Goal: Transaction & Acquisition: Book appointment/travel/reservation

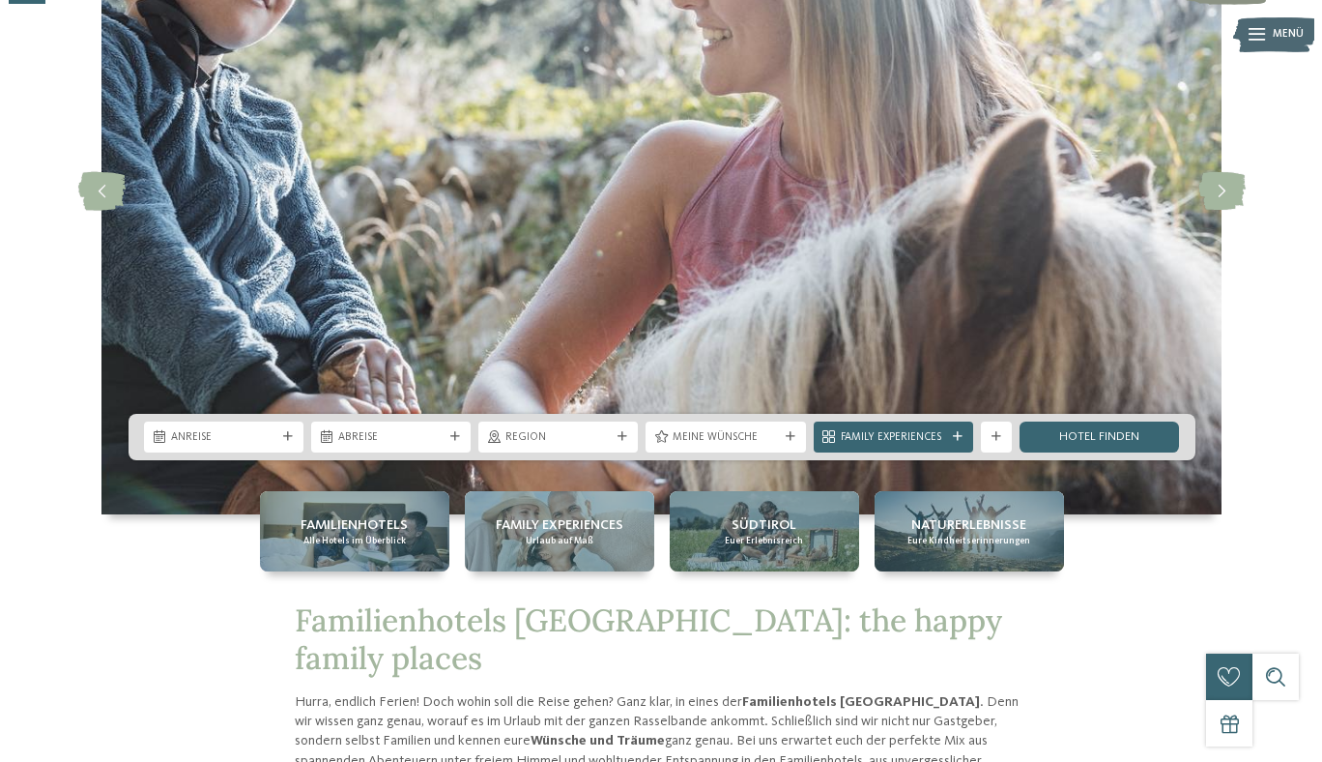
scroll to position [209, 0]
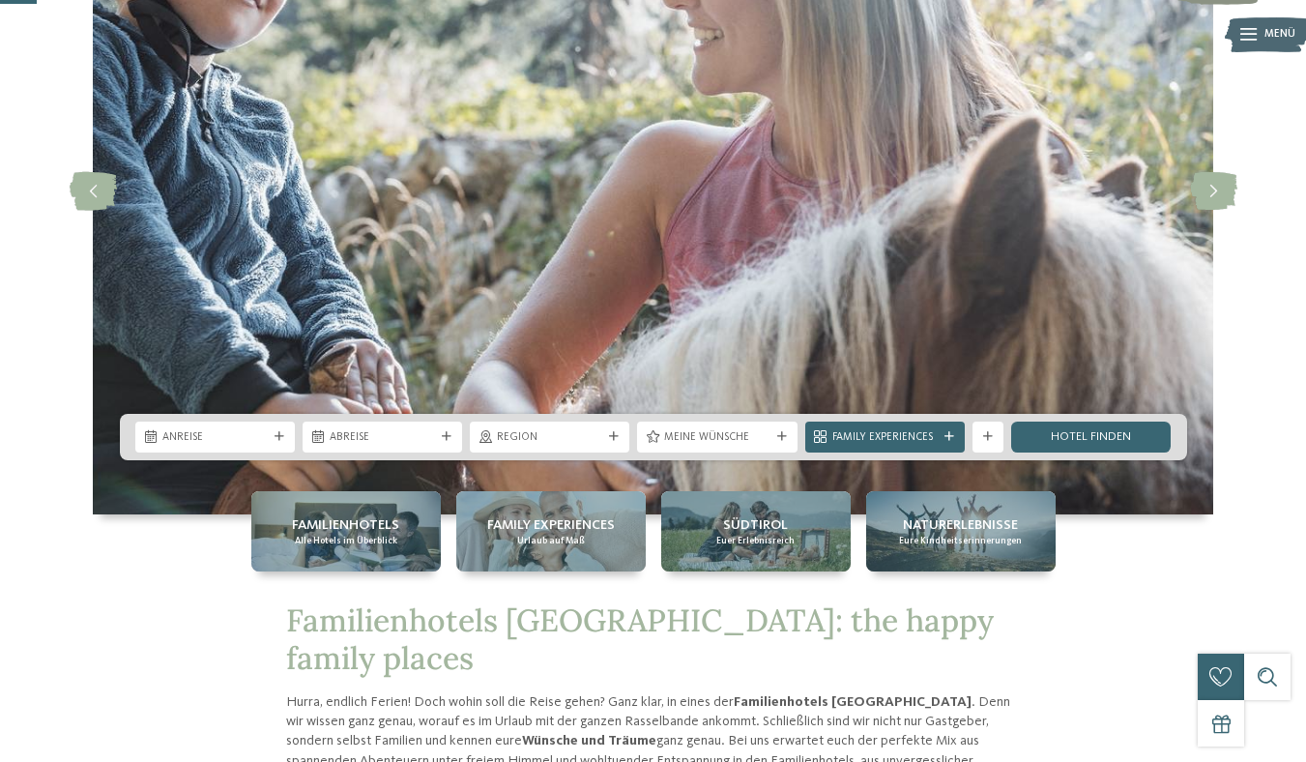
click at [202, 414] on div "Anreise Abreise" at bounding box center [653, 437] width 1067 height 46
click at [196, 430] on span "Anreise" at bounding box center [214, 437] width 105 height 15
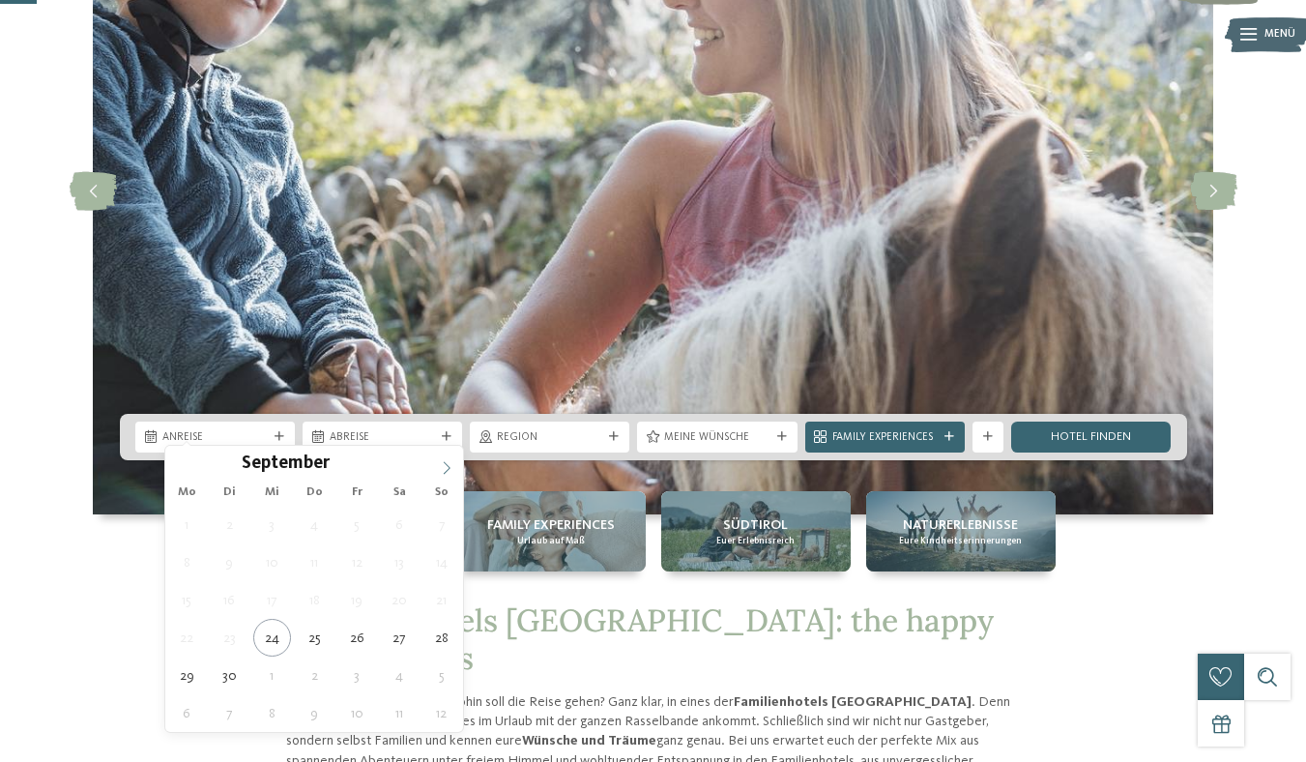
click at [447, 472] on icon at bounding box center [447, 468] width 14 height 14
click at [446, 472] on icon at bounding box center [447, 467] width 7 height 13
click at [445, 472] on icon at bounding box center [447, 468] width 14 height 14
type input "****"
click at [445, 471] on icon at bounding box center [447, 468] width 14 height 14
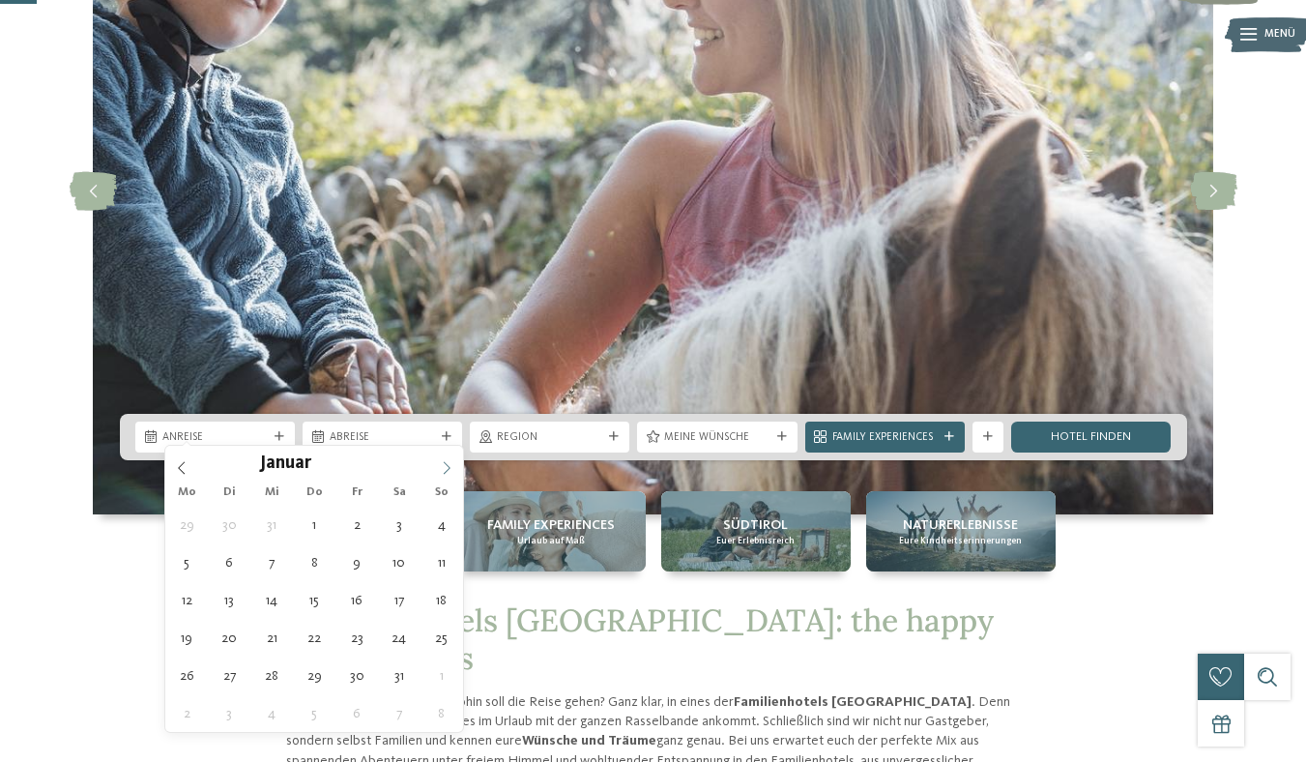
click at [445, 471] on icon at bounding box center [447, 468] width 14 height 14
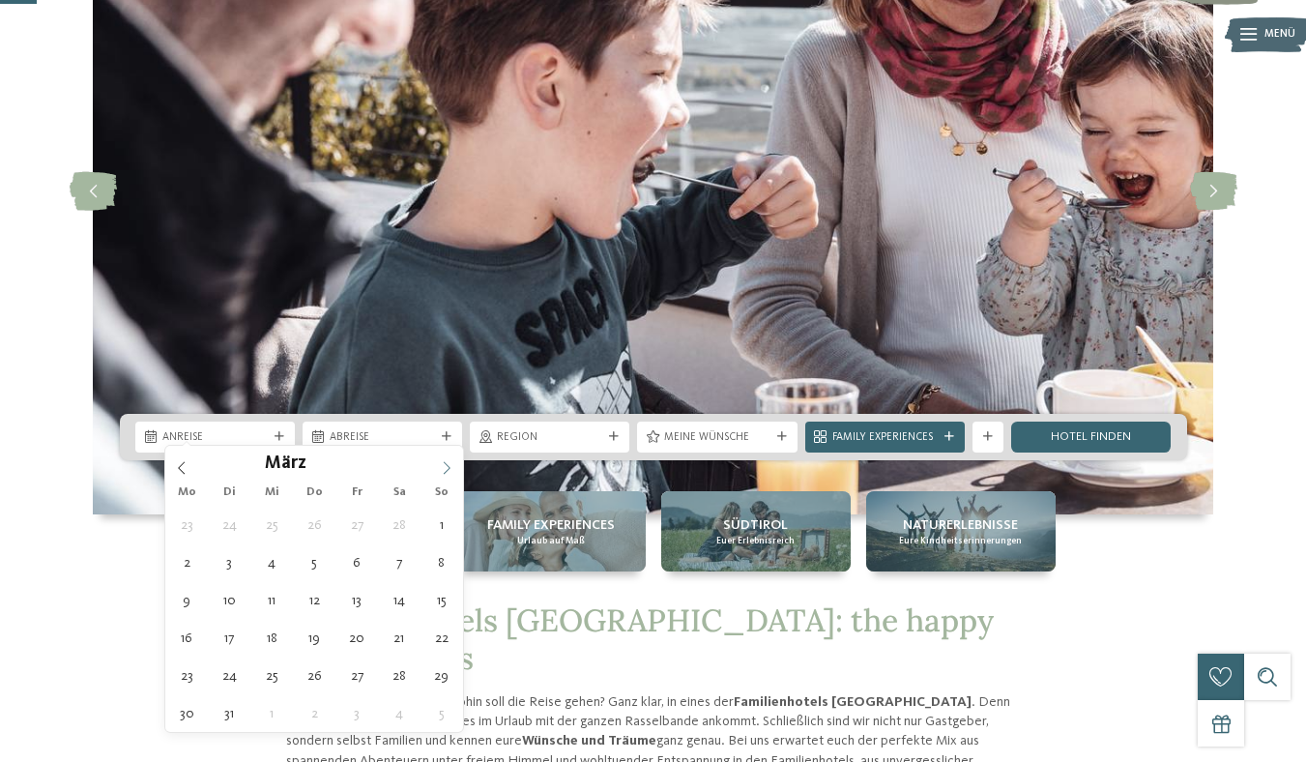
click at [445, 471] on icon at bounding box center [447, 468] width 14 height 14
click at [443, 470] on icon at bounding box center [447, 468] width 14 height 14
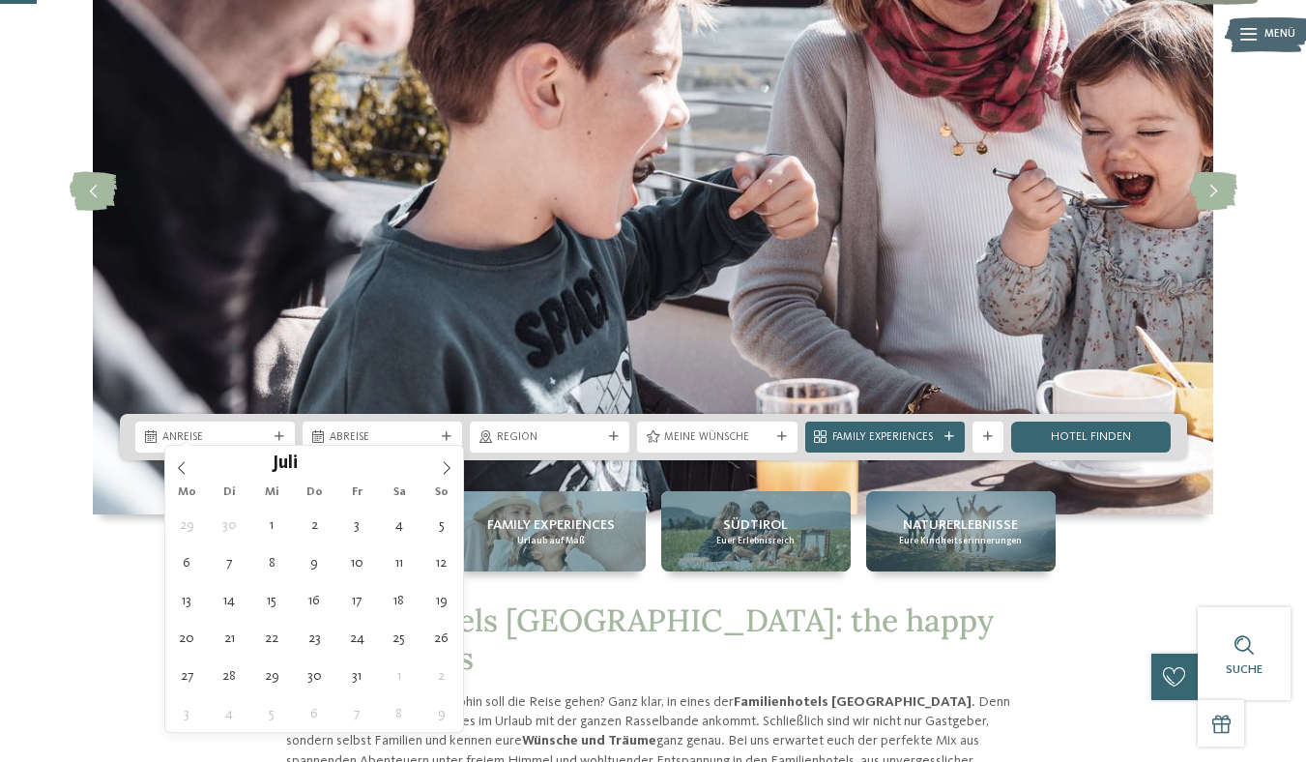
type div "[DATE]"
type input "****"
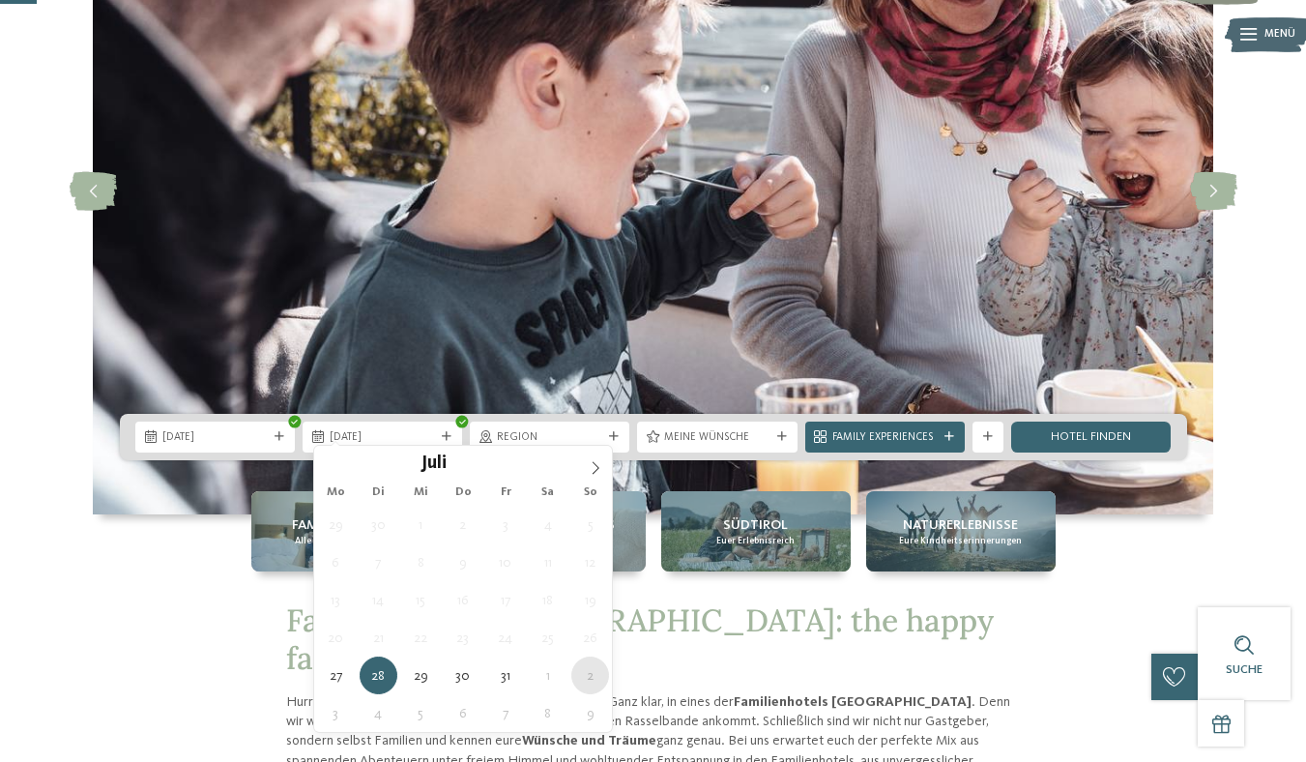
type div "[DATE]"
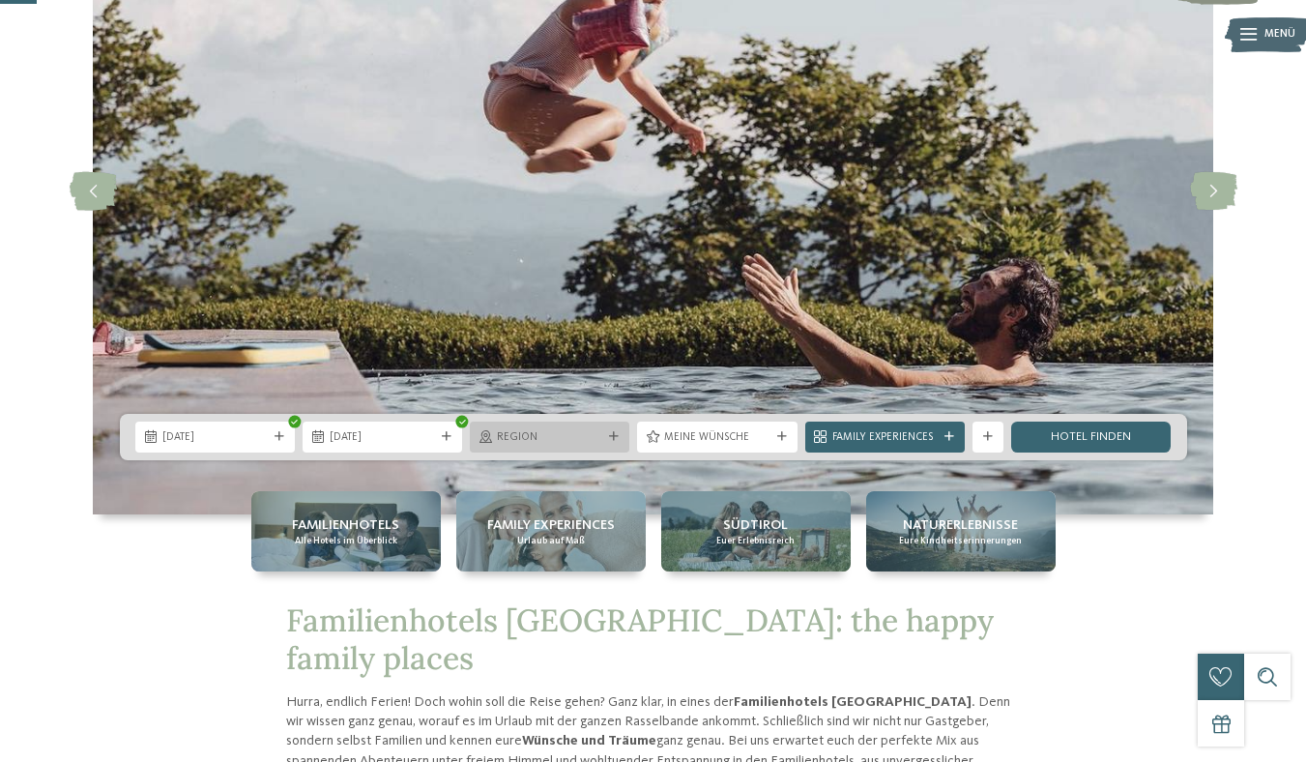
click at [606, 432] on div at bounding box center [613, 437] width 15 height 10
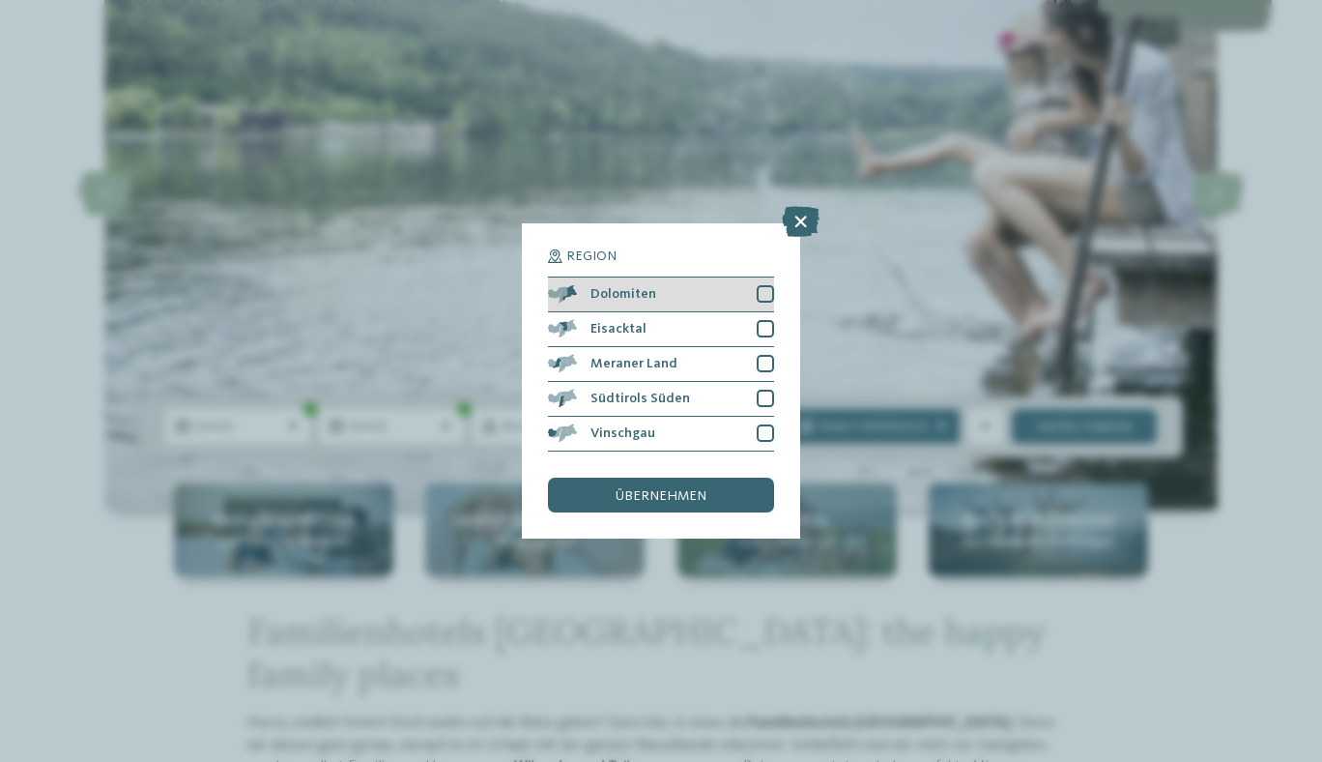
click at [769, 299] on div at bounding box center [765, 293] width 17 height 17
click at [768, 323] on div at bounding box center [765, 328] width 17 height 17
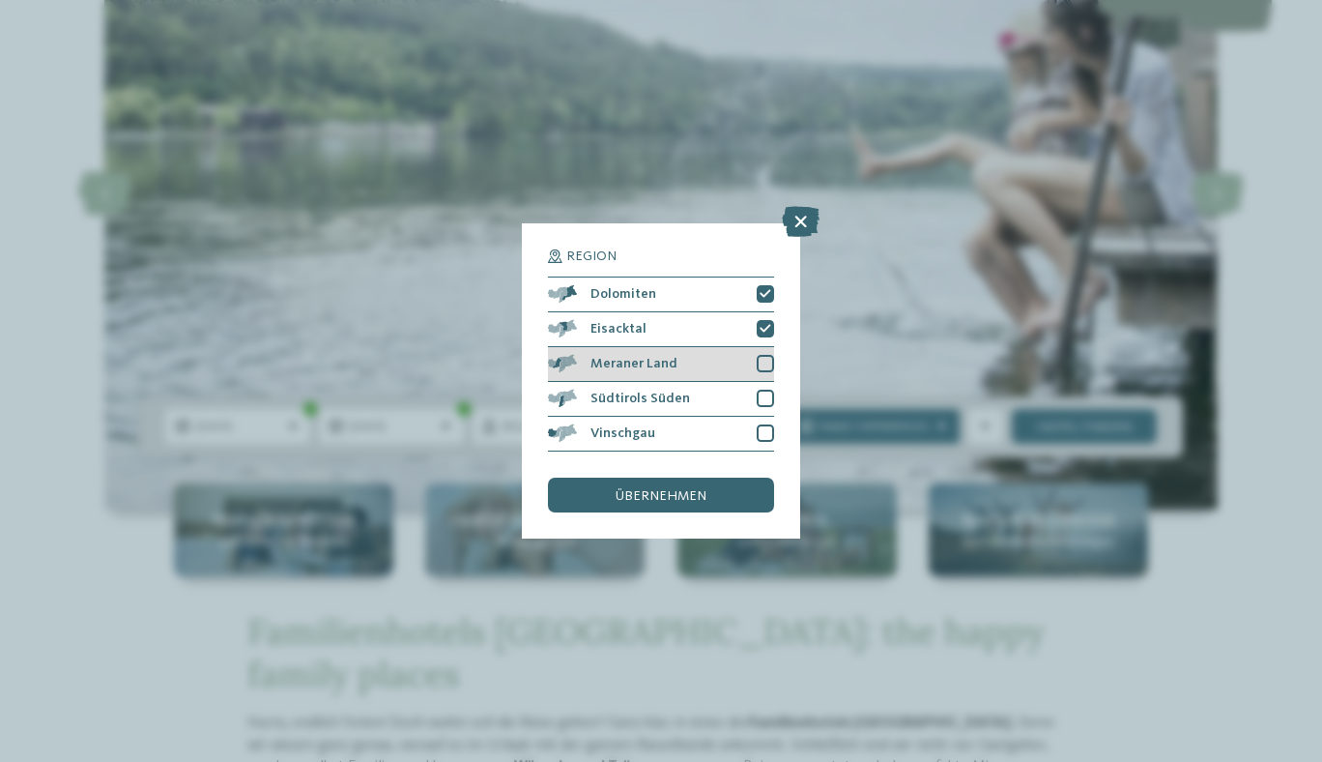
click at [767, 358] on div at bounding box center [765, 363] width 17 height 17
click at [766, 392] on div at bounding box center [765, 398] width 17 height 17
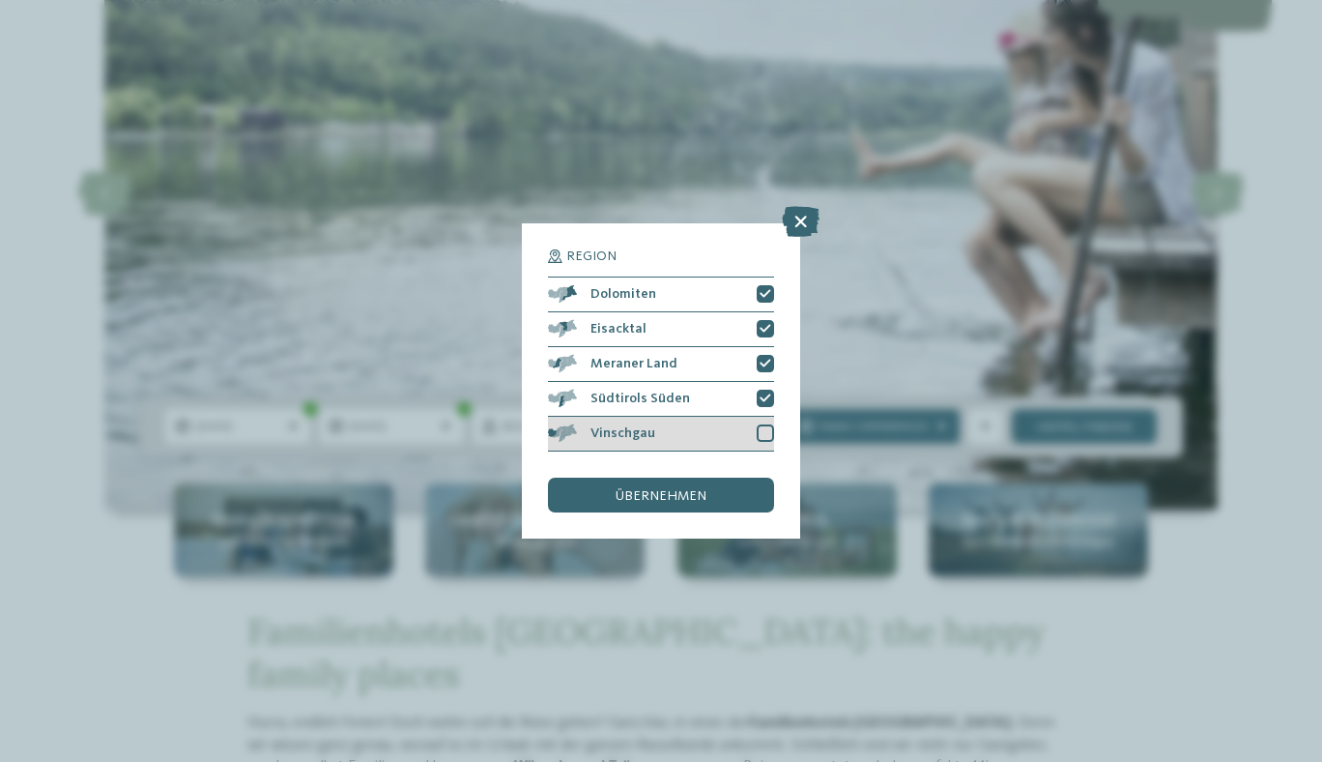
click at [767, 431] on div at bounding box center [765, 432] width 17 height 17
click at [719, 490] on div "übernehmen" at bounding box center [661, 495] width 226 height 35
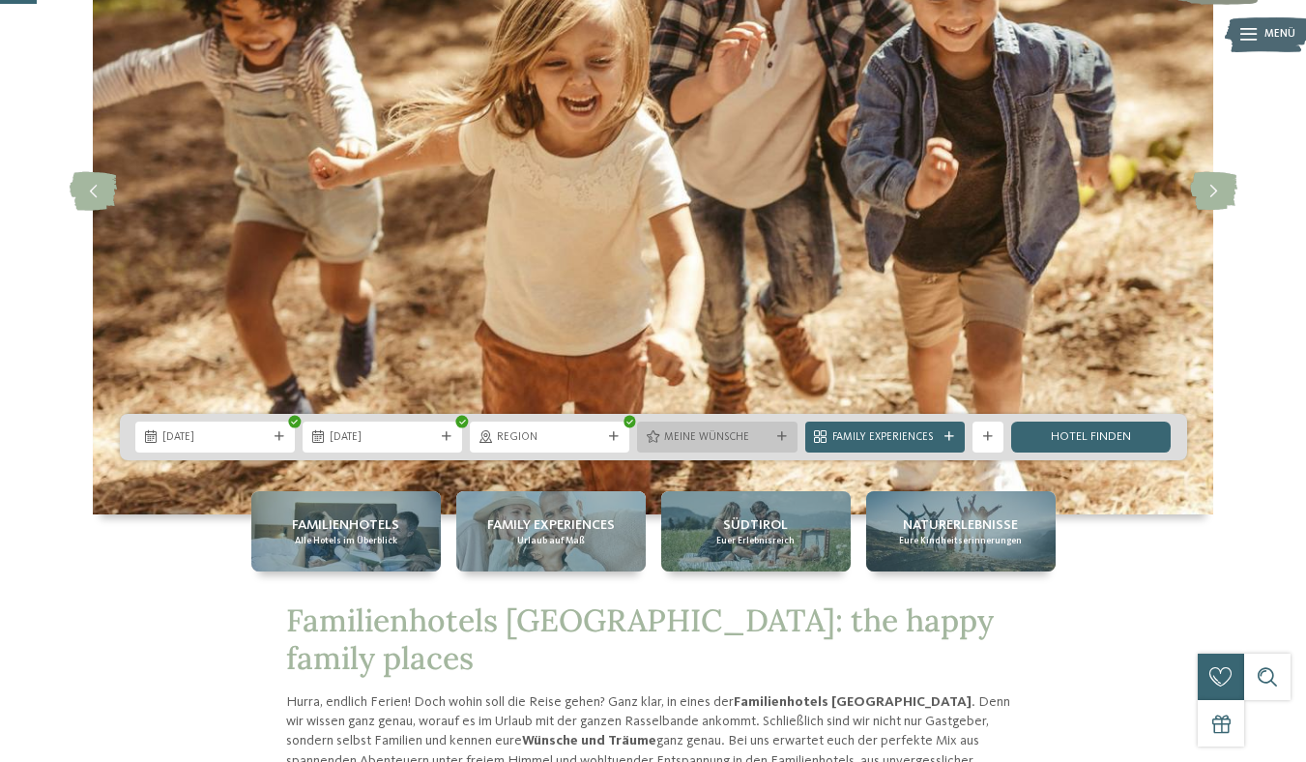
click at [777, 432] on icon at bounding box center [782, 437] width 10 height 10
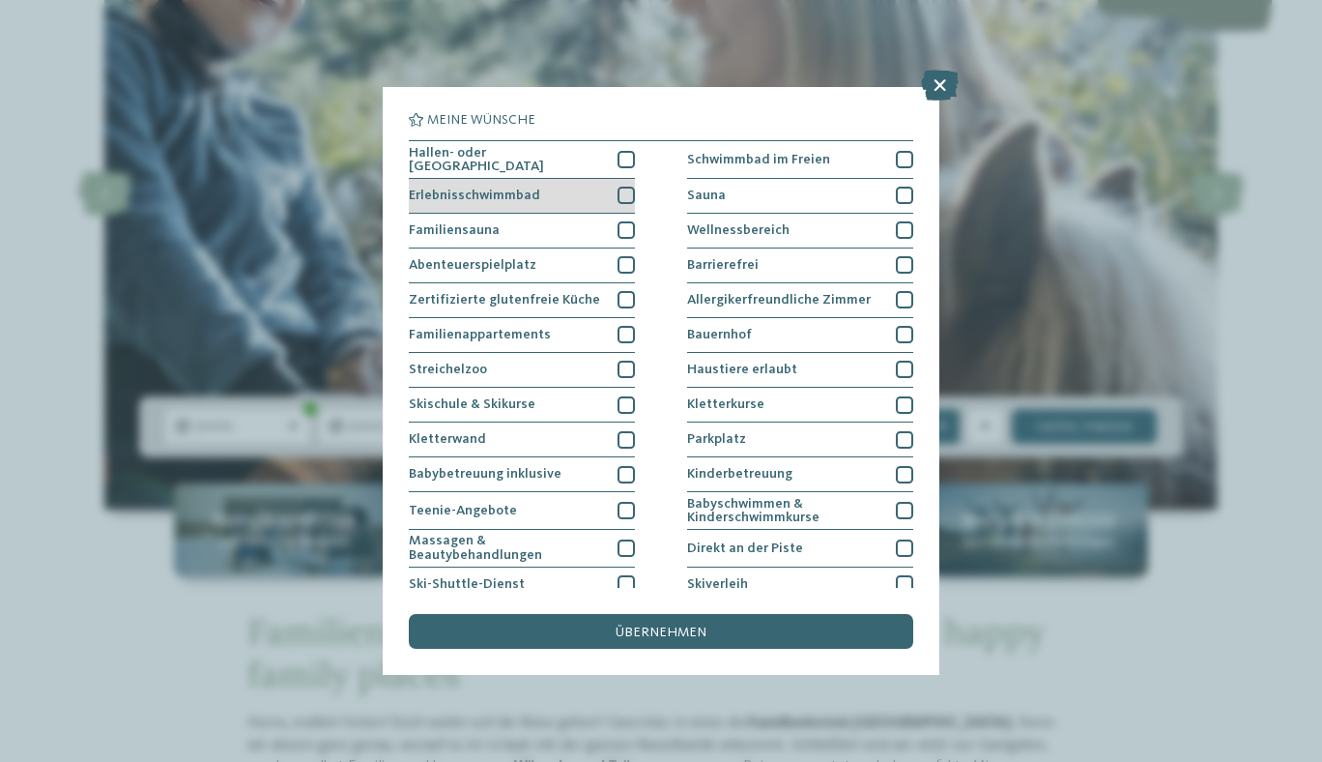
click at [623, 196] on div at bounding box center [626, 195] width 17 height 17
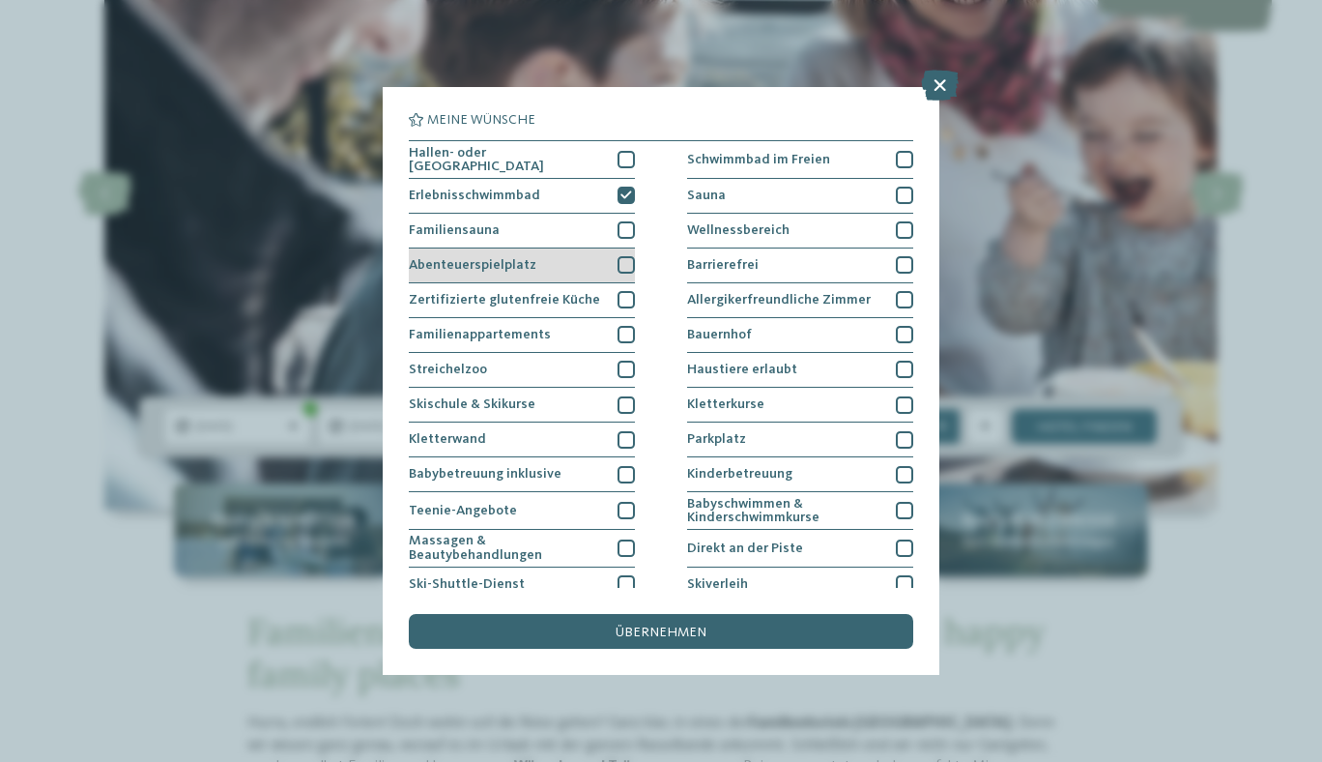
click at [627, 261] on div at bounding box center [626, 264] width 17 height 17
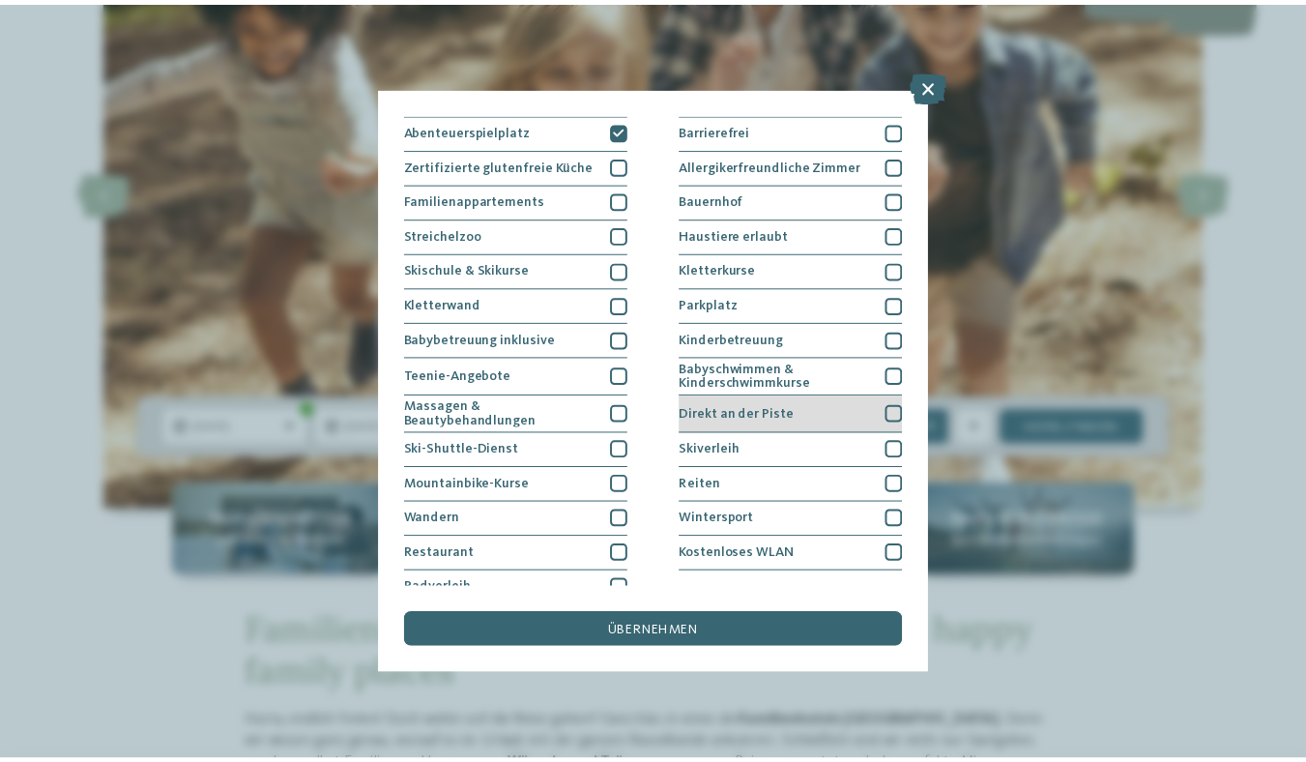
scroll to position [151, 0]
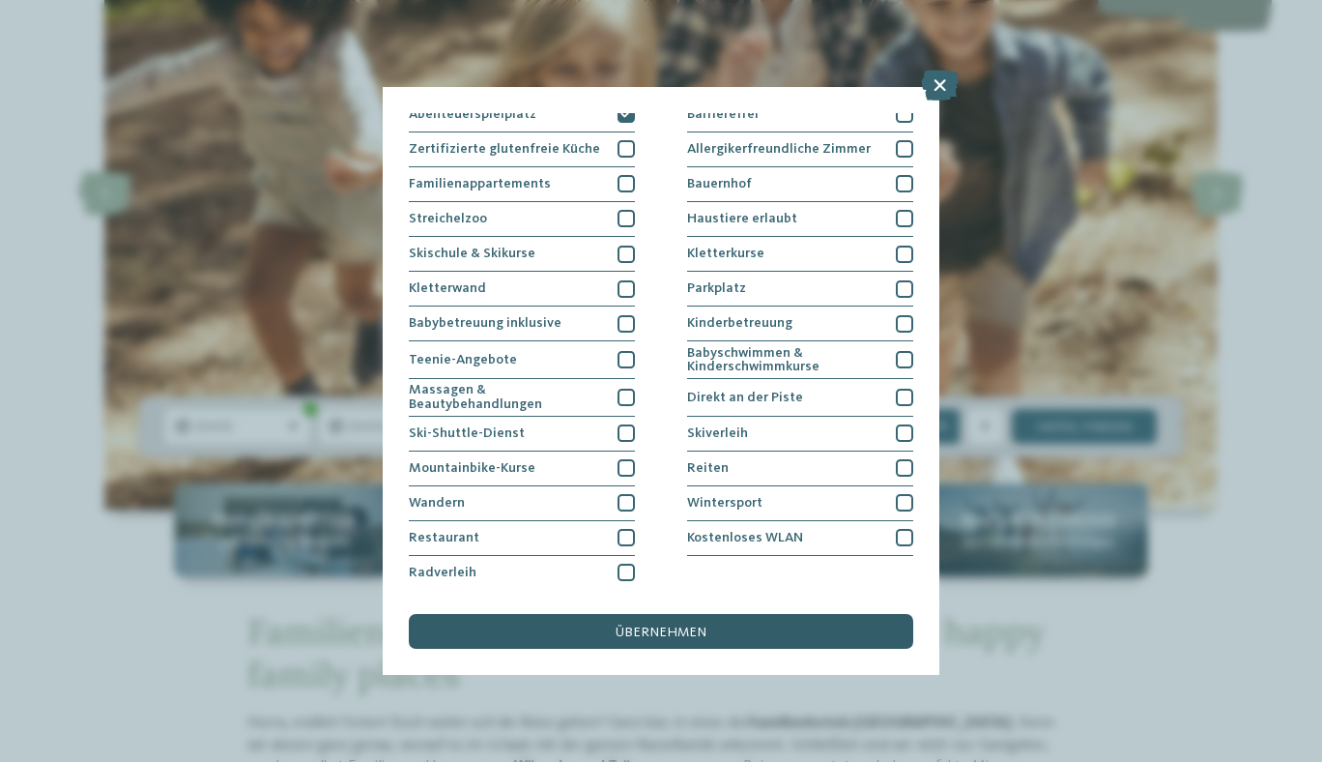
click at [642, 626] on span "übernehmen" at bounding box center [661, 632] width 91 height 14
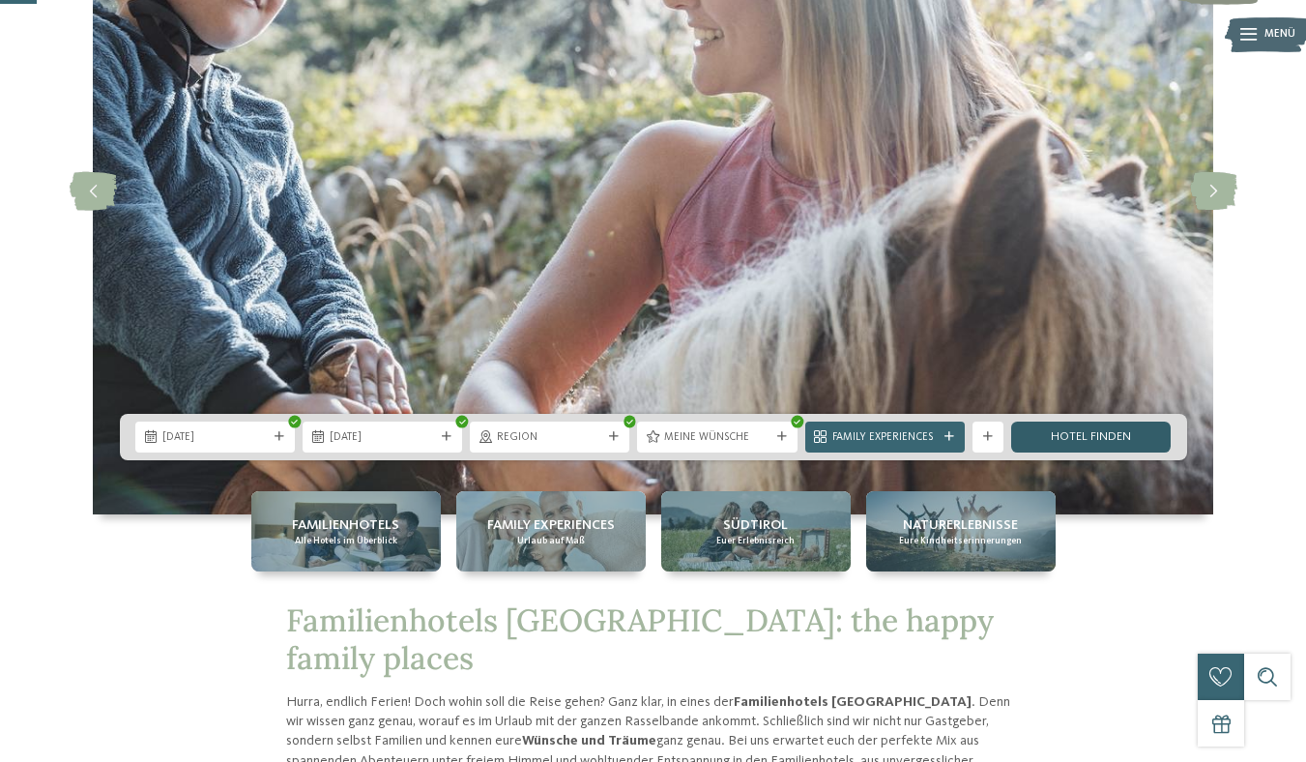
click at [1091, 438] on link "Hotel finden" at bounding box center [1091, 436] width 160 height 31
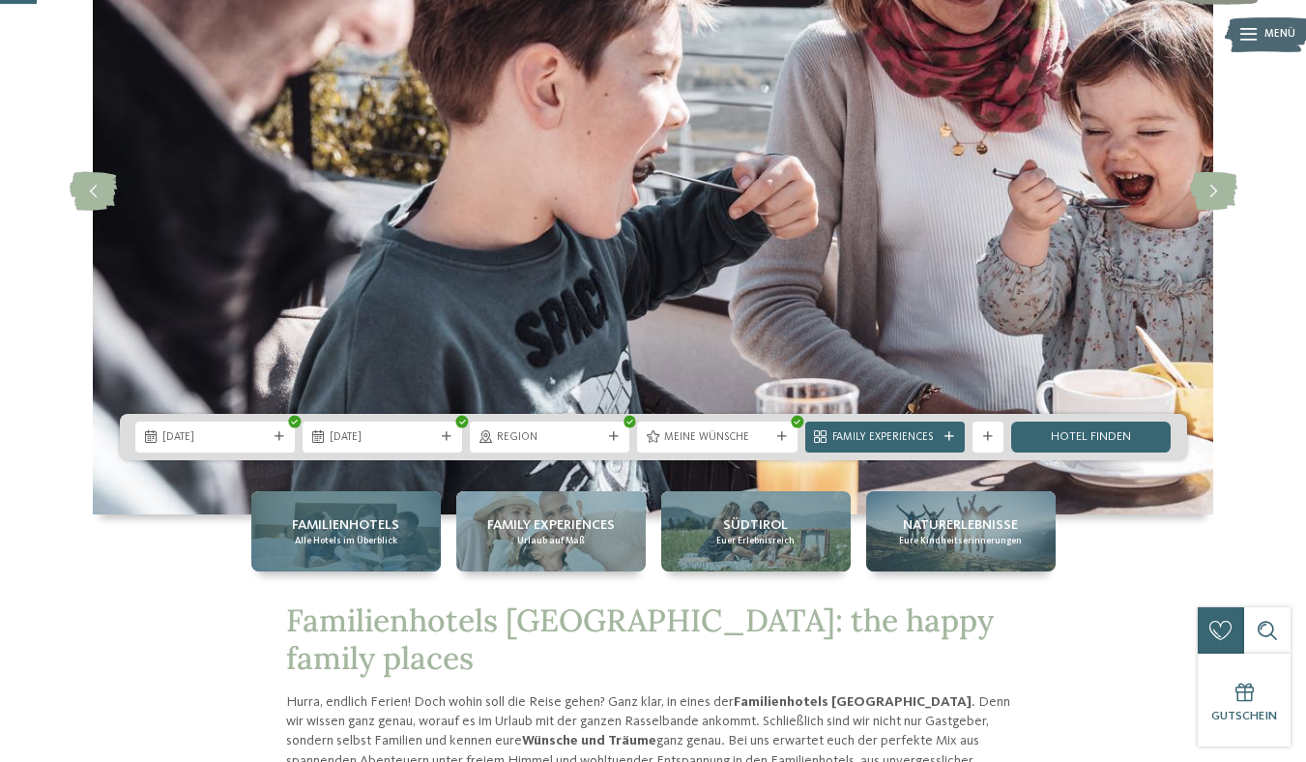
click at [292, 530] on span "Familienhotels" at bounding box center [345, 524] width 107 height 19
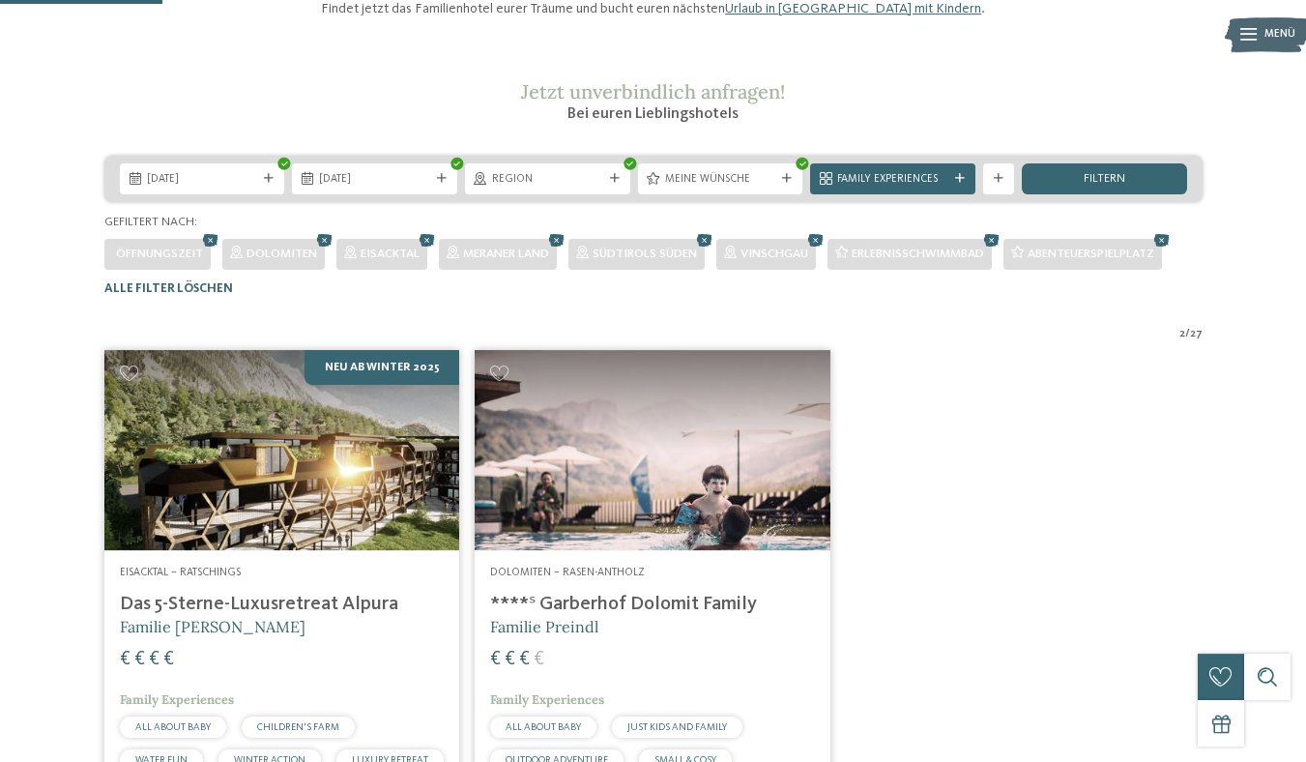
scroll to position [186, 0]
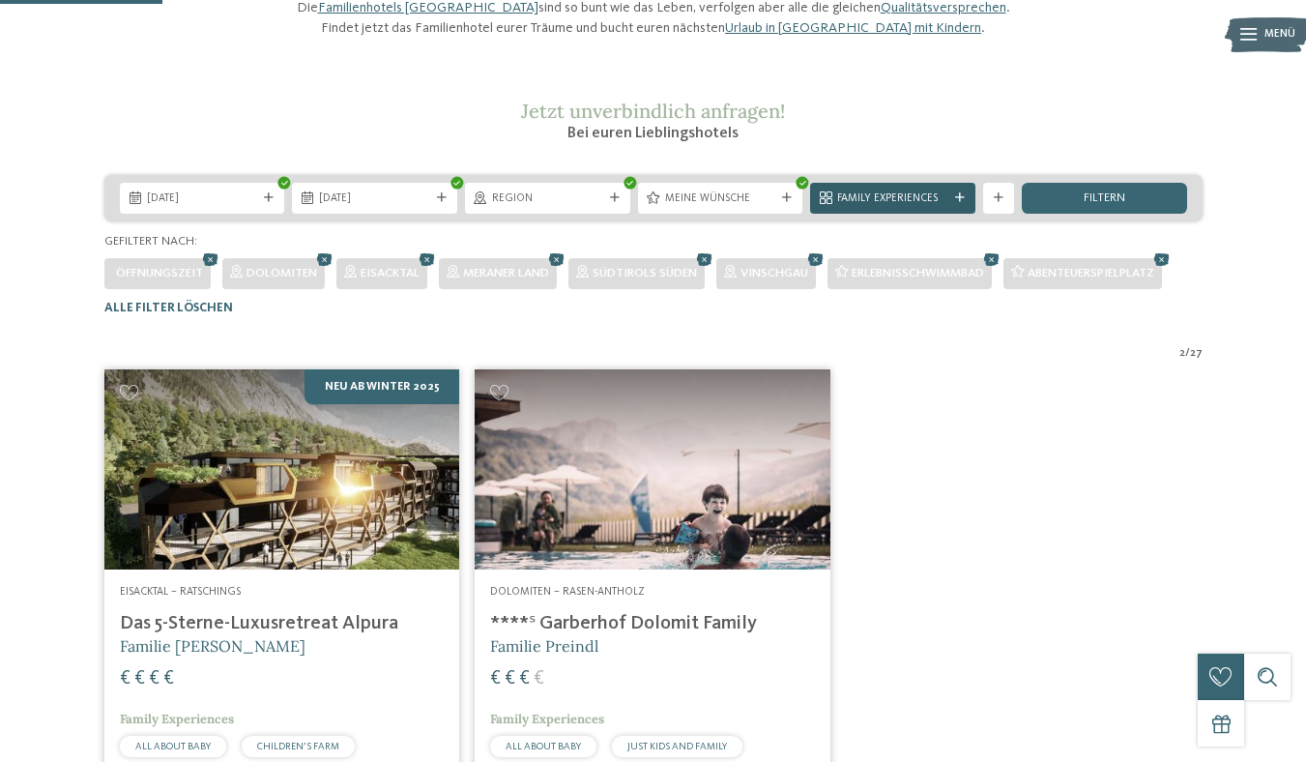
click at [955, 203] on div at bounding box center [959, 198] width 15 height 10
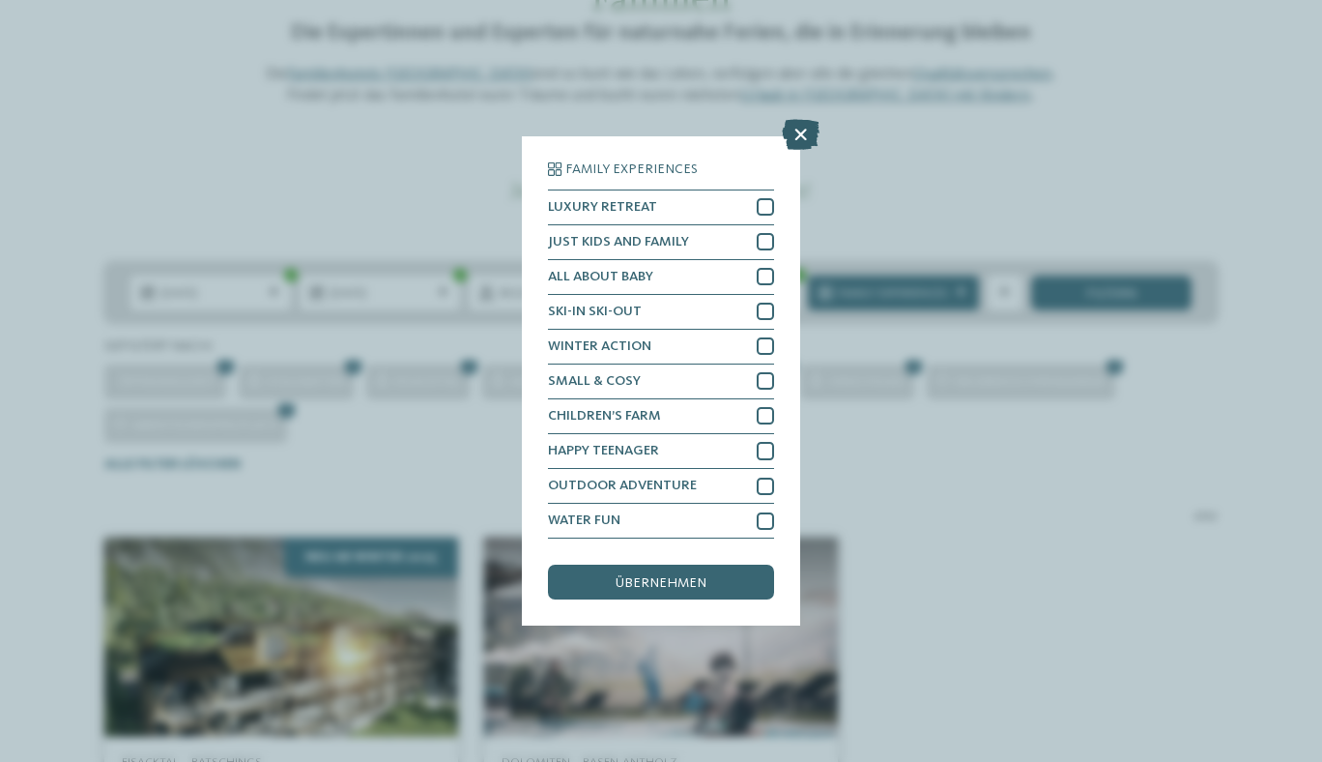
click at [795, 125] on icon at bounding box center [801, 134] width 38 height 31
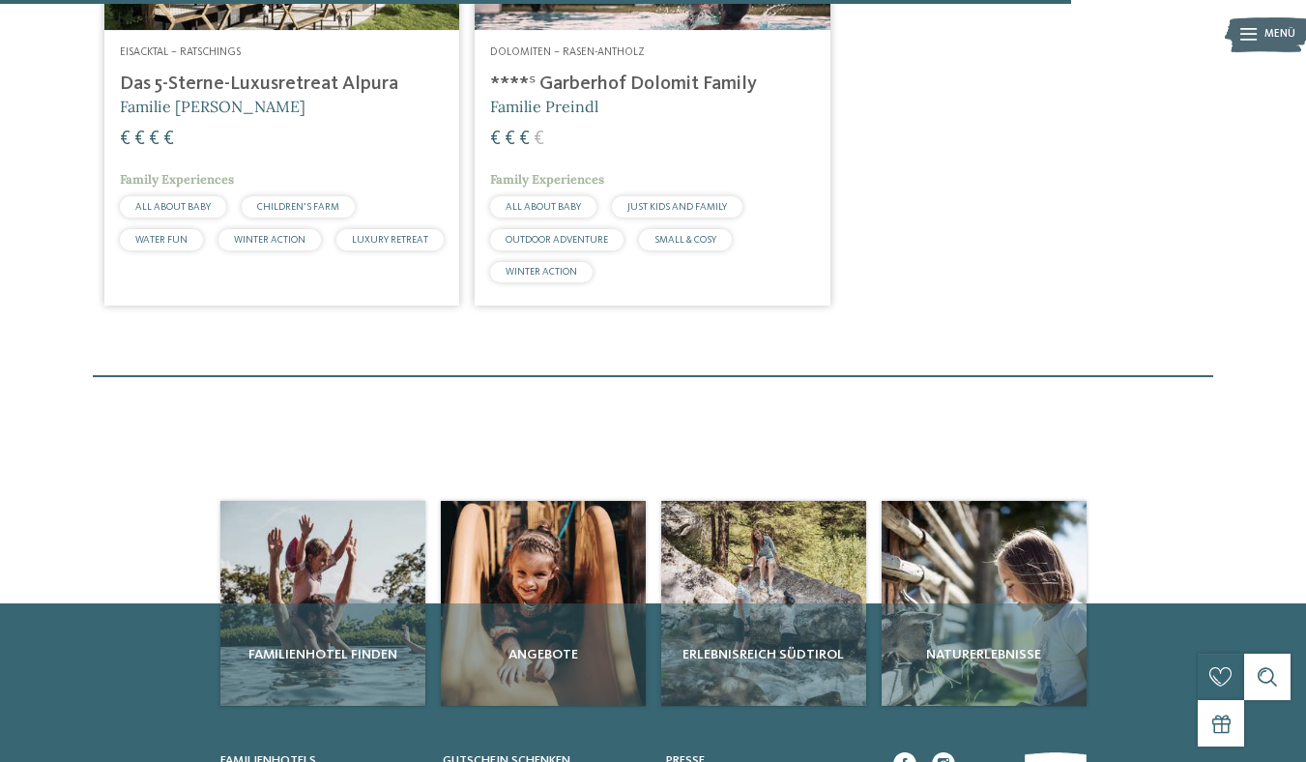
scroll to position [603, 0]
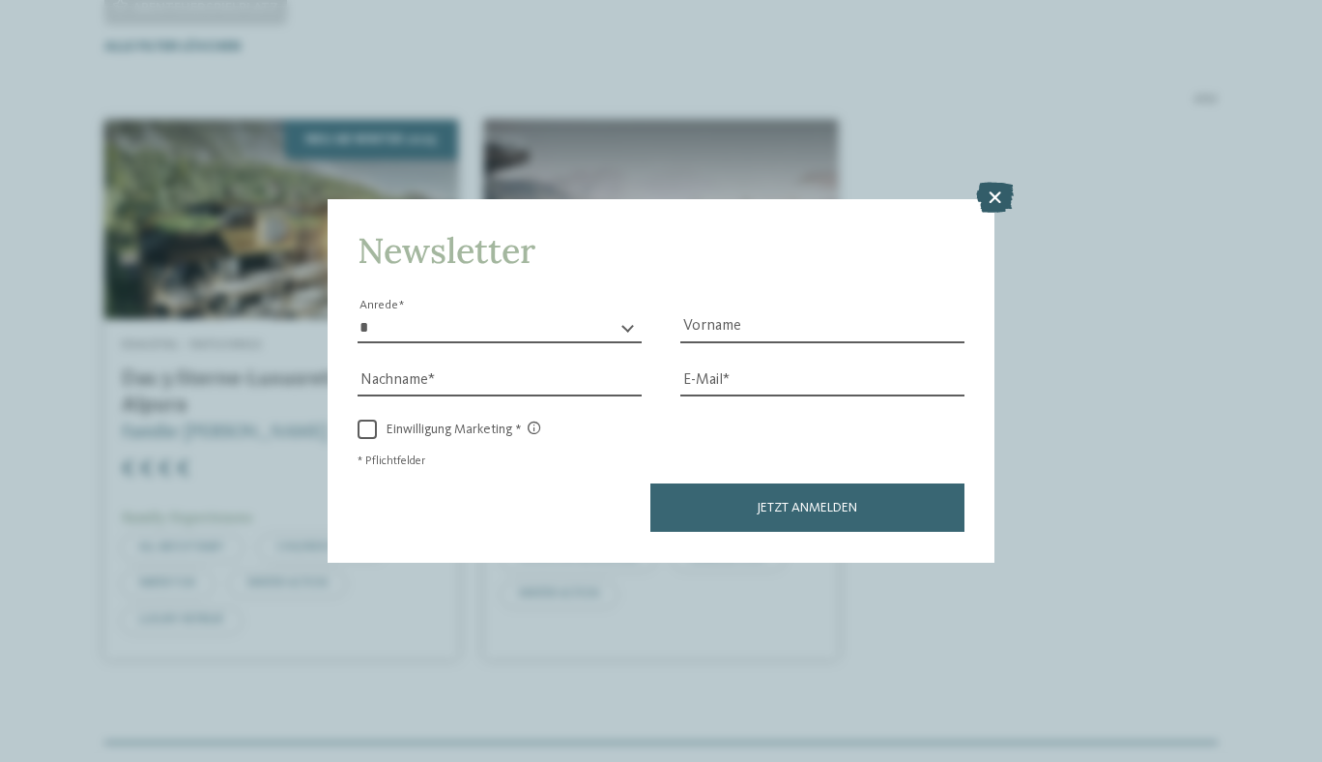
click at [995, 191] on icon at bounding box center [995, 198] width 38 height 31
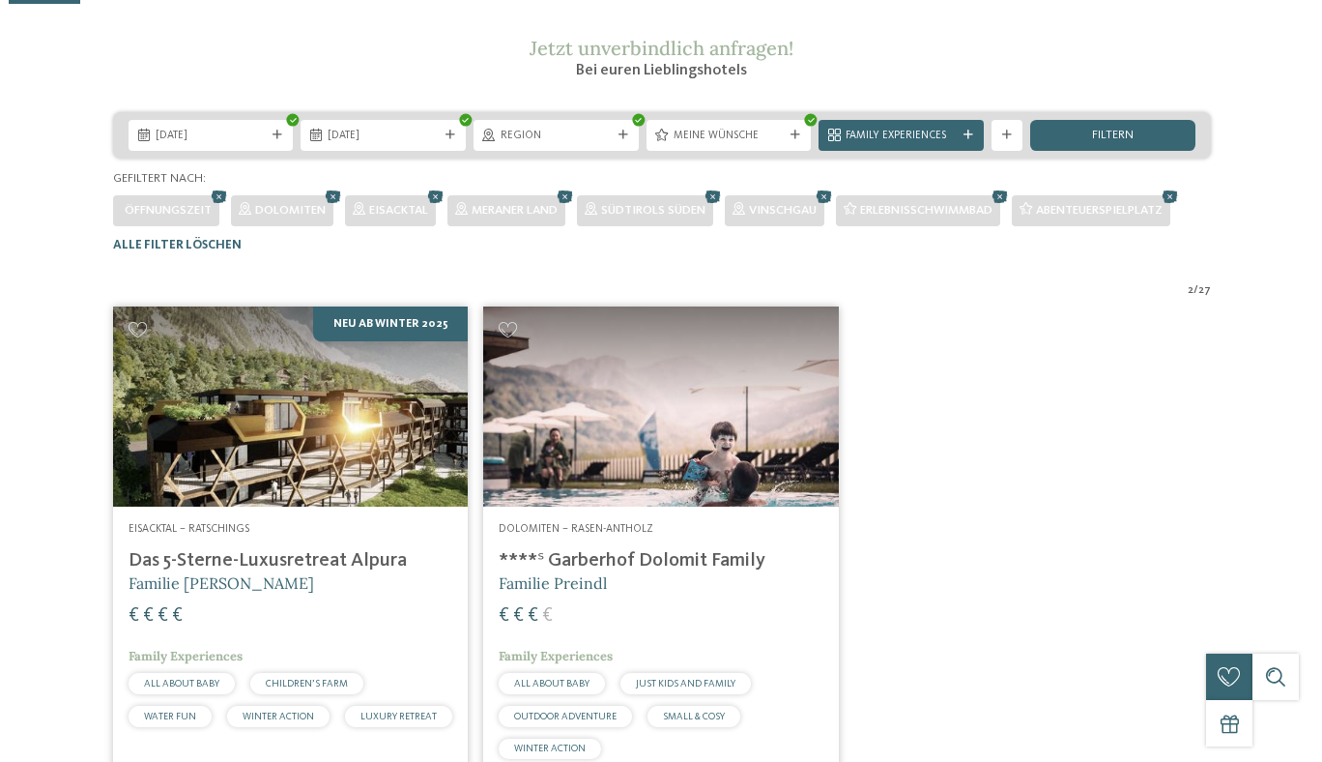
scroll to position [81, 0]
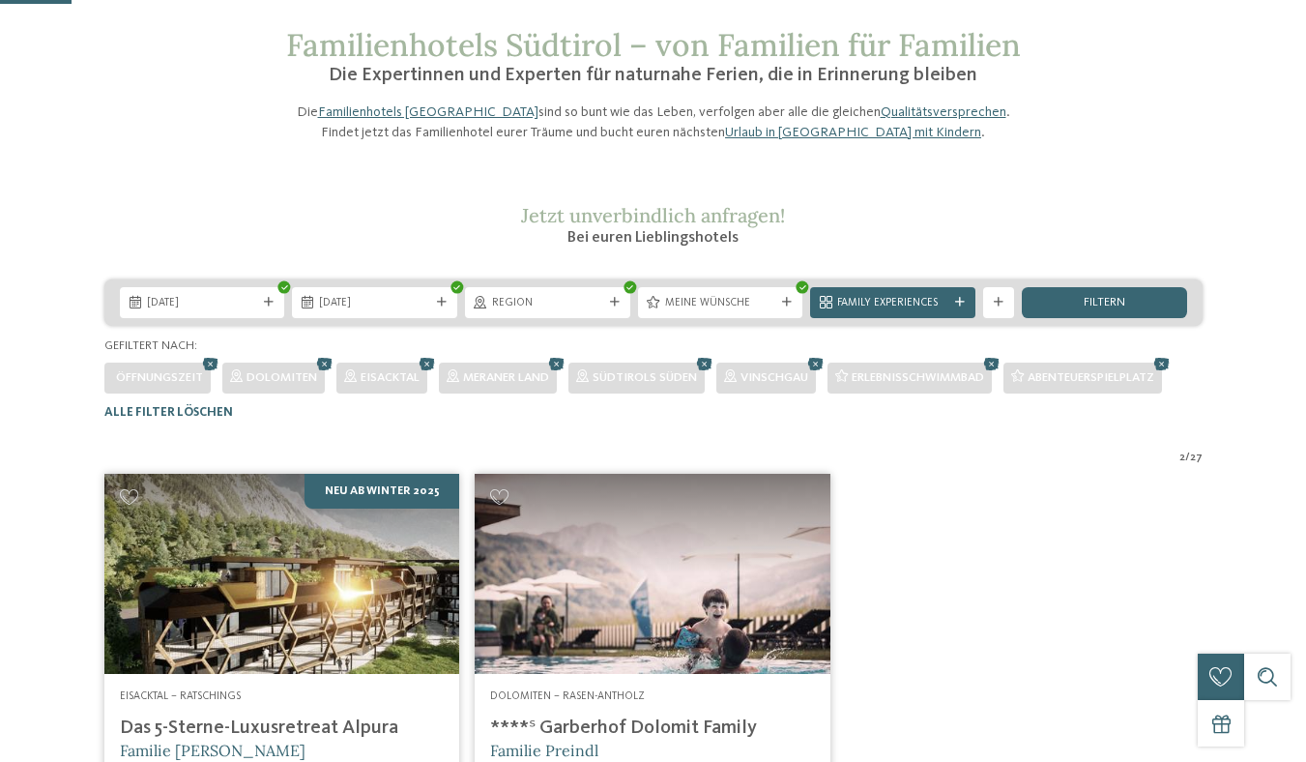
click at [682, 311] on span "Meine Wünsche" at bounding box center [720, 303] width 111 height 15
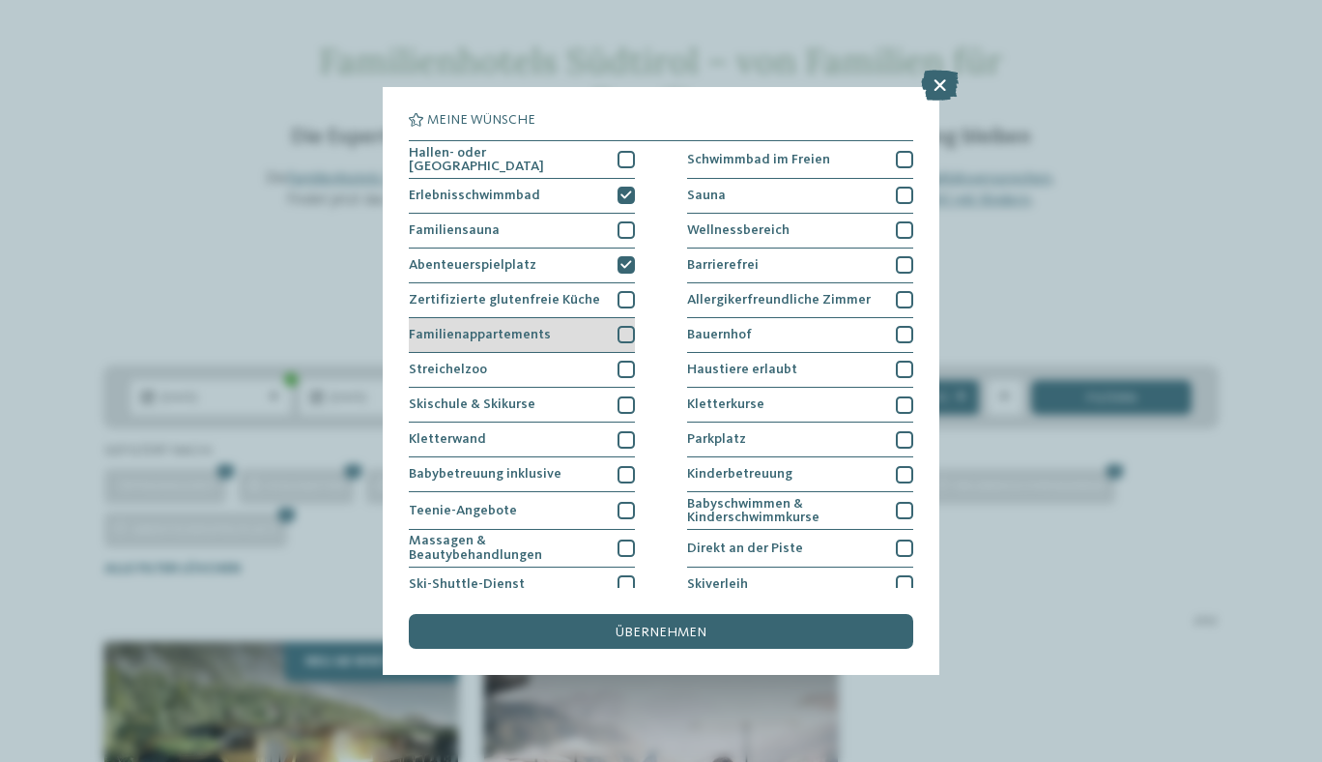
click at [624, 335] on div at bounding box center [626, 334] width 17 height 17
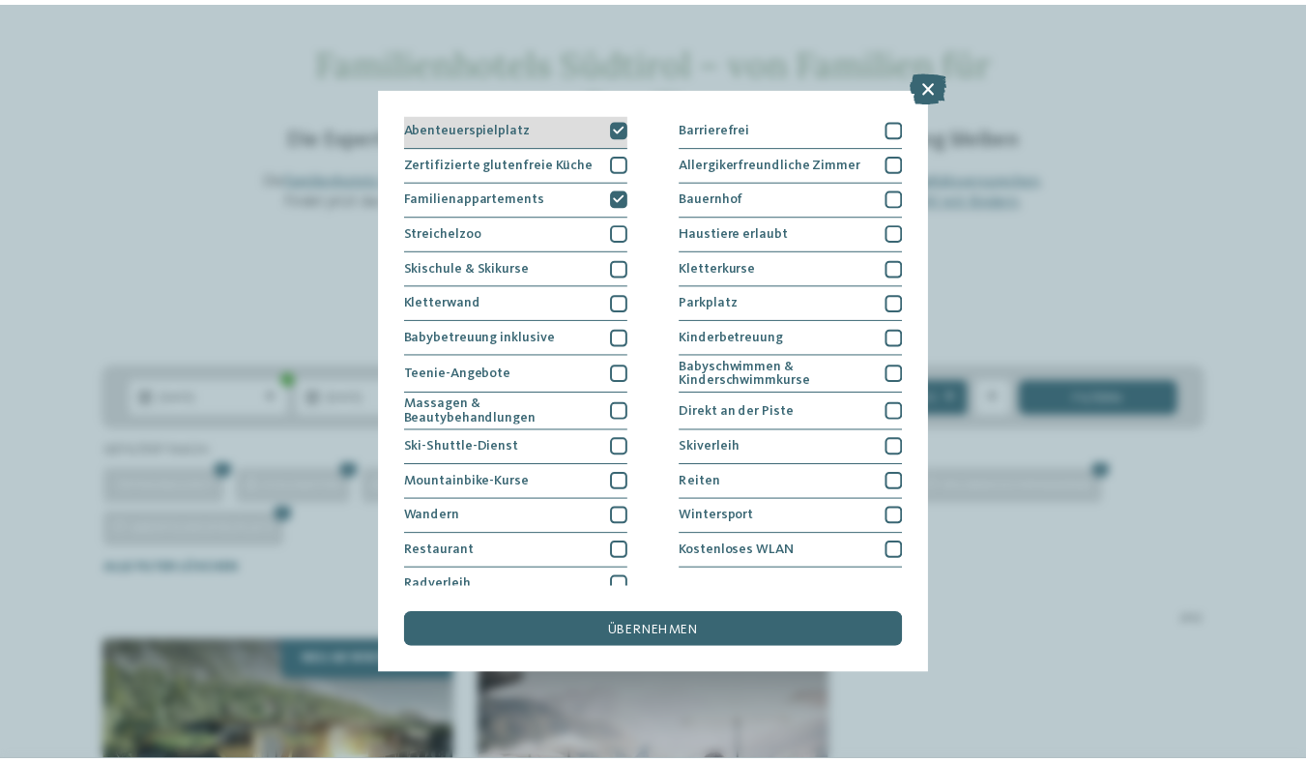
scroll to position [151, 0]
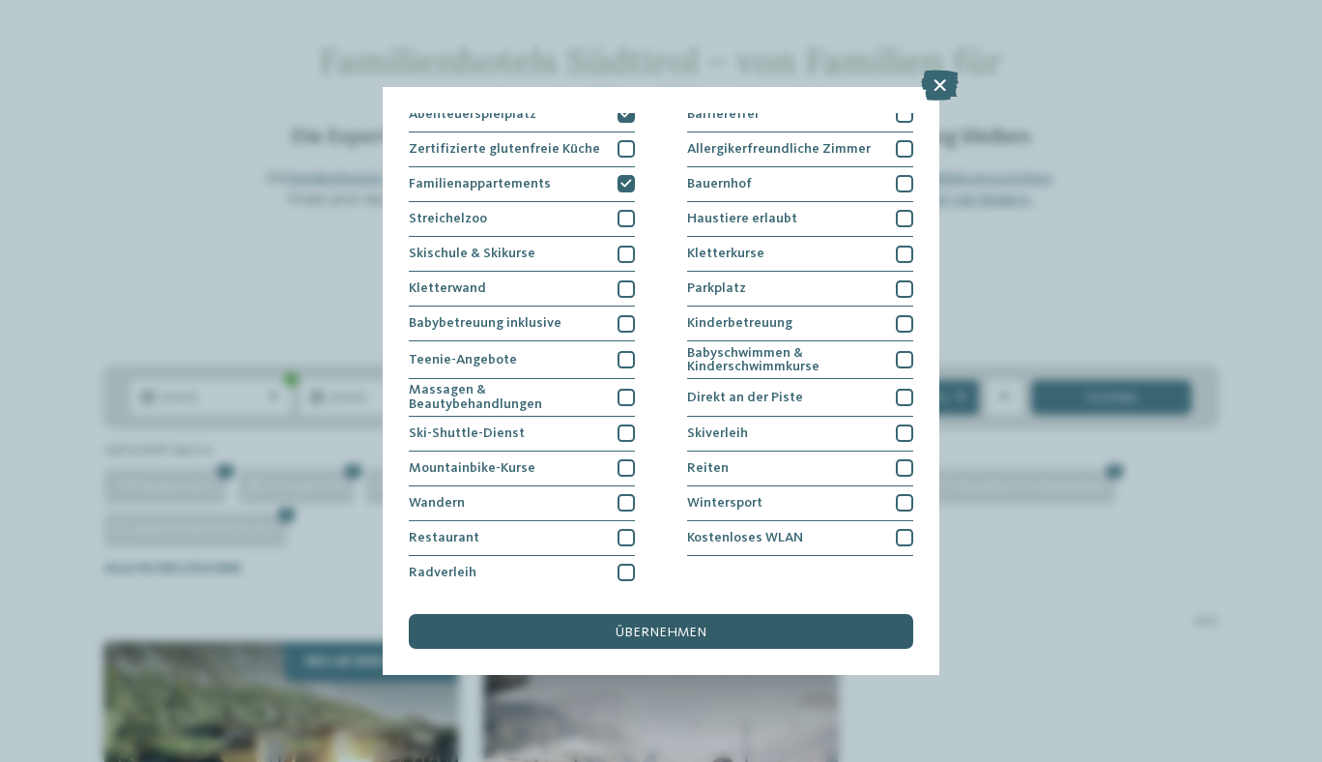
click at [657, 647] on div "übernehmen" at bounding box center [661, 631] width 505 height 35
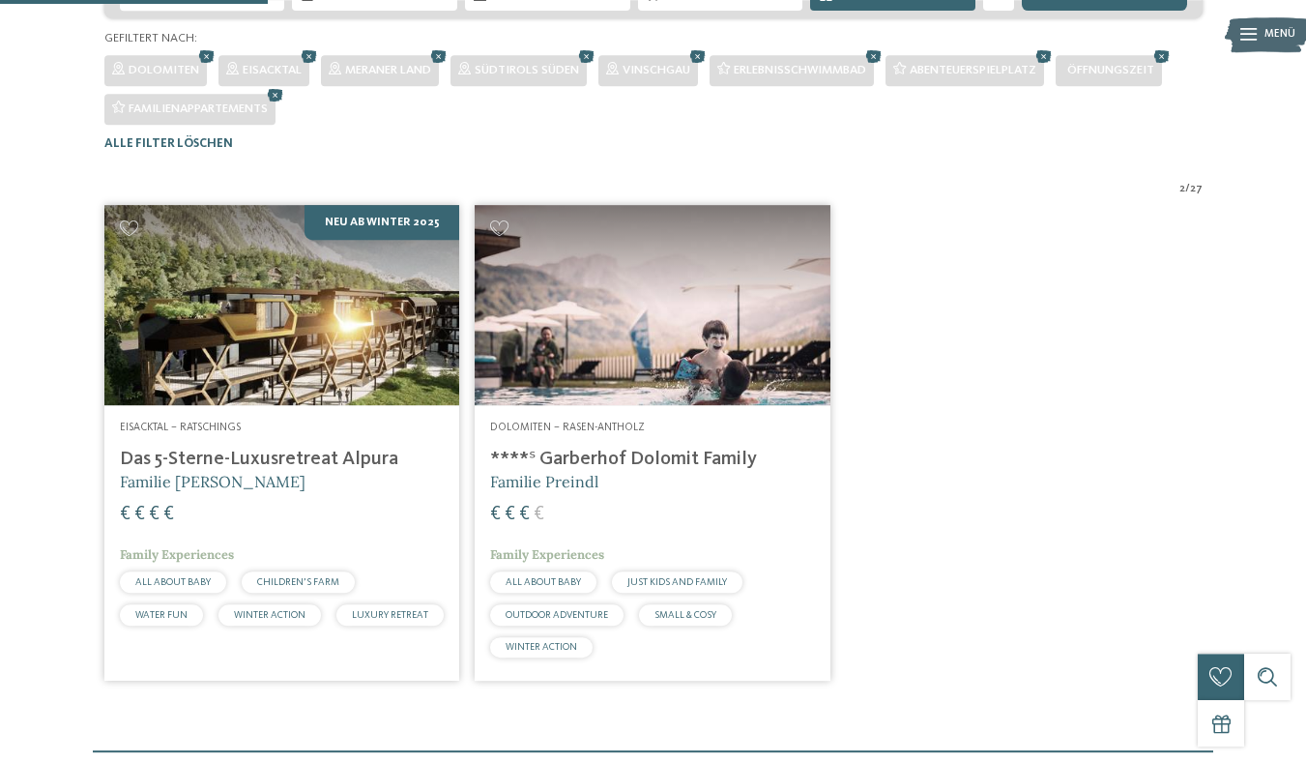
scroll to position [290, 0]
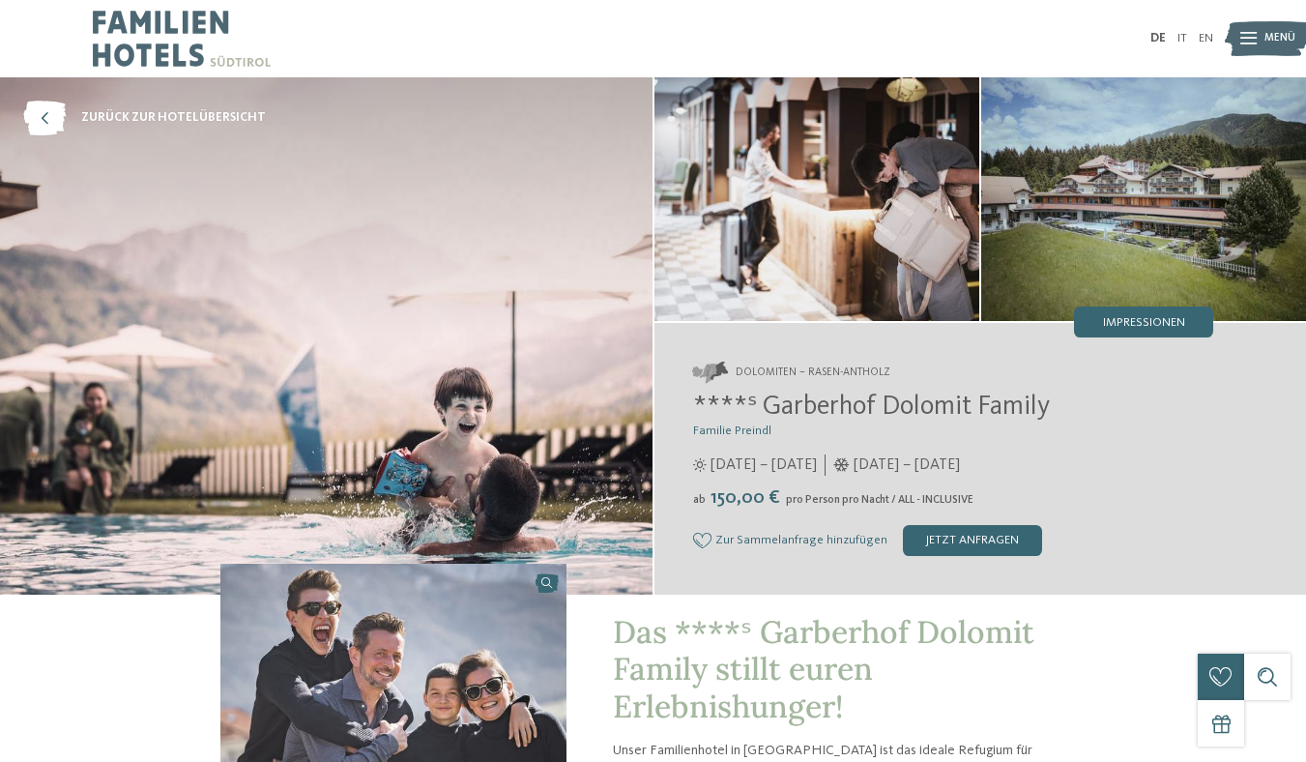
click at [1098, 239] on img at bounding box center [1143, 199] width 325 height 244
click at [1097, 322] on div "Impressionen" at bounding box center [1143, 321] width 139 height 31
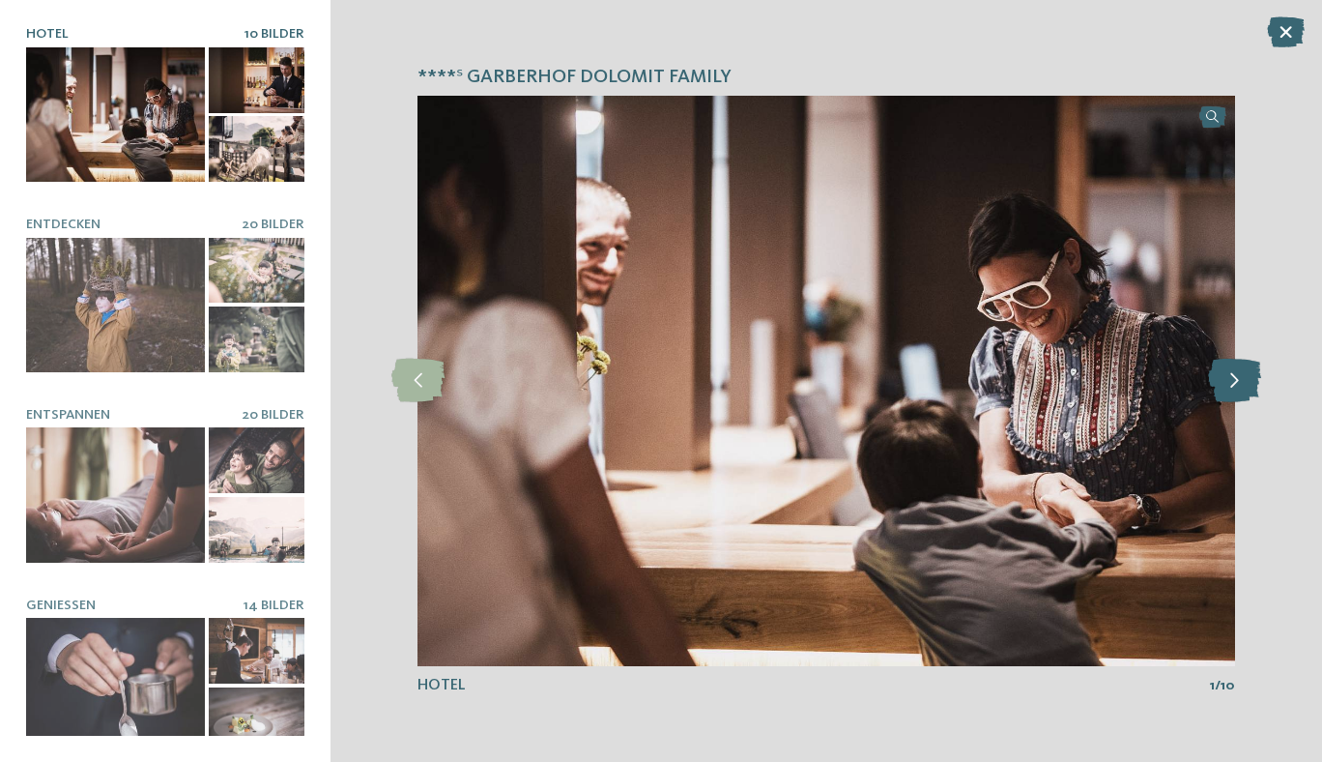
click at [1250, 396] on icon at bounding box center [1234, 381] width 53 height 44
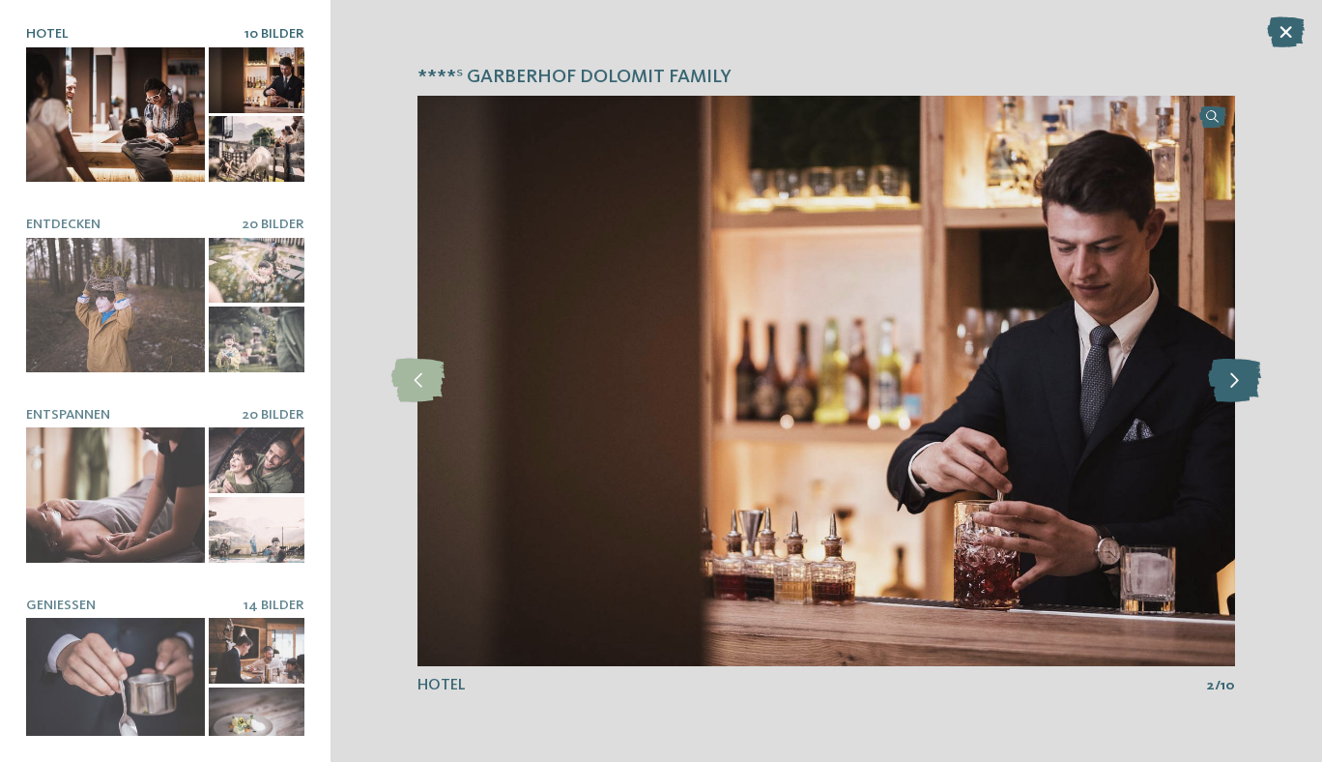
click at [1249, 393] on icon at bounding box center [1234, 381] width 53 height 44
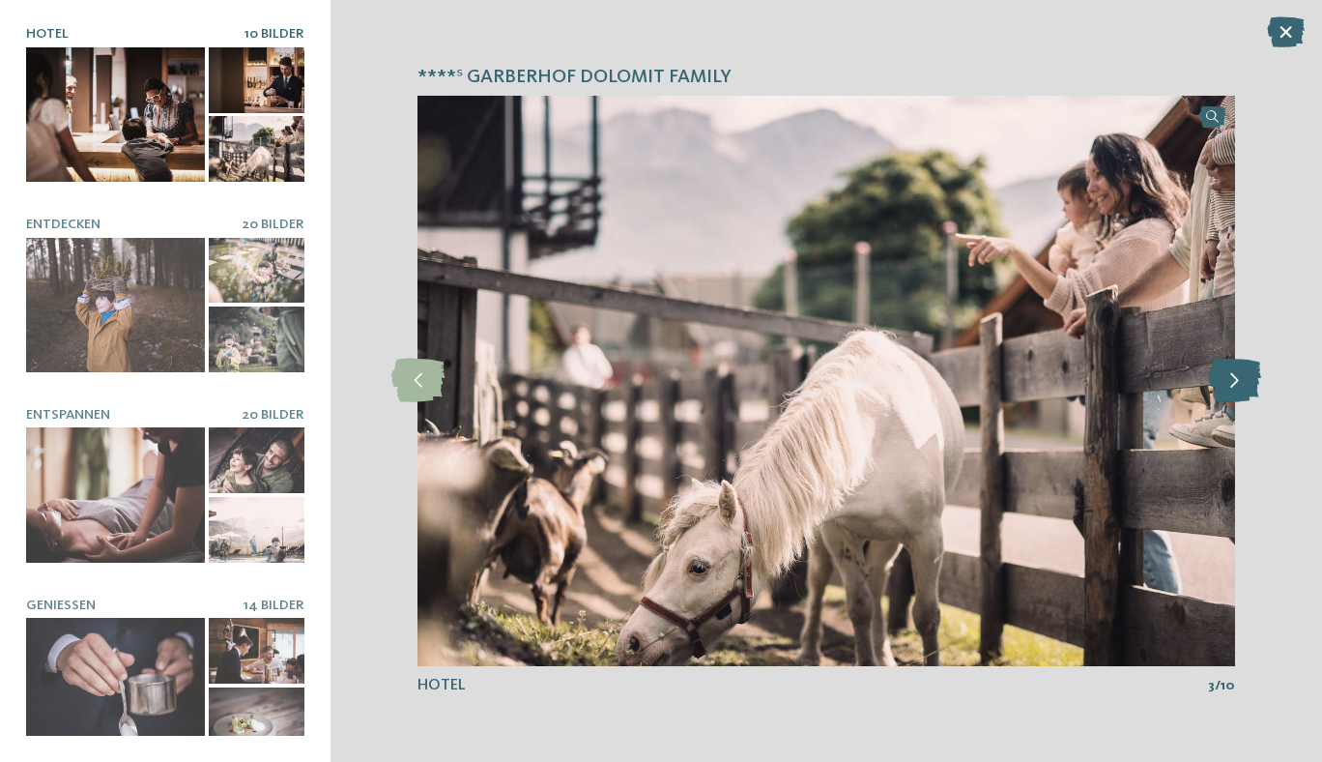
click at [1244, 387] on icon at bounding box center [1234, 381] width 53 height 44
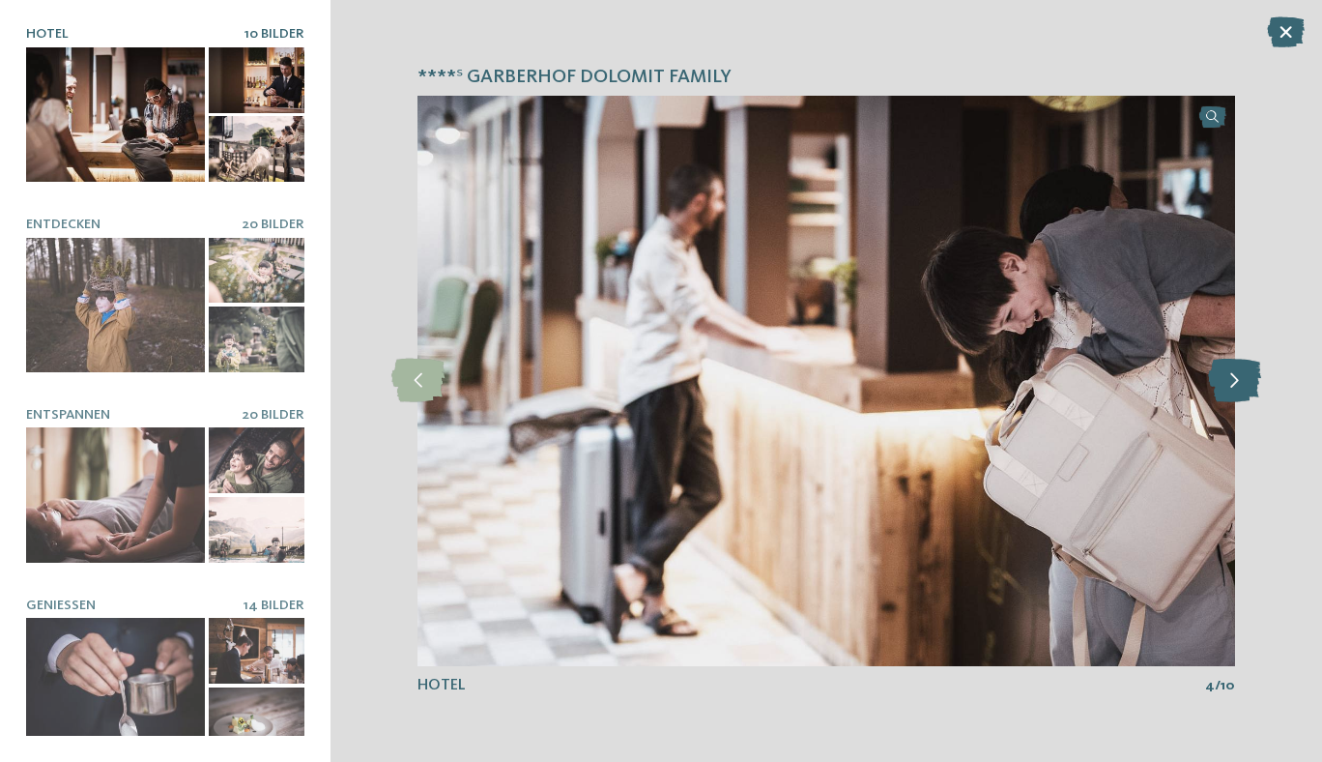
click at [1244, 387] on icon at bounding box center [1234, 381] width 53 height 44
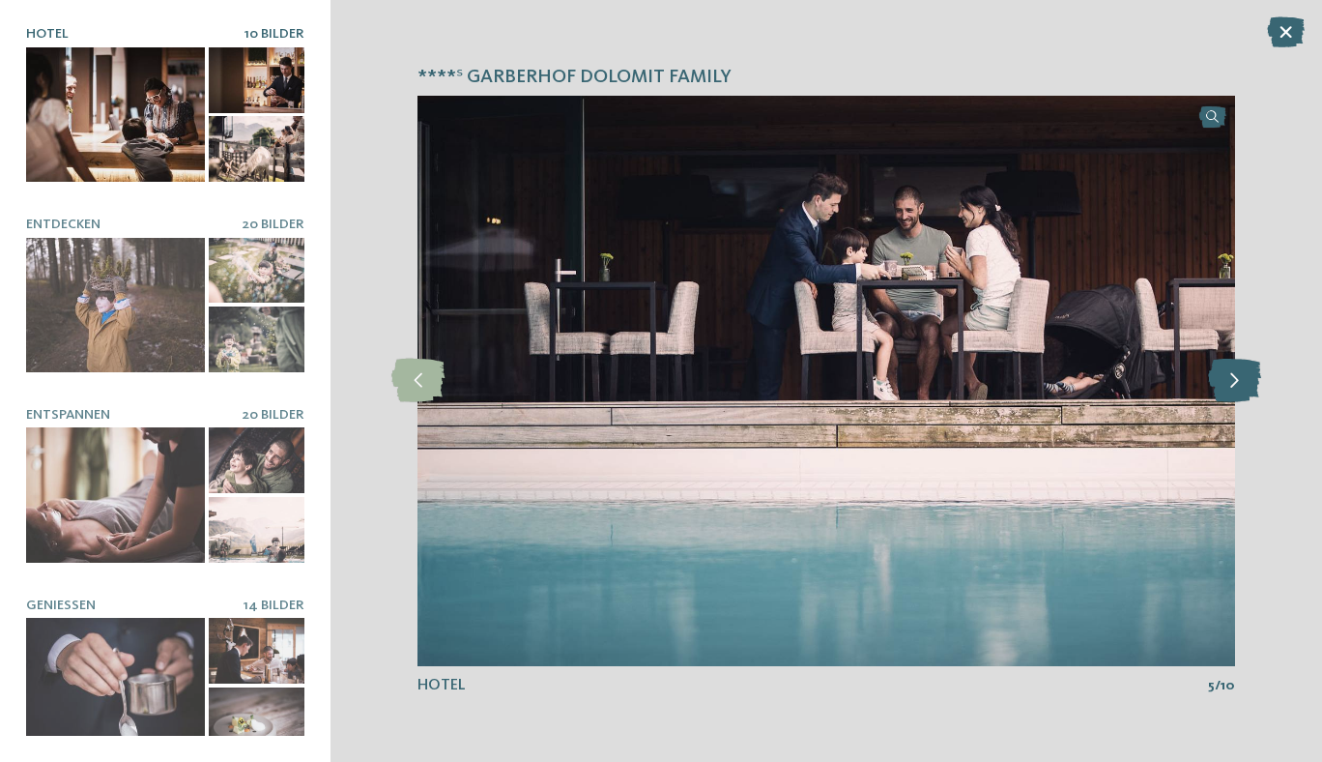
click at [1244, 387] on icon at bounding box center [1234, 381] width 53 height 44
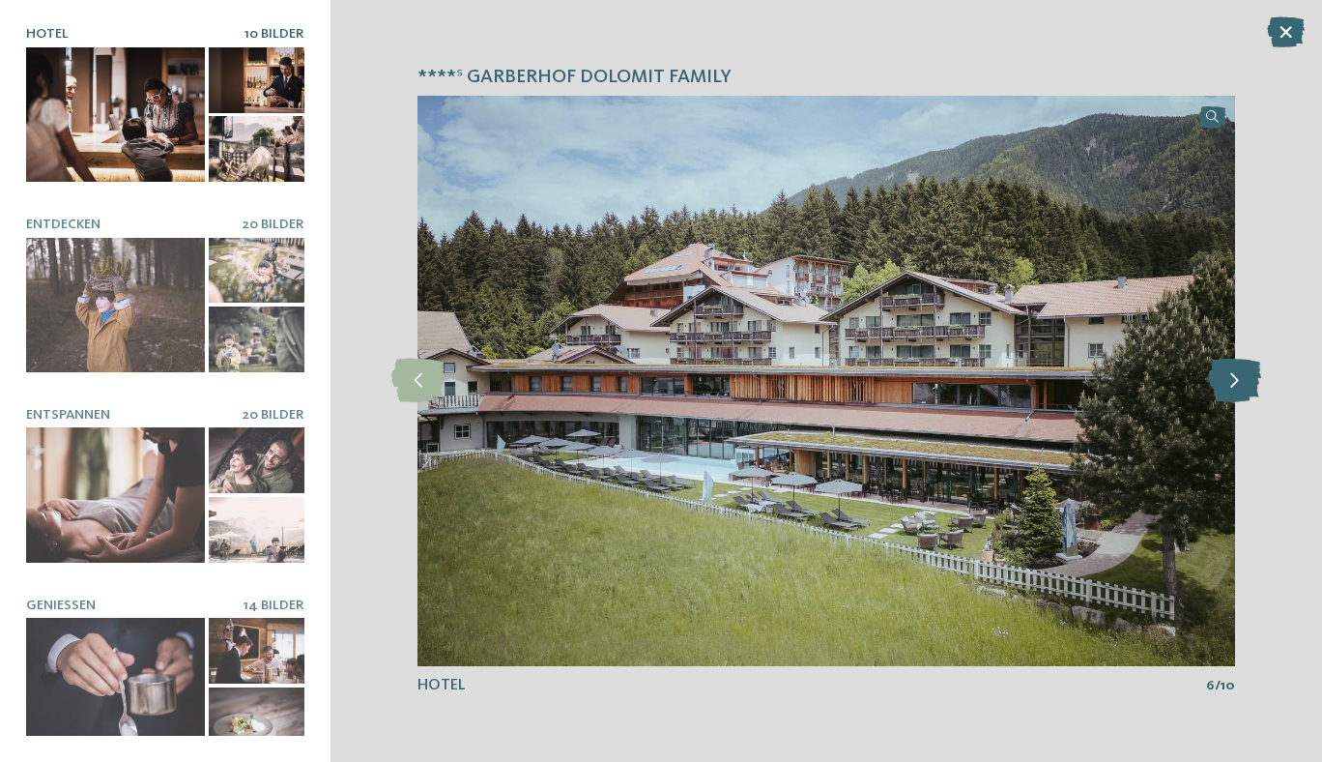
click at [1244, 387] on icon at bounding box center [1234, 381] width 53 height 44
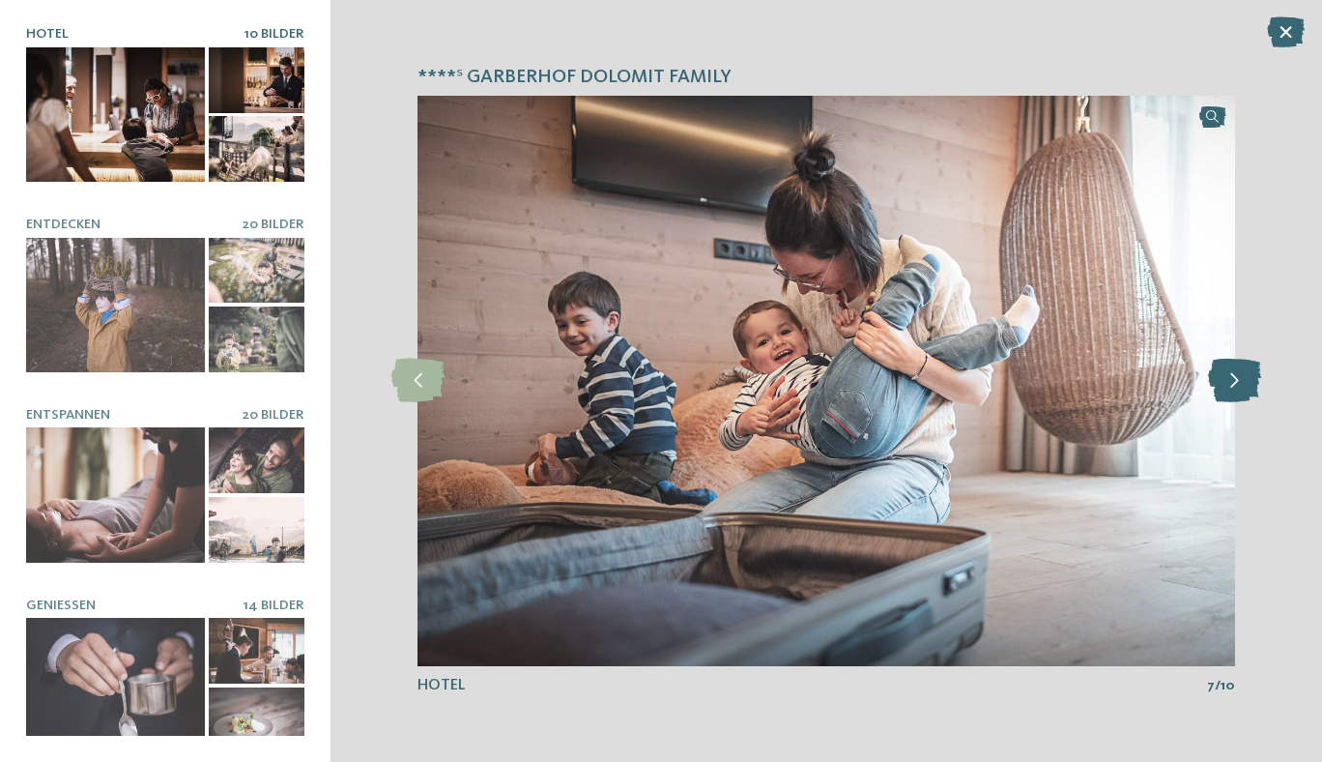
click at [1244, 387] on icon at bounding box center [1234, 381] width 53 height 44
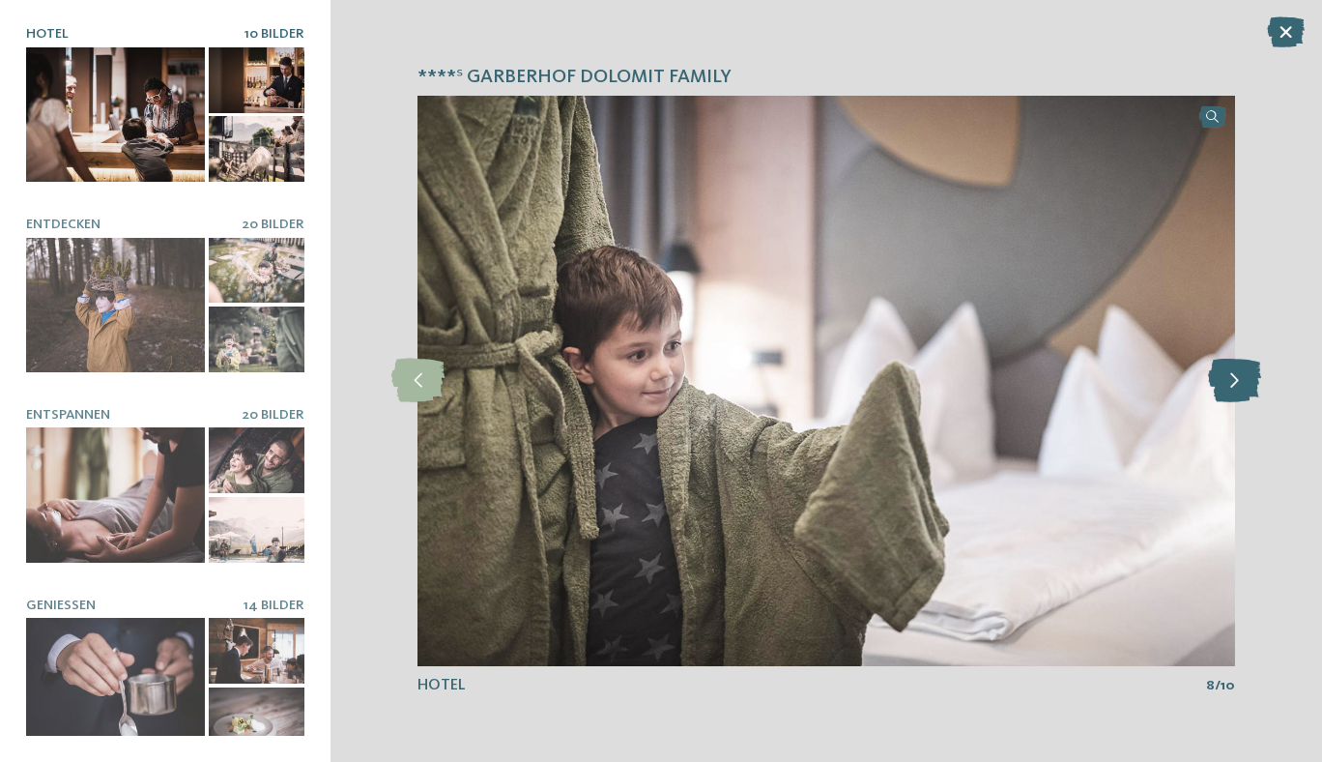
click at [1244, 387] on icon at bounding box center [1234, 381] width 53 height 44
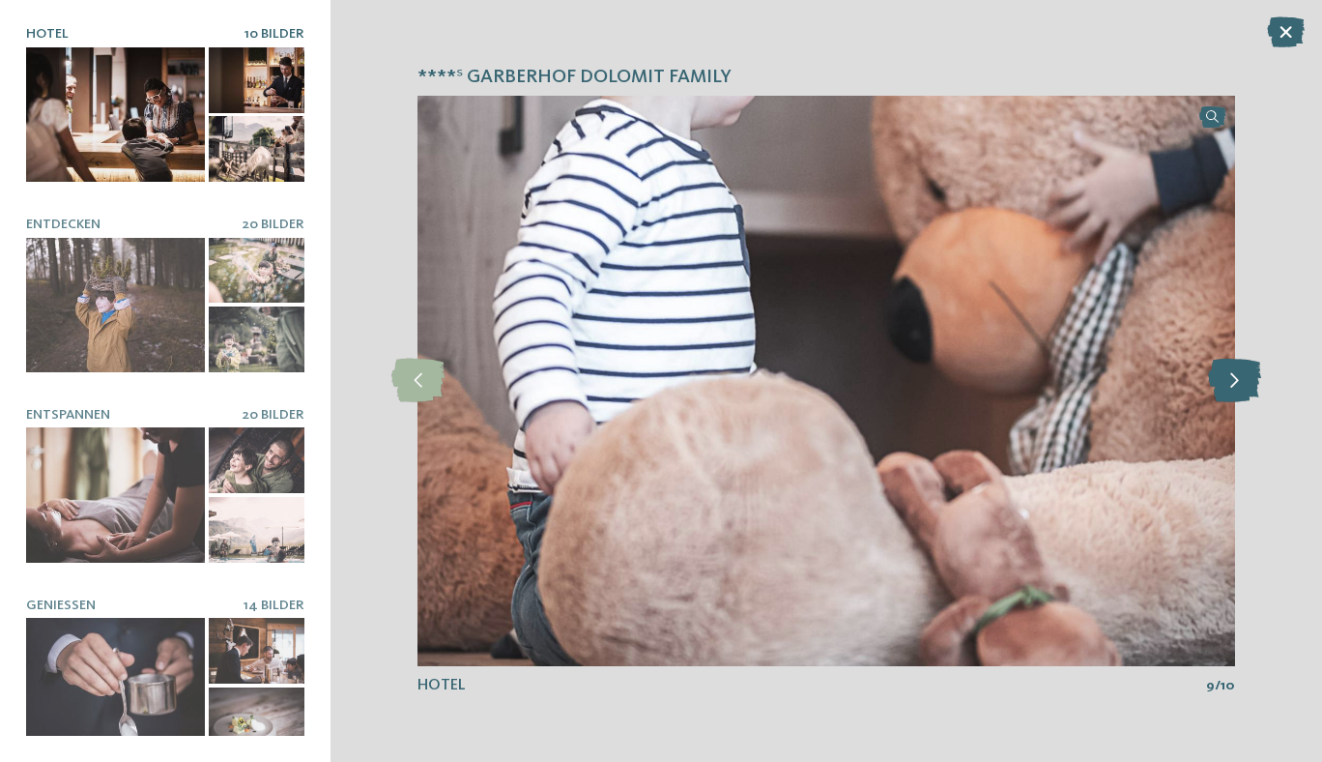
click at [1244, 387] on icon at bounding box center [1234, 381] width 53 height 44
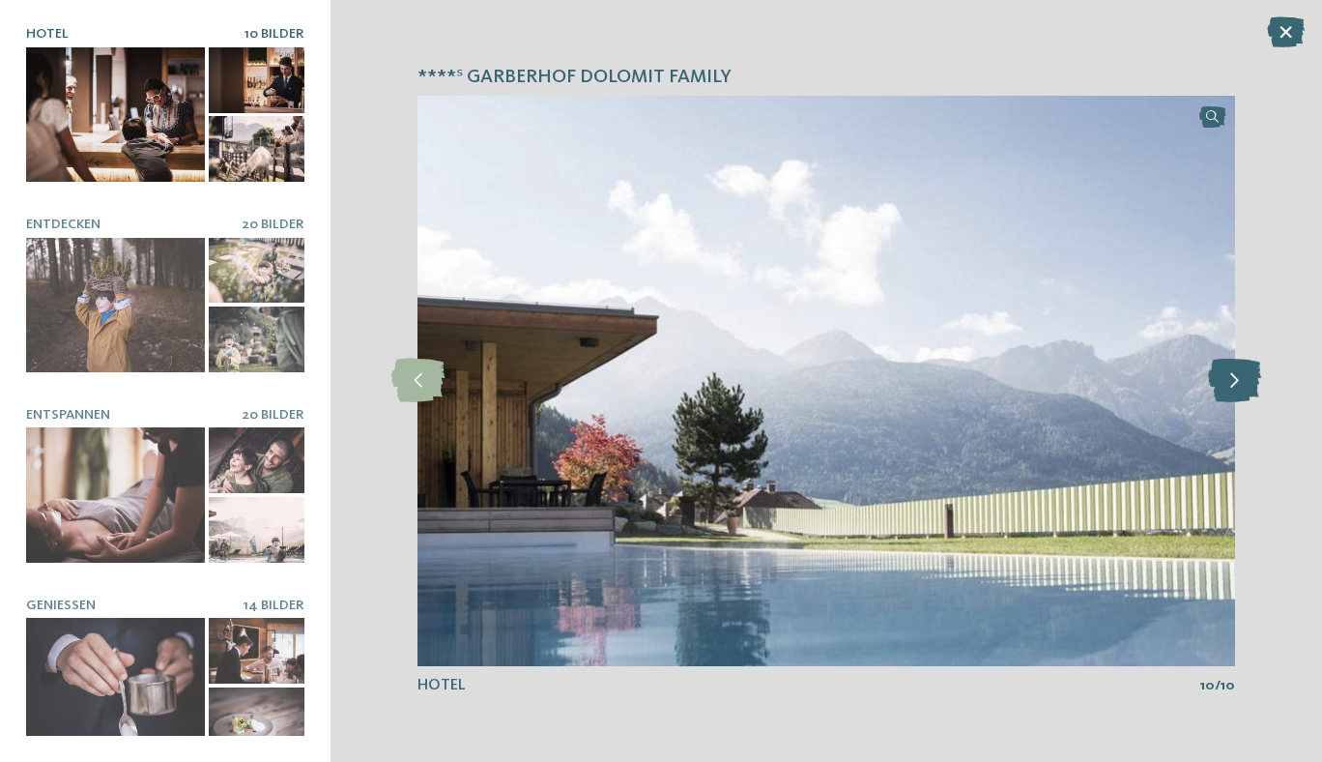
click at [1244, 387] on icon at bounding box center [1234, 381] width 53 height 44
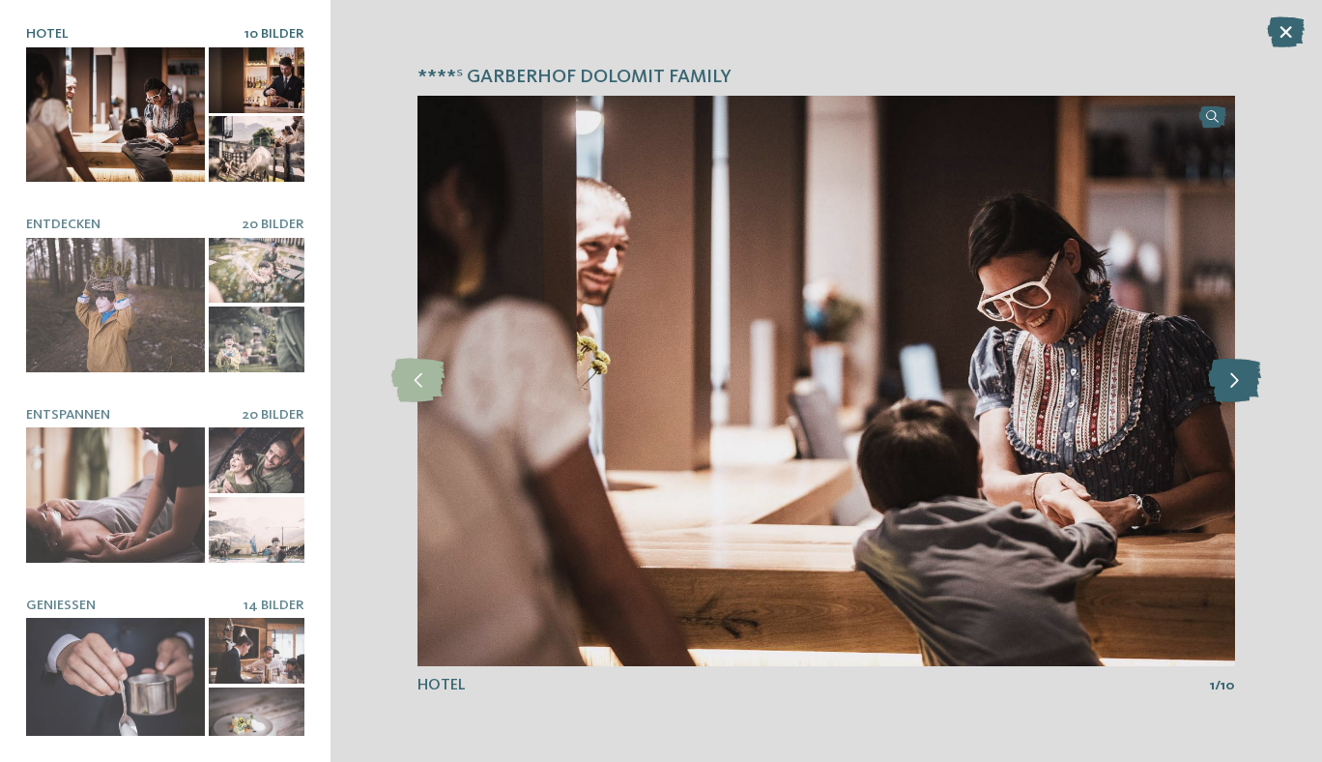
click at [1243, 384] on icon at bounding box center [1234, 381] width 53 height 44
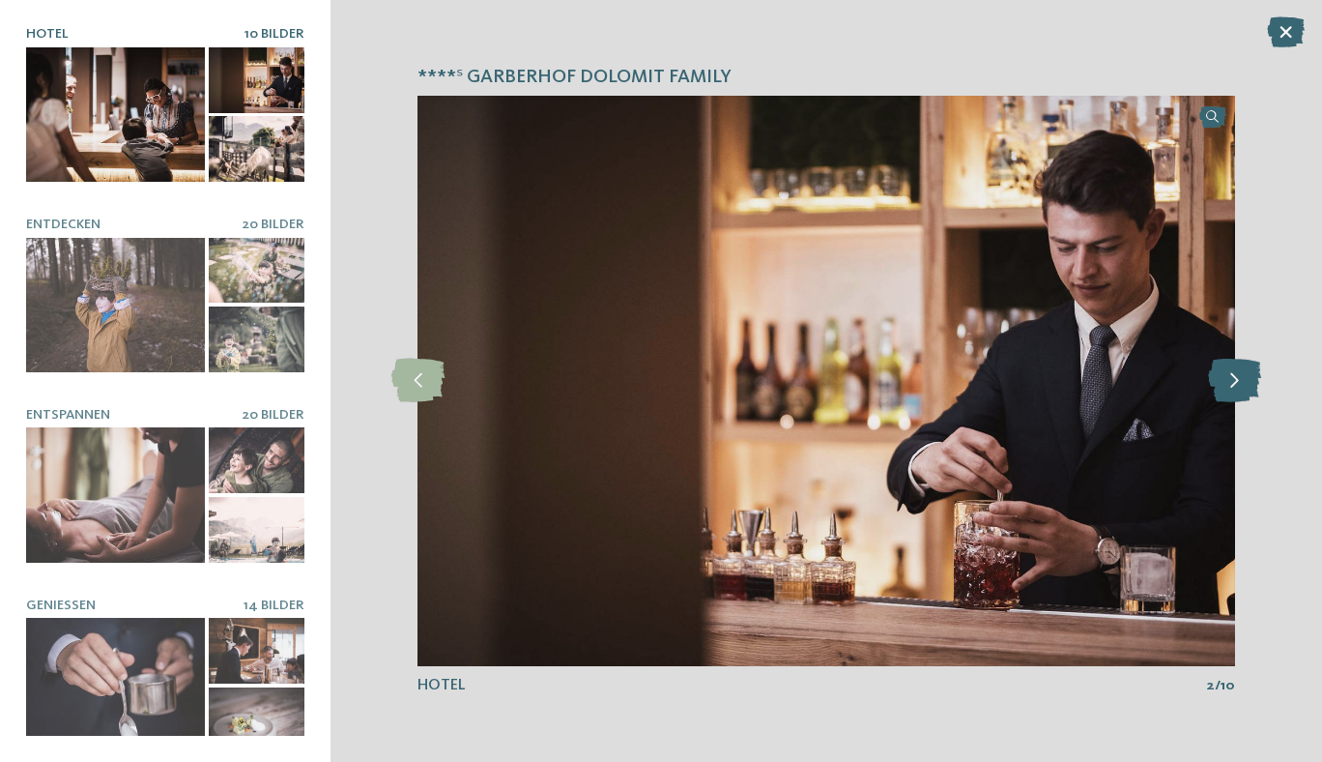
click at [1243, 384] on icon at bounding box center [1234, 381] width 53 height 44
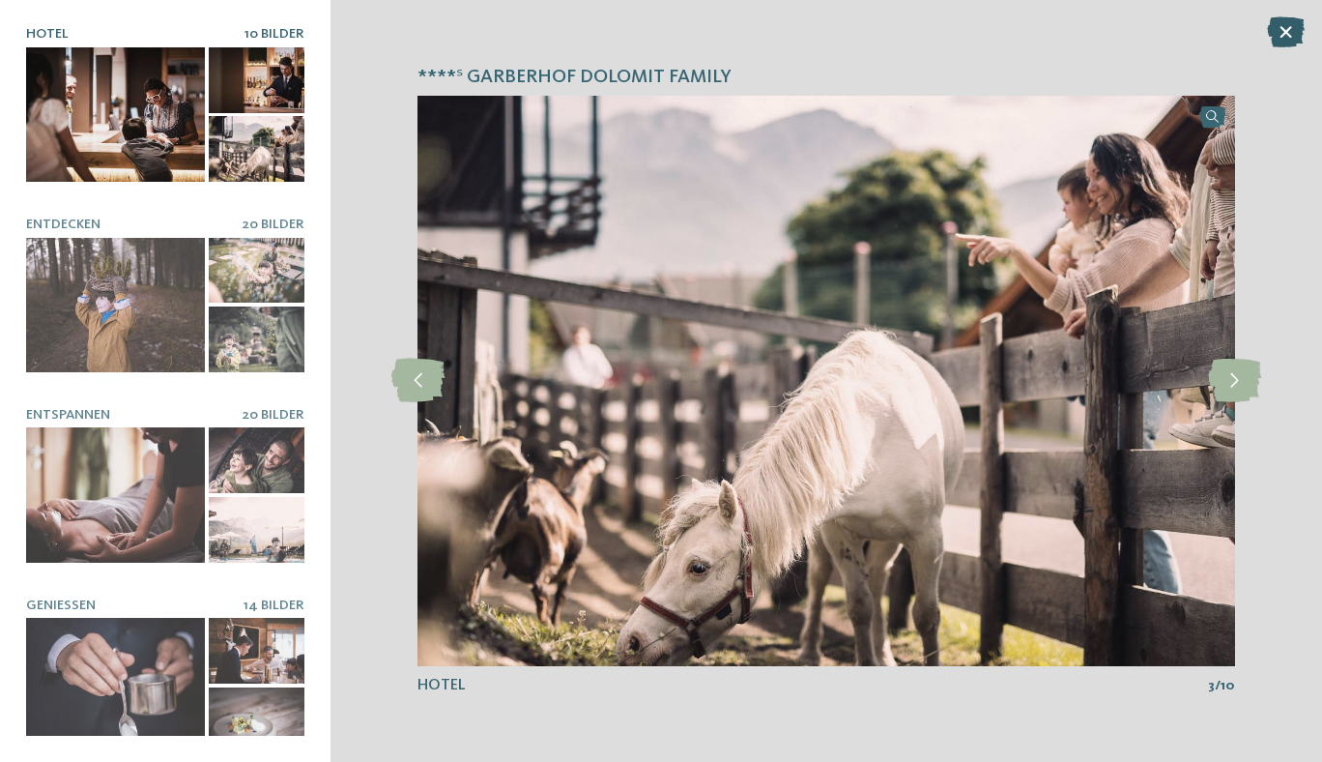
click at [1281, 32] on icon at bounding box center [1286, 31] width 38 height 31
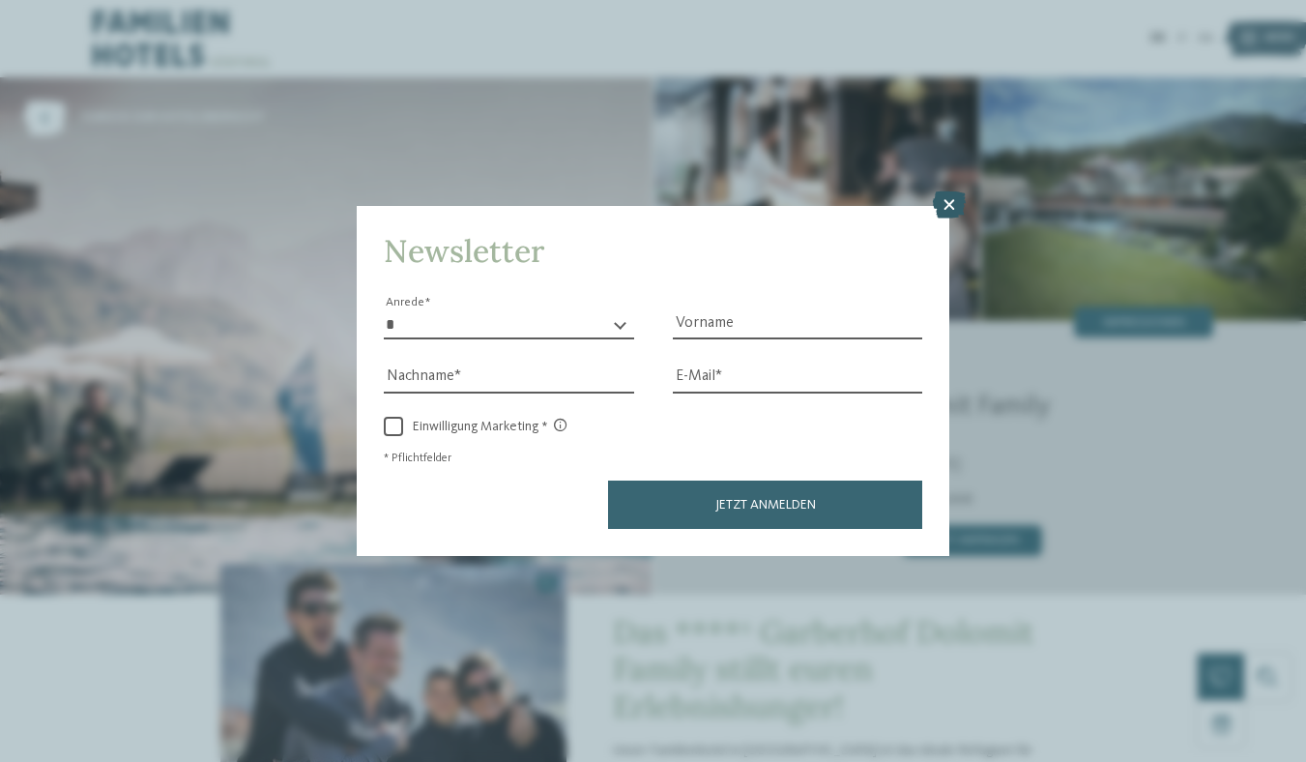
click at [966, 206] on icon at bounding box center [949, 204] width 33 height 27
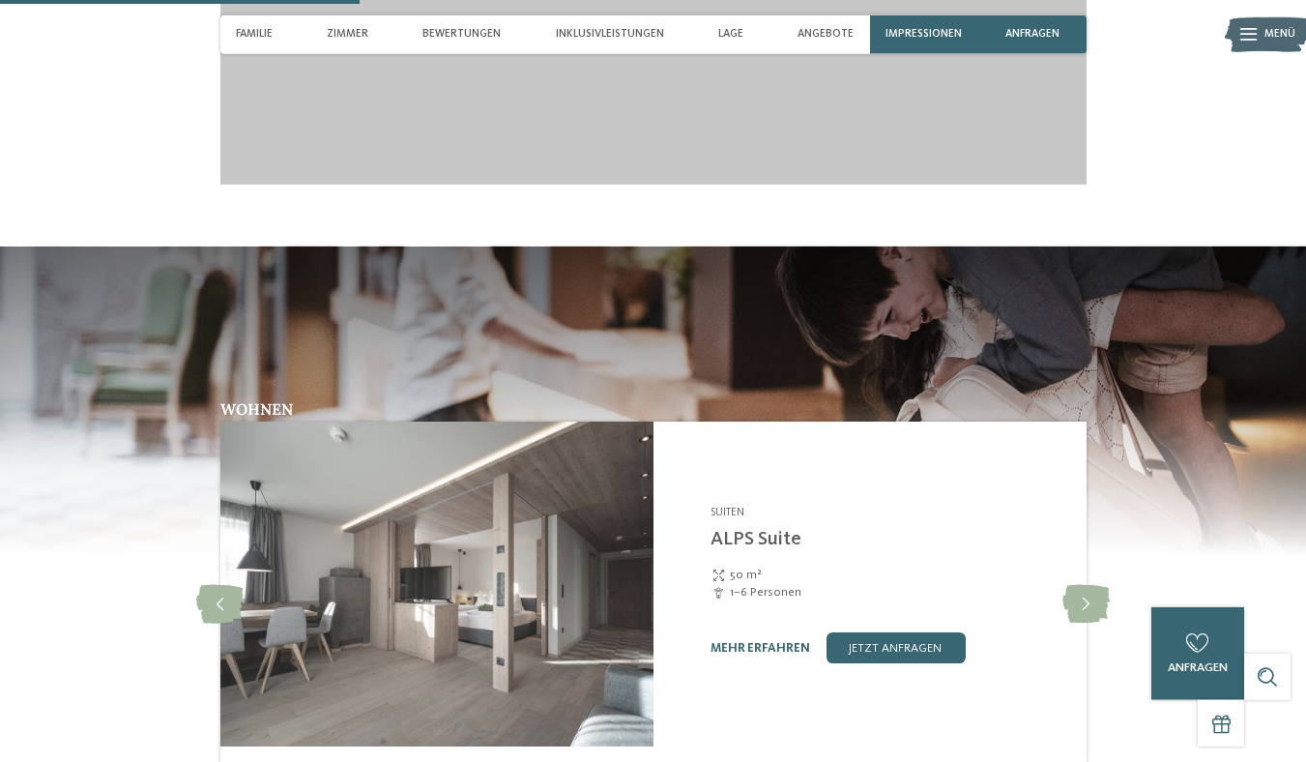
scroll to position [2401, 0]
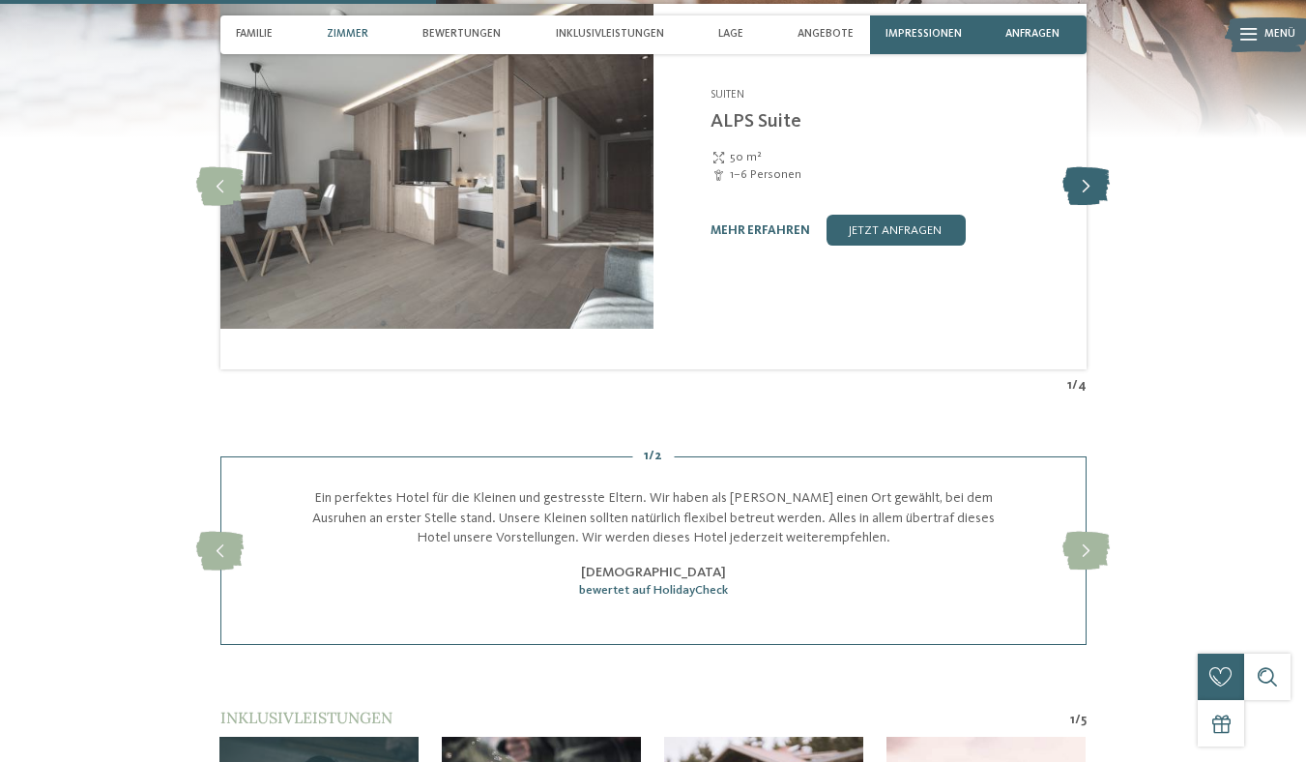
click at [1110, 206] on icon at bounding box center [1085, 186] width 47 height 39
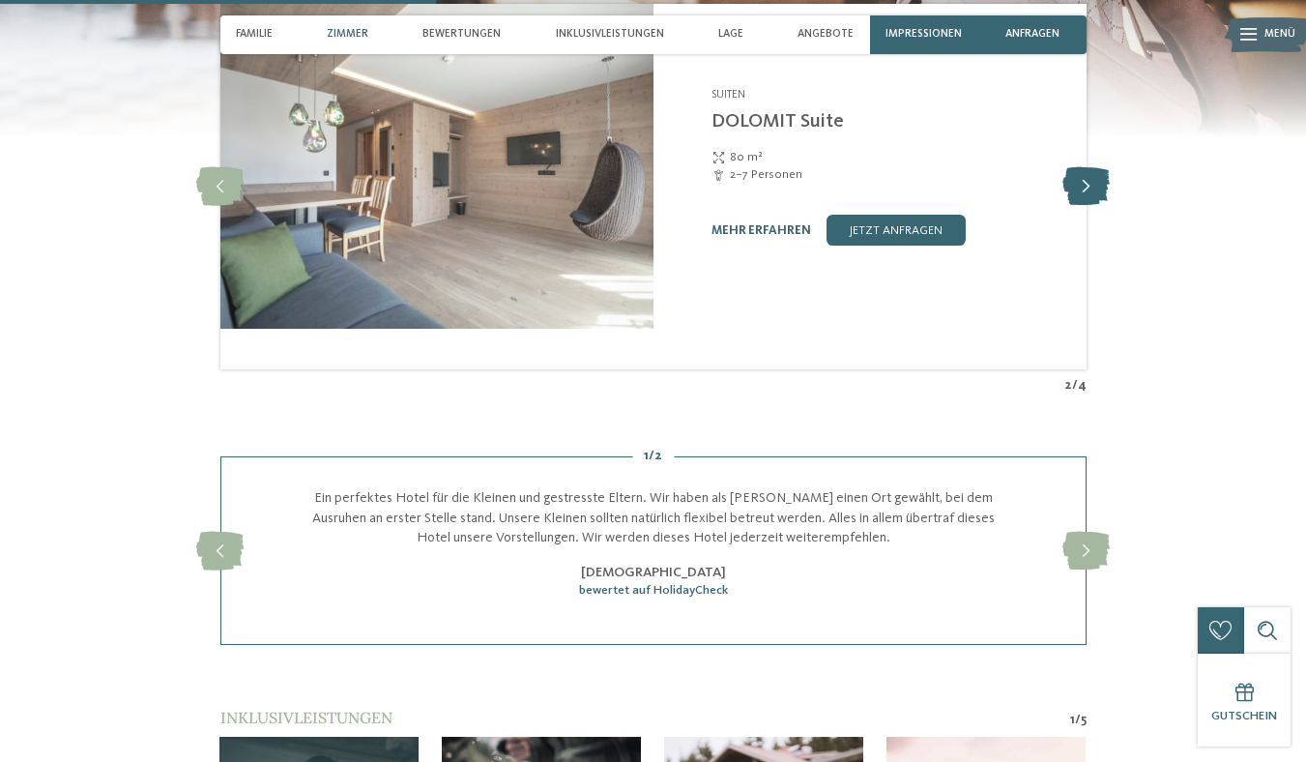
click at [1110, 206] on icon at bounding box center [1085, 186] width 47 height 39
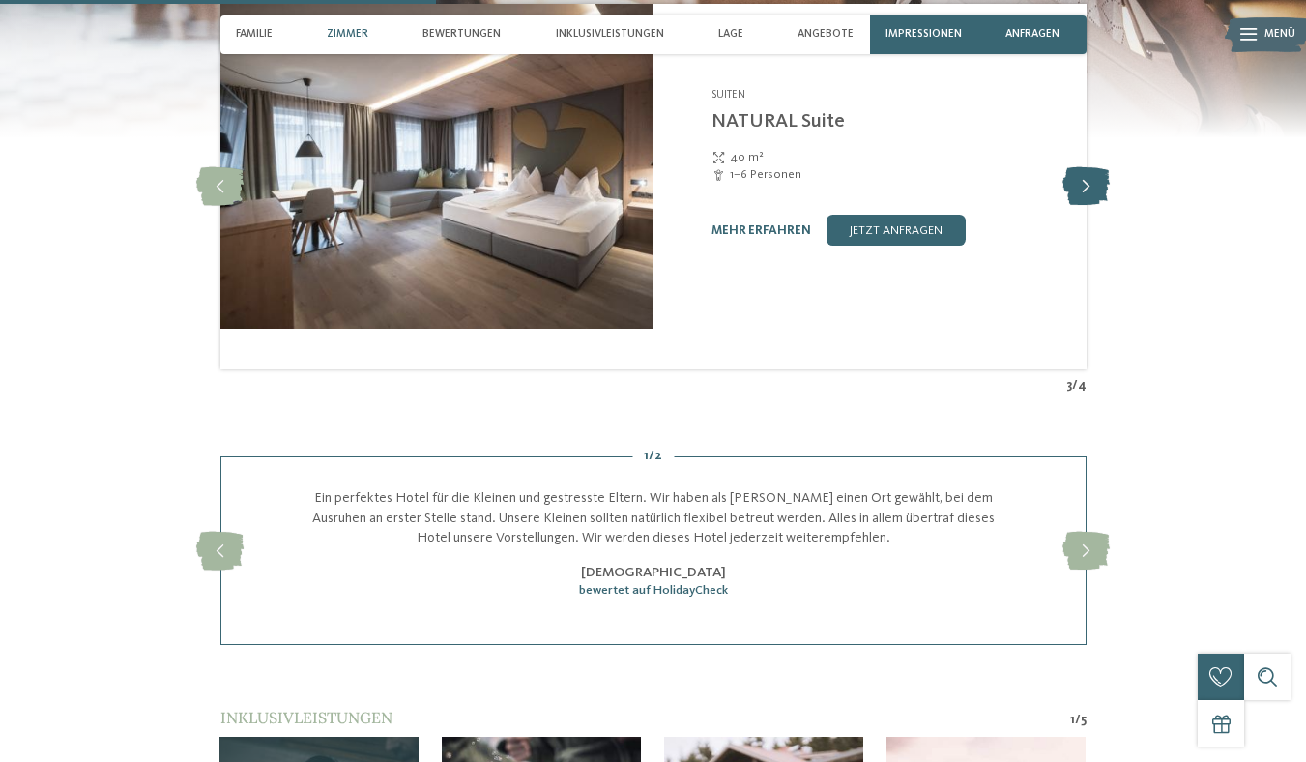
click at [1110, 206] on icon at bounding box center [1085, 186] width 47 height 39
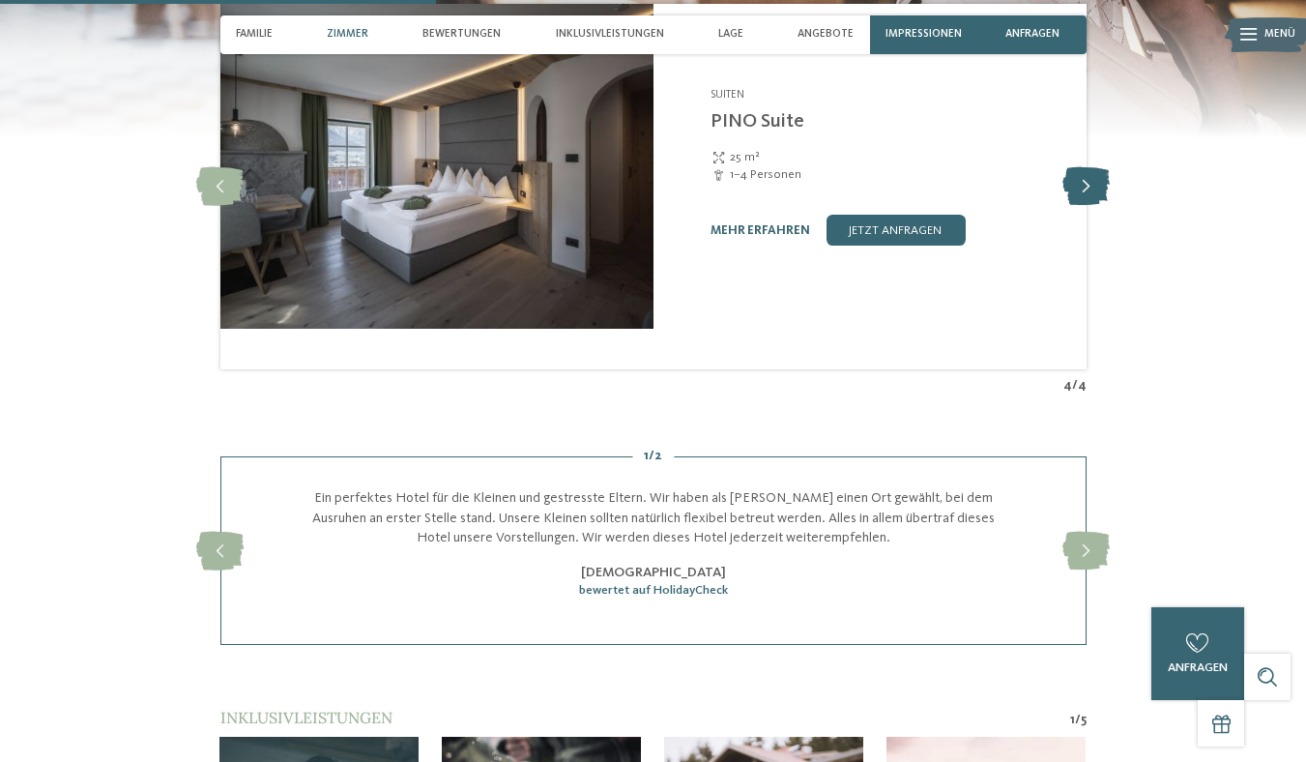
click at [1110, 206] on icon at bounding box center [1085, 186] width 47 height 39
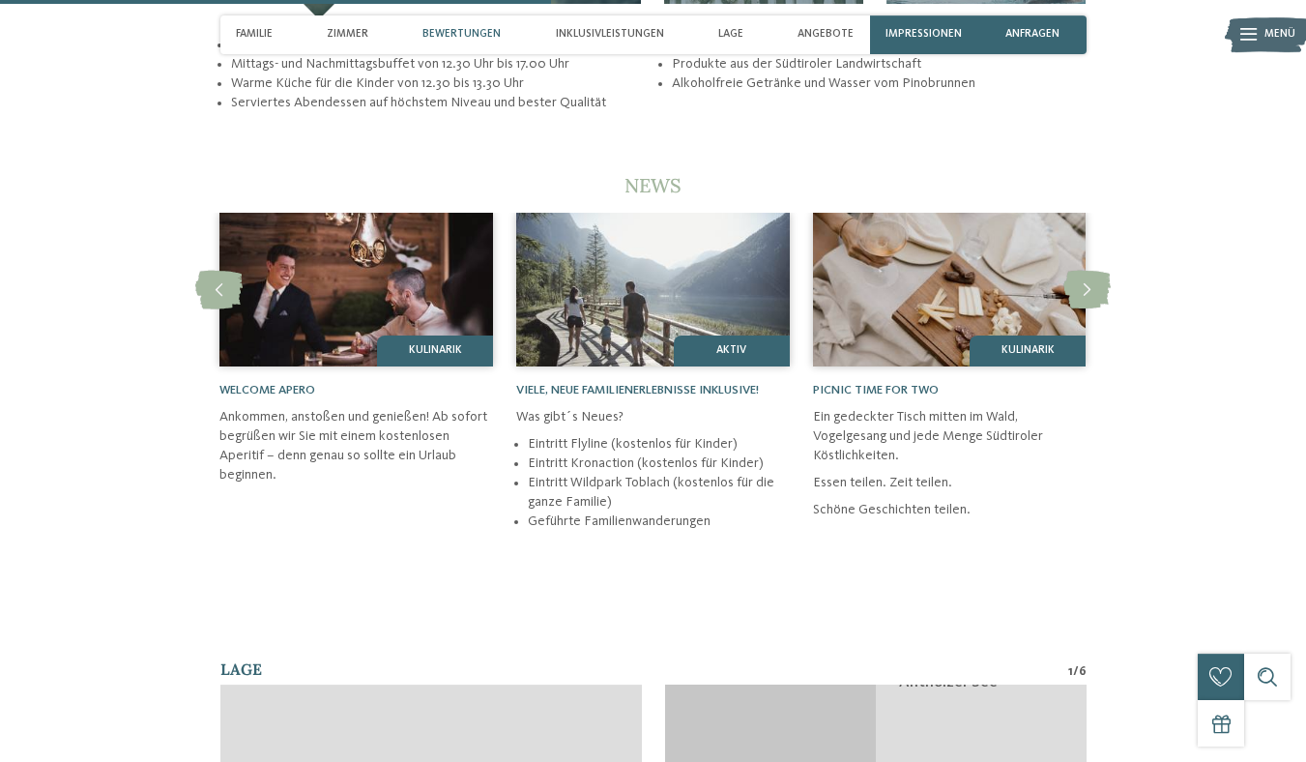
scroll to position [3341, 0]
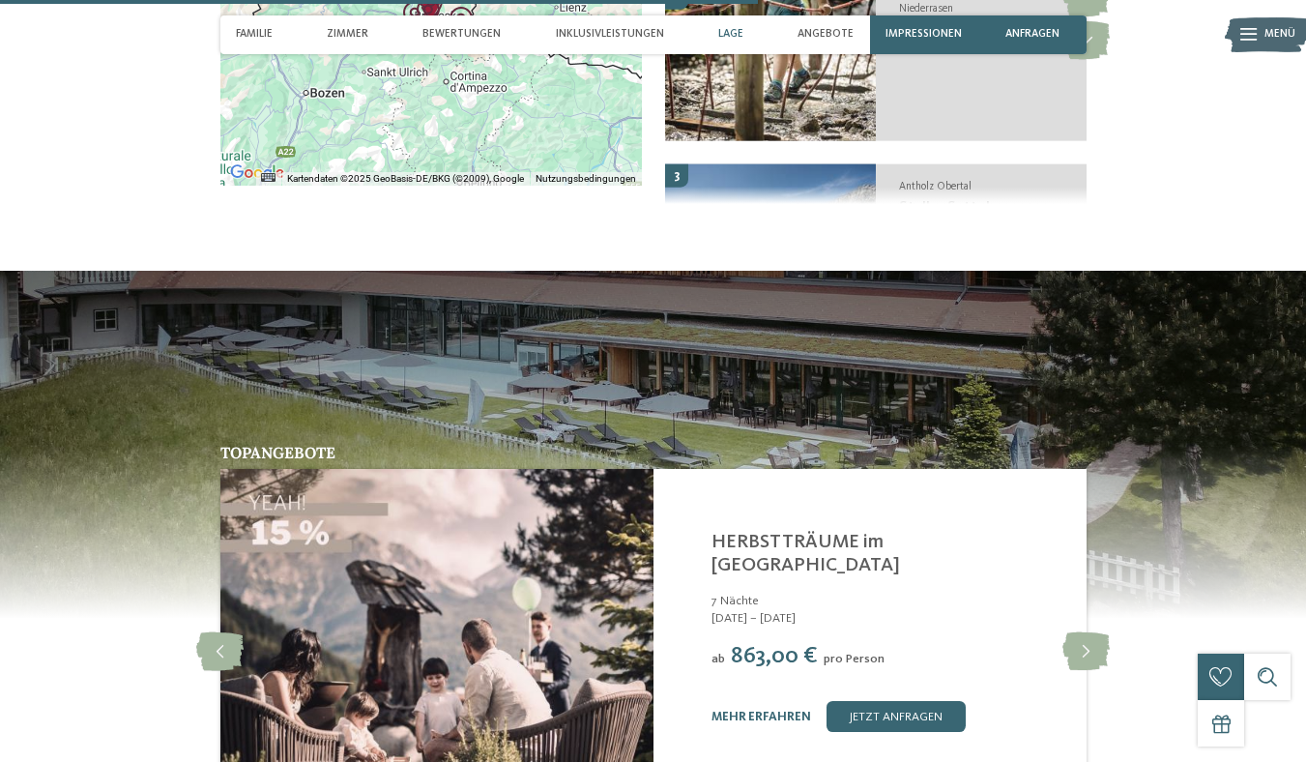
scroll to position [4803, 0]
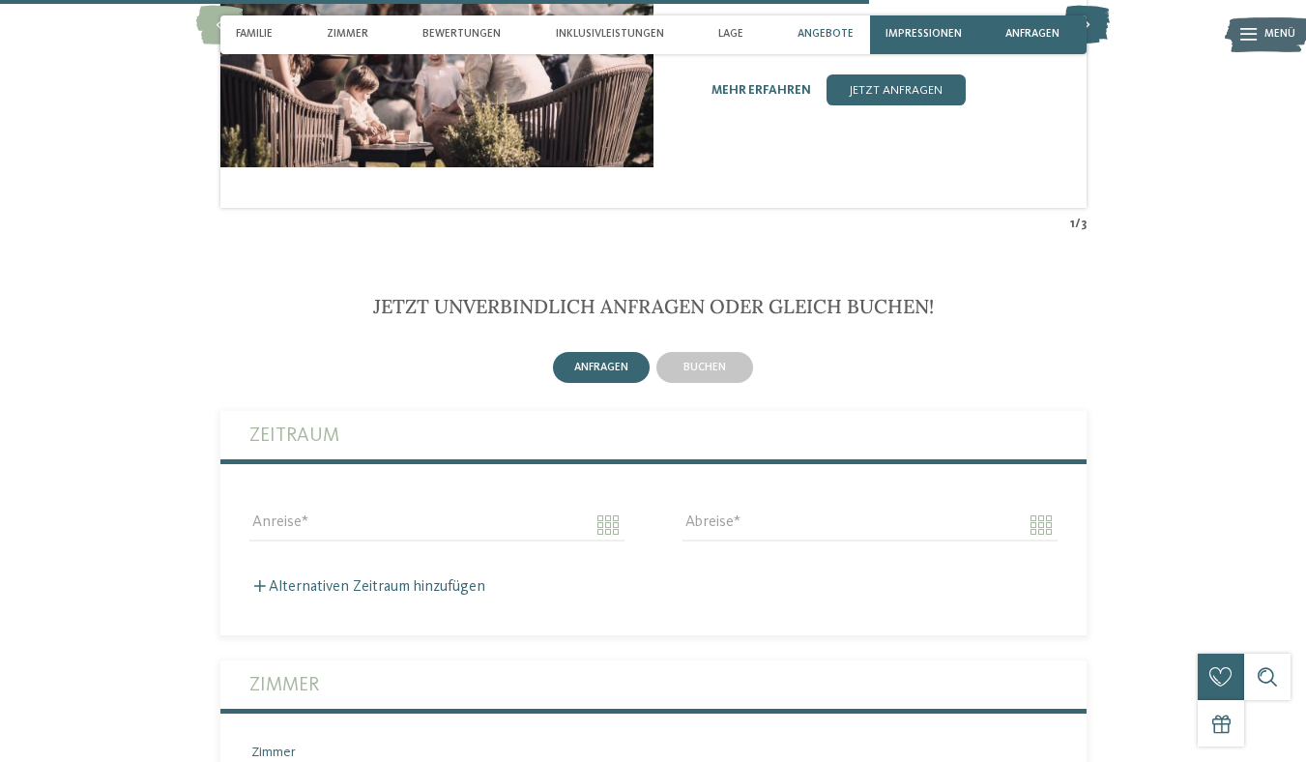
click at [1110, 44] on icon at bounding box center [1085, 25] width 47 height 39
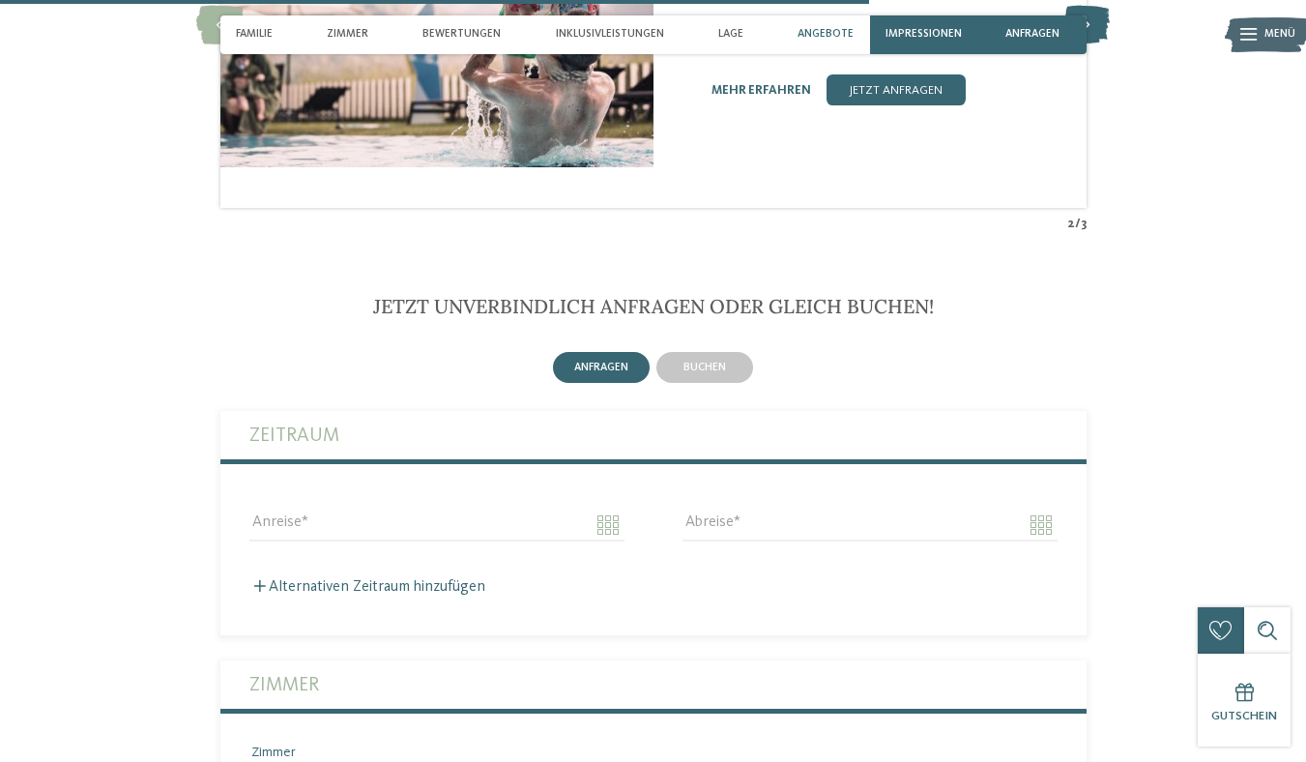
click at [1110, 44] on icon at bounding box center [1085, 25] width 47 height 39
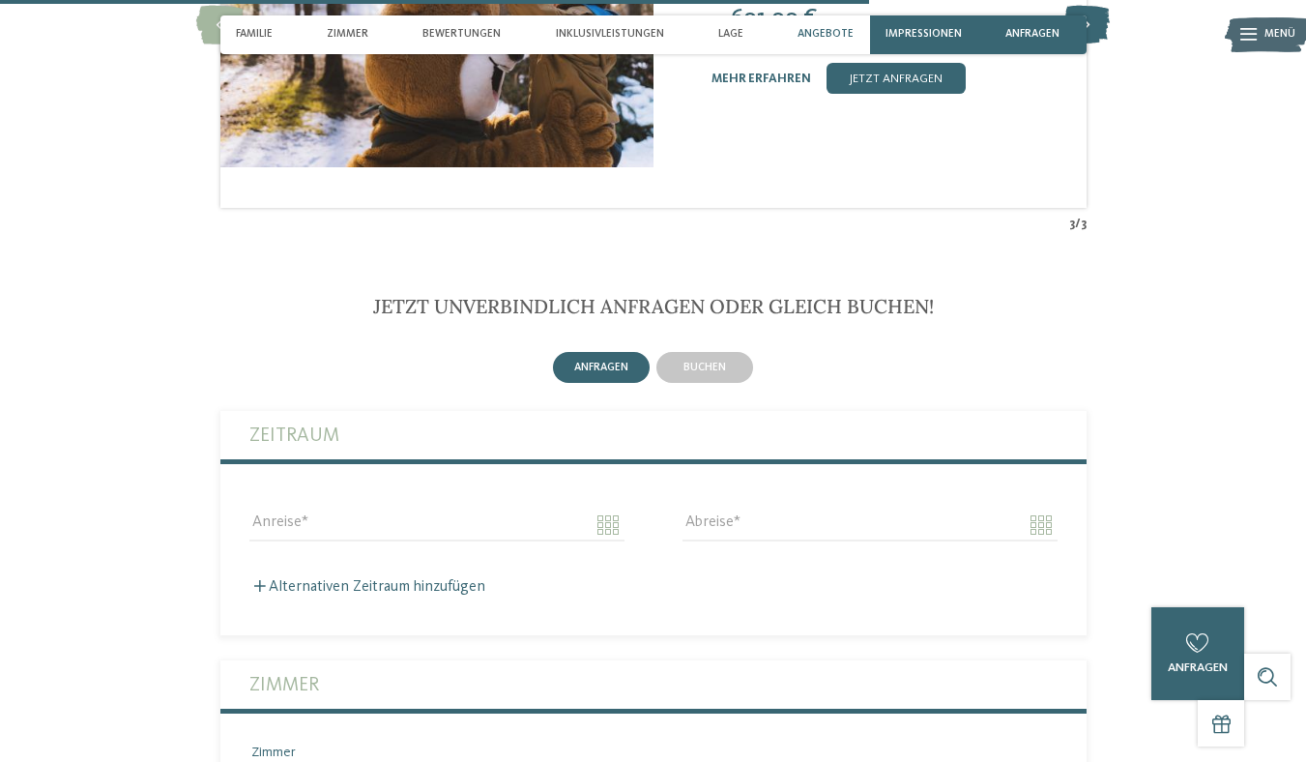
click at [1110, 44] on icon at bounding box center [1085, 25] width 47 height 39
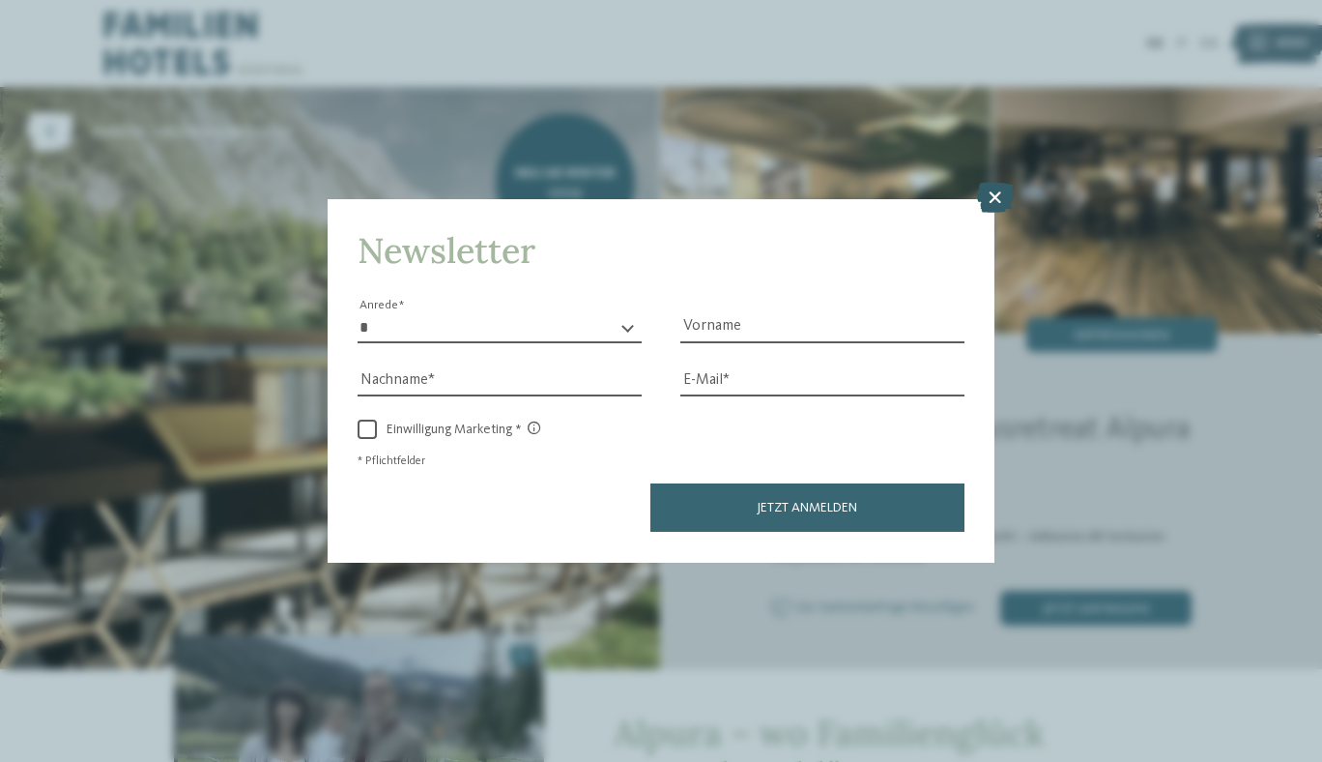
click at [1007, 192] on icon at bounding box center [995, 198] width 38 height 31
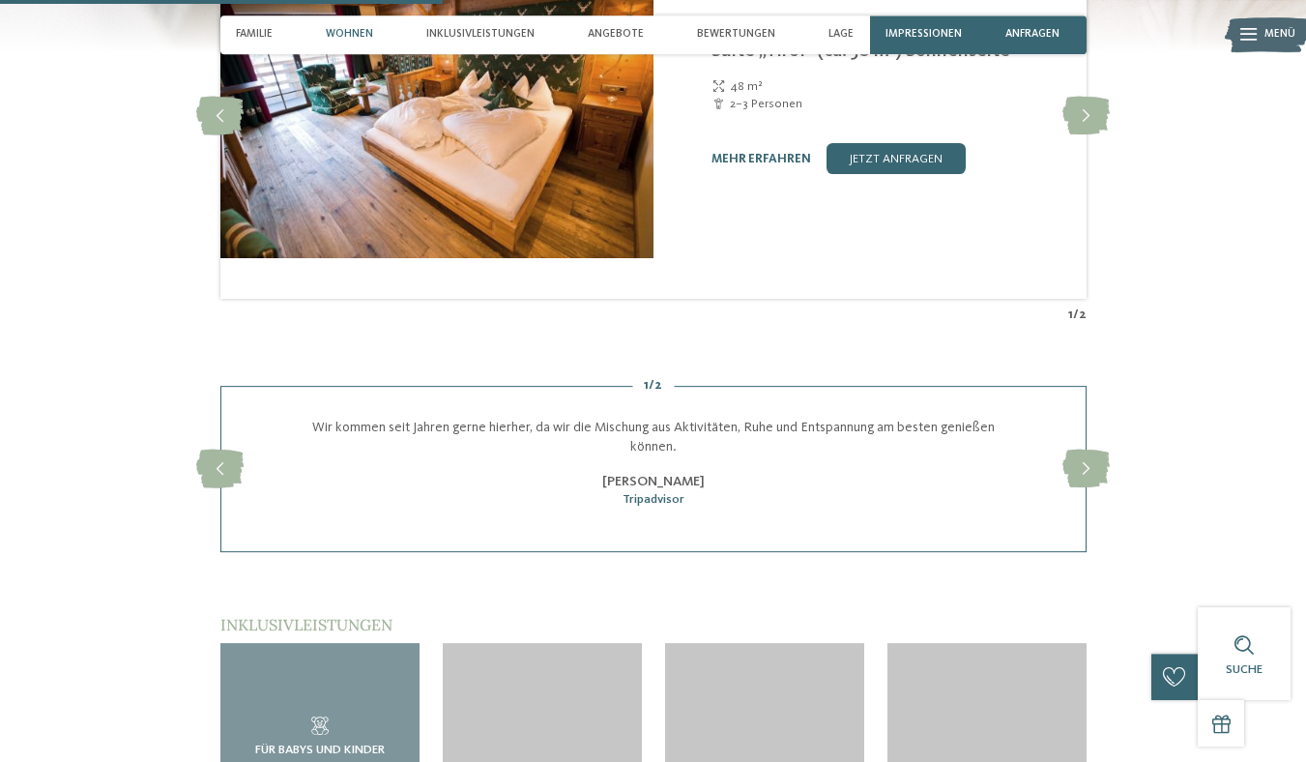
scroll to position [2192, 0]
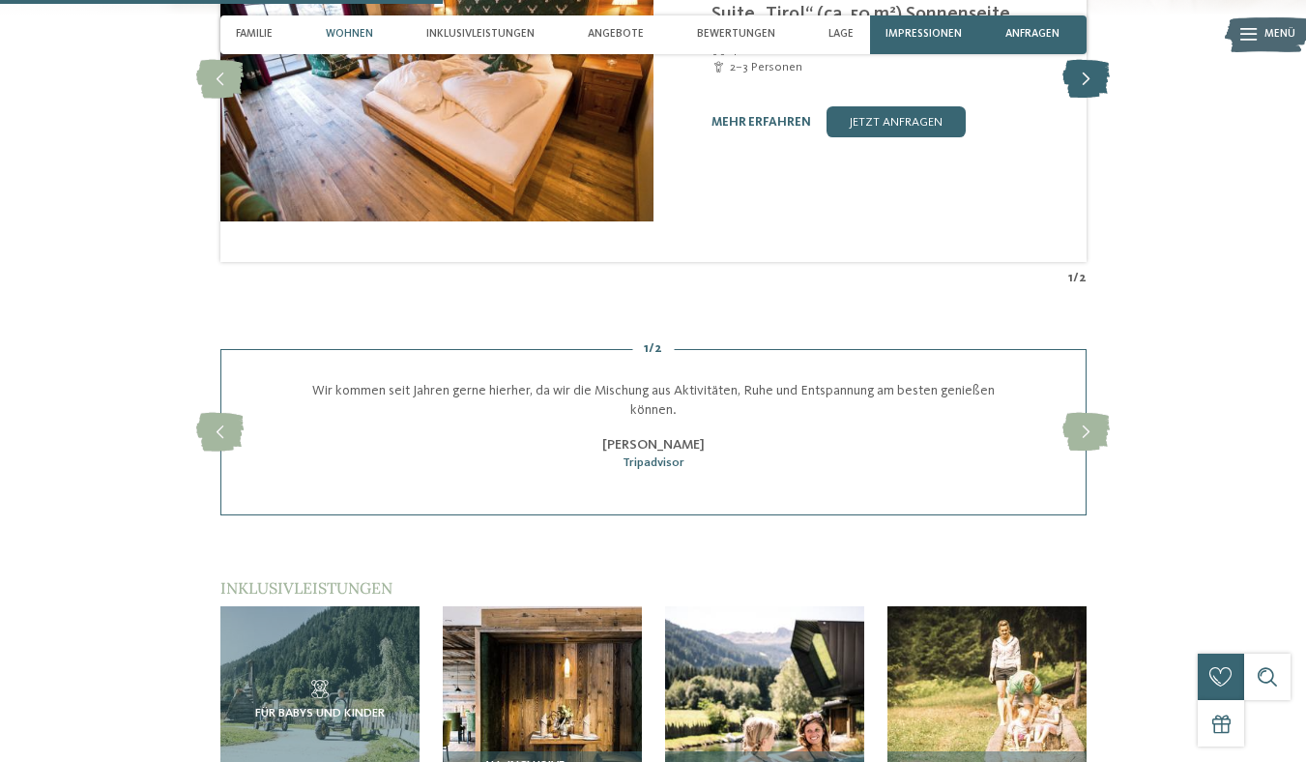
click at [1110, 99] on icon at bounding box center [1085, 79] width 47 height 39
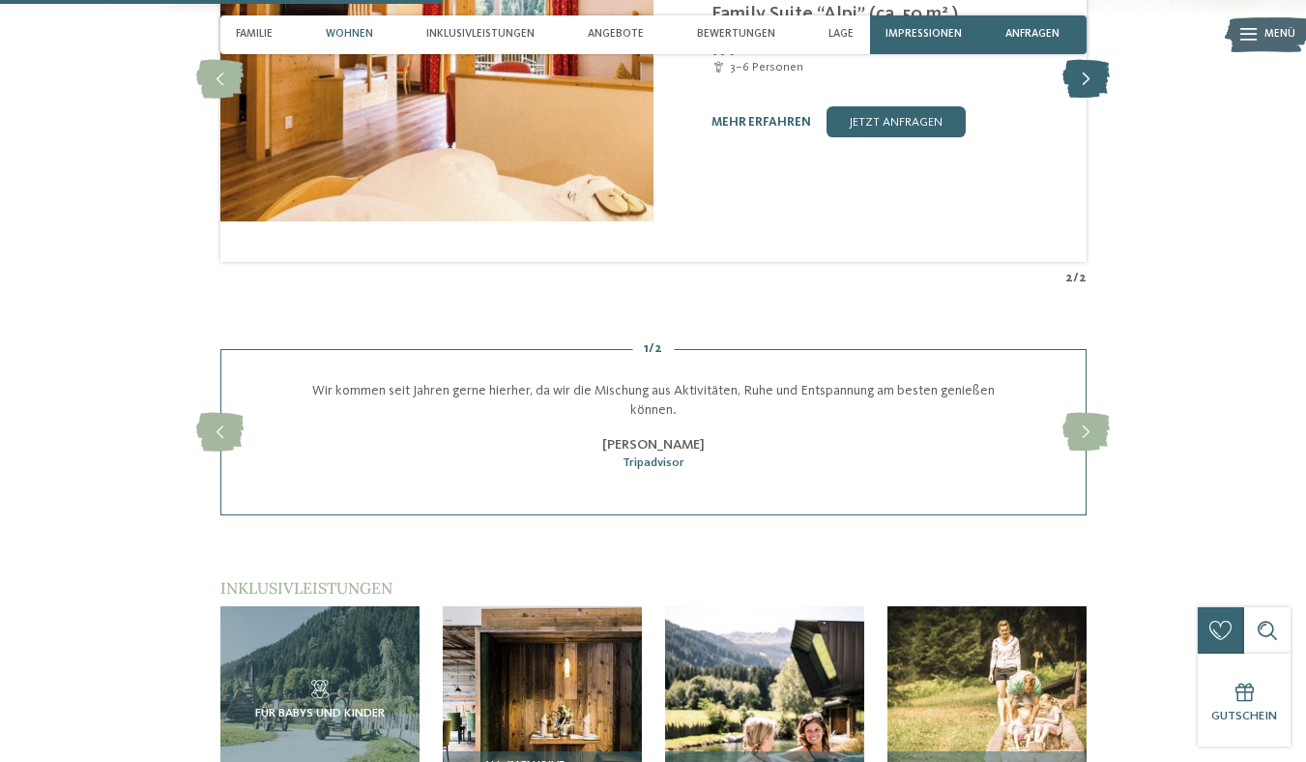
click at [1110, 99] on icon at bounding box center [1085, 79] width 47 height 39
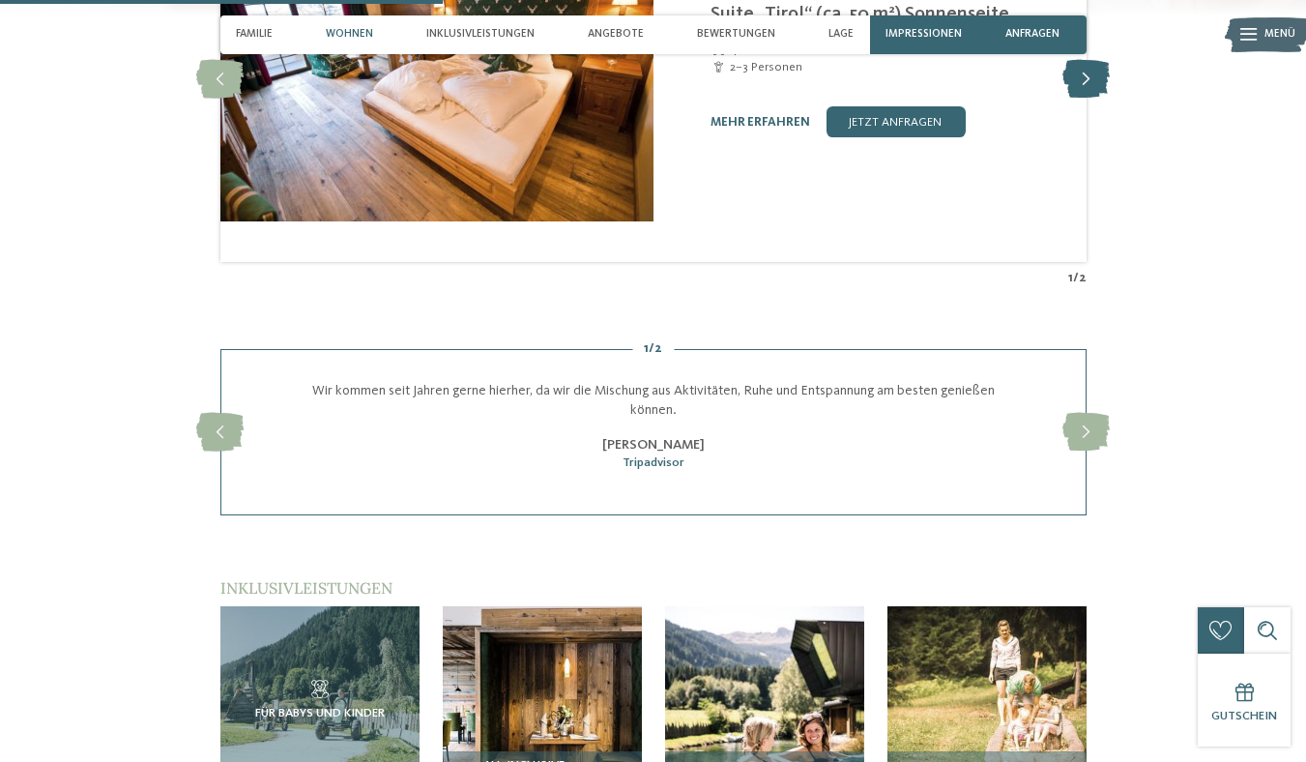
click at [1110, 99] on icon at bounding box center [1085, 79] width 47 height 39
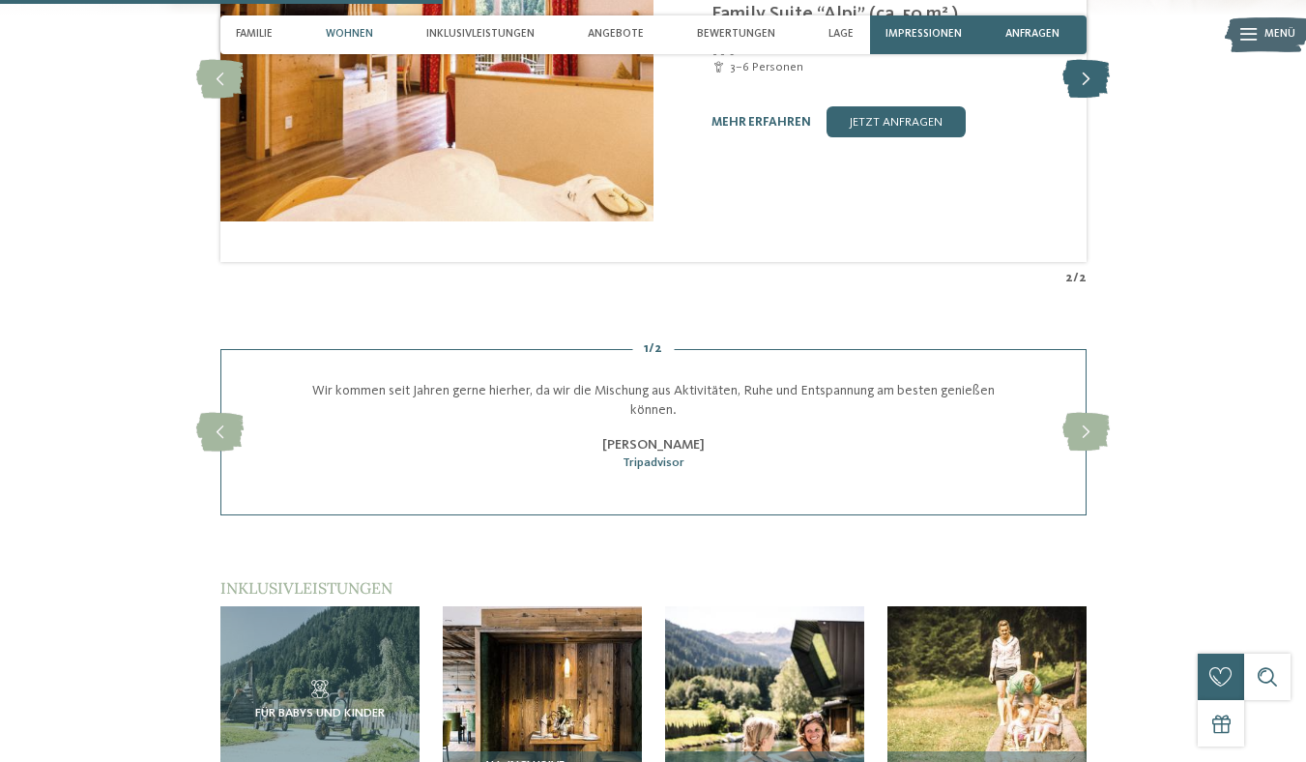
click at [1110, 99] on icon at bounding box center [1085, 79] width 47 height 39
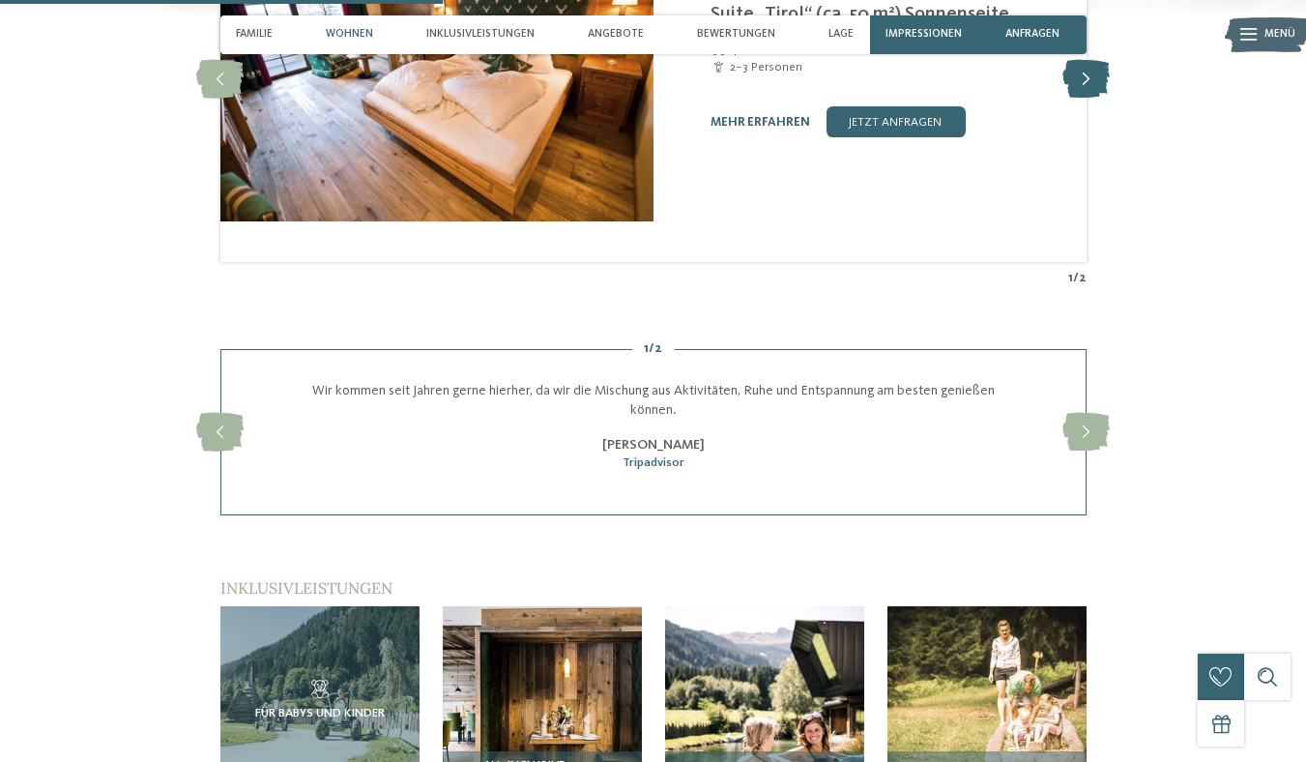
click at [1110, 99] on icon at bounding box center [1085, 79] width 47 height 39
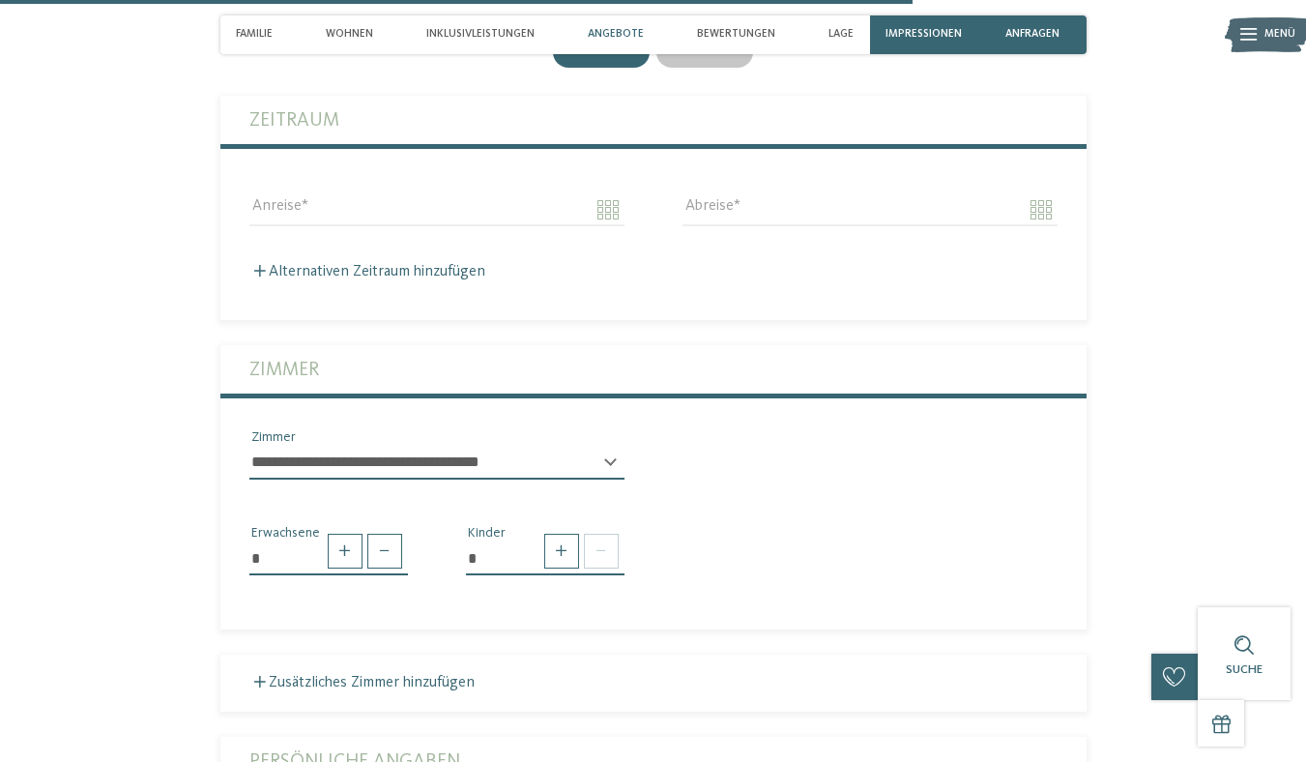
scroll to position [4907, 0]
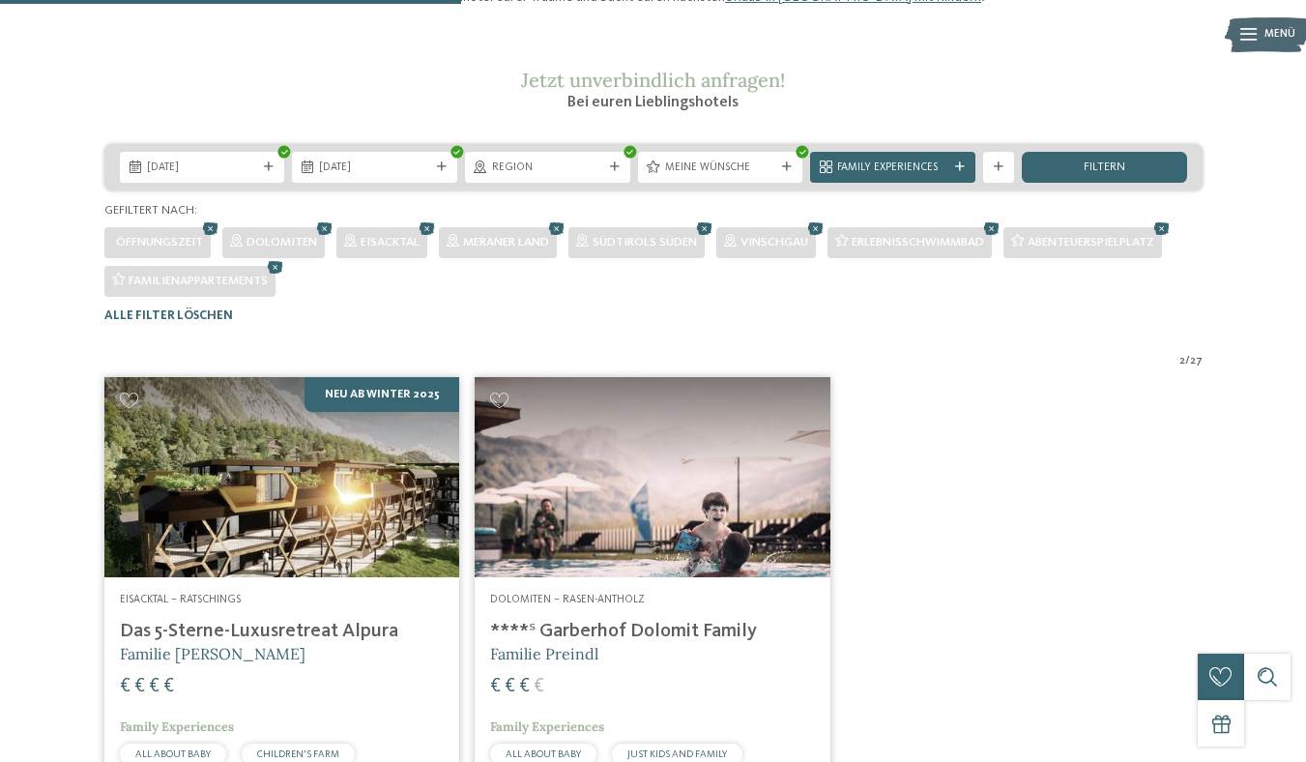
scroll to position [186, 0]
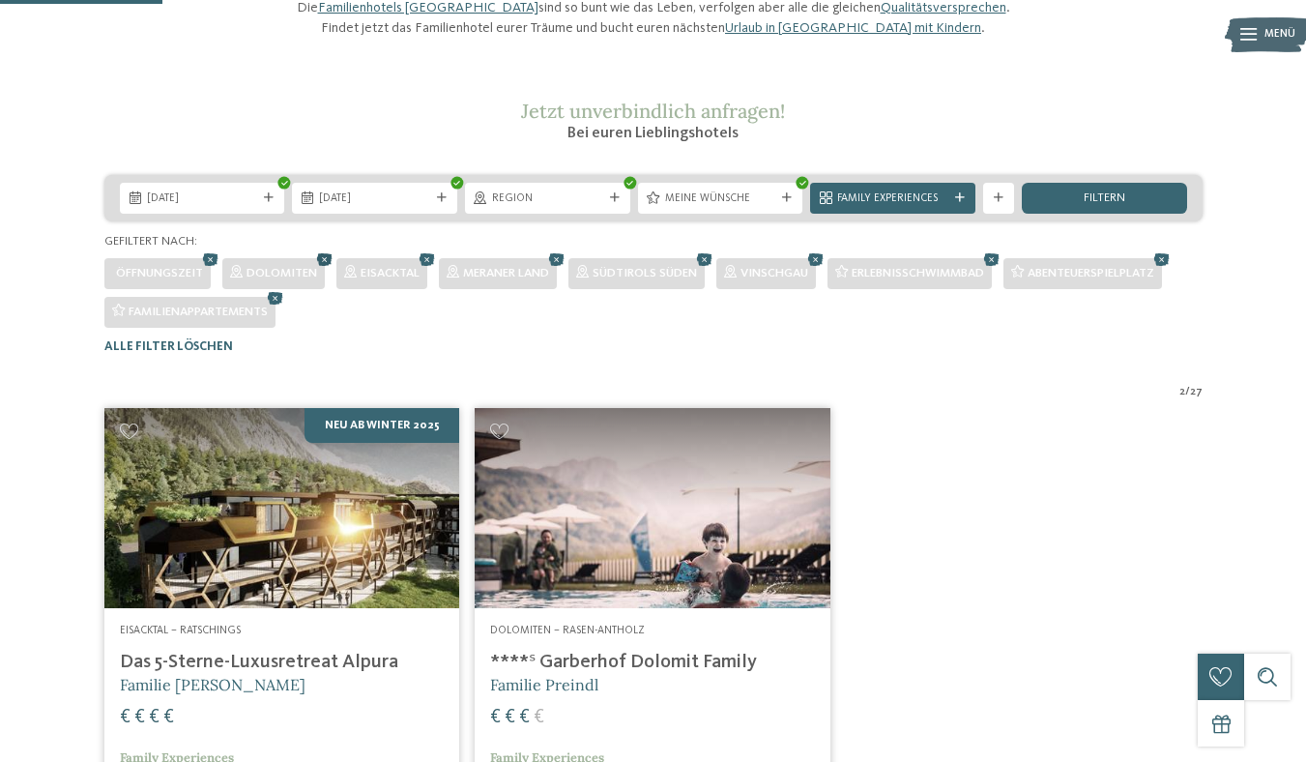
click at [336, 270] on icon at bounding box center [324, 259] width 23 height 20
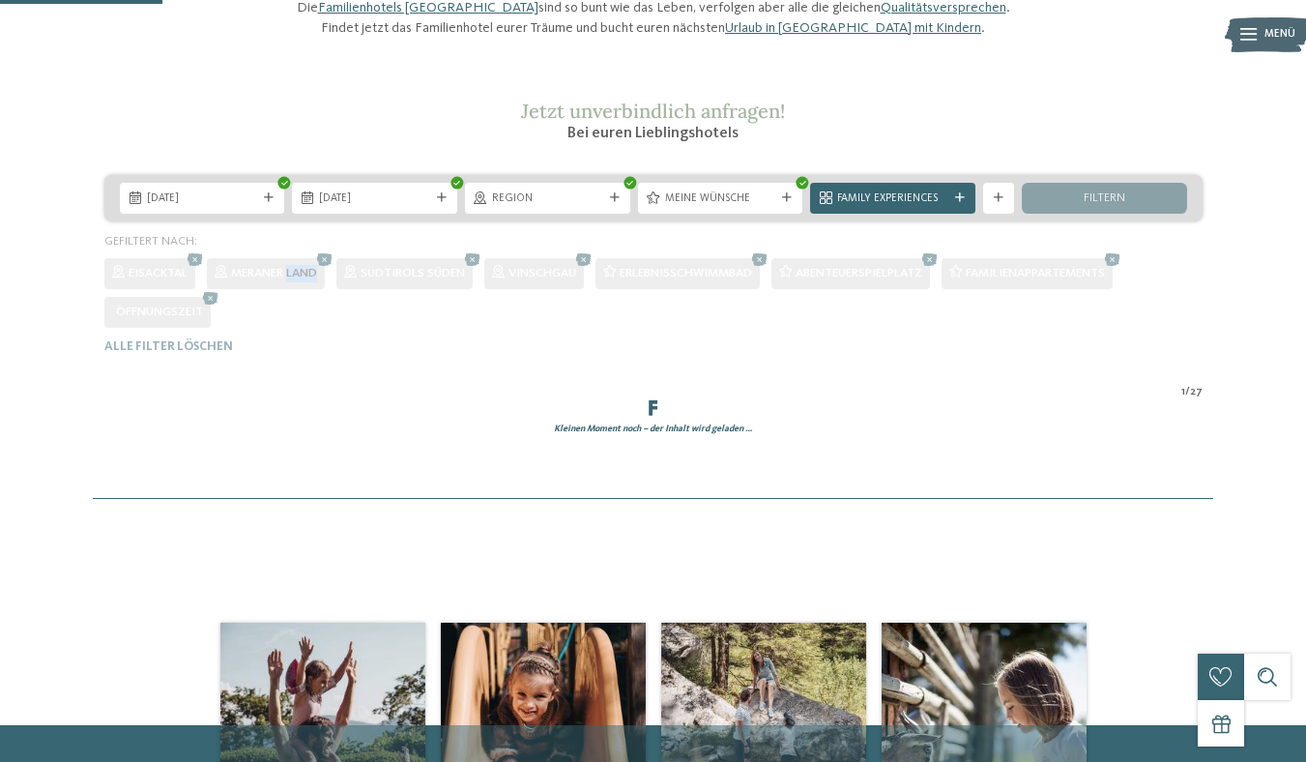
click at [353, 354] on div "[DATE] [DATE] Region" at bounding box center [654, 264] width 1284 height 179
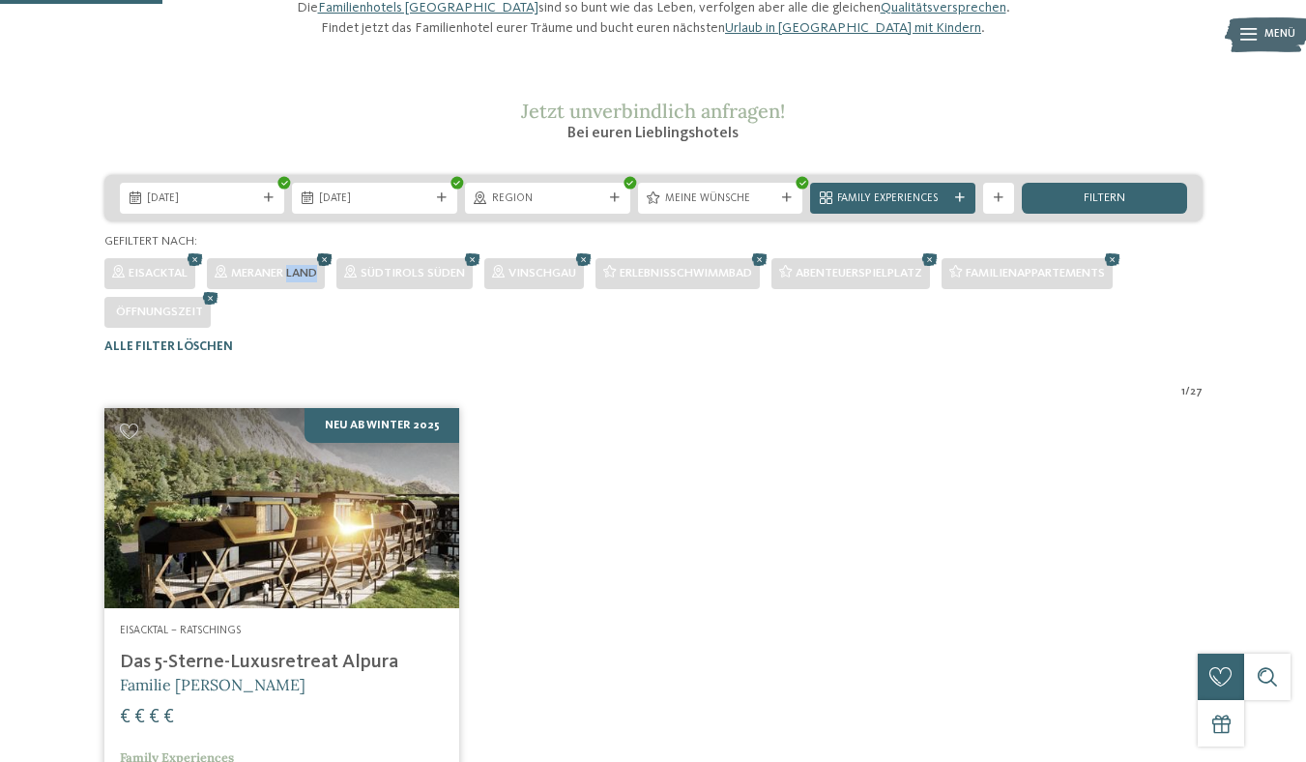
click at [336, 270] on icon at bounding box center [324, 259] width 23 height 20
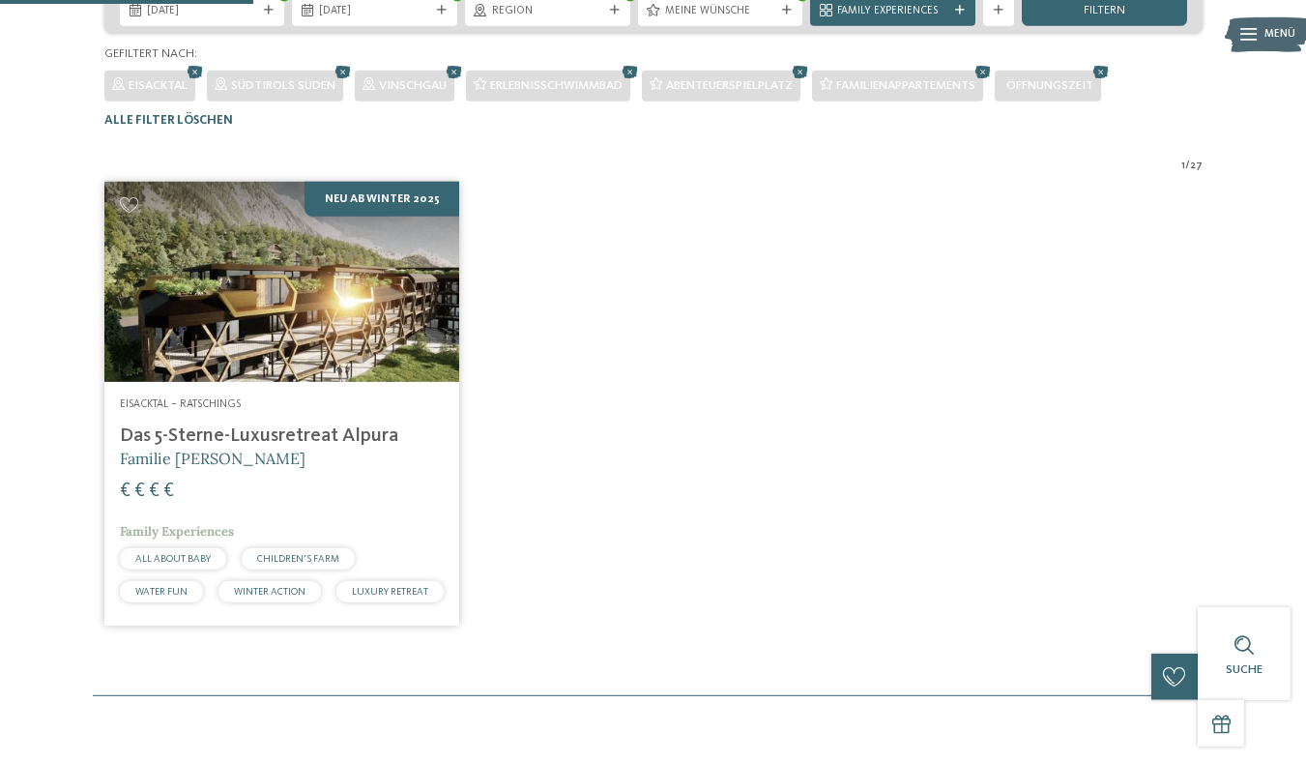
scroll to position [290, 0]
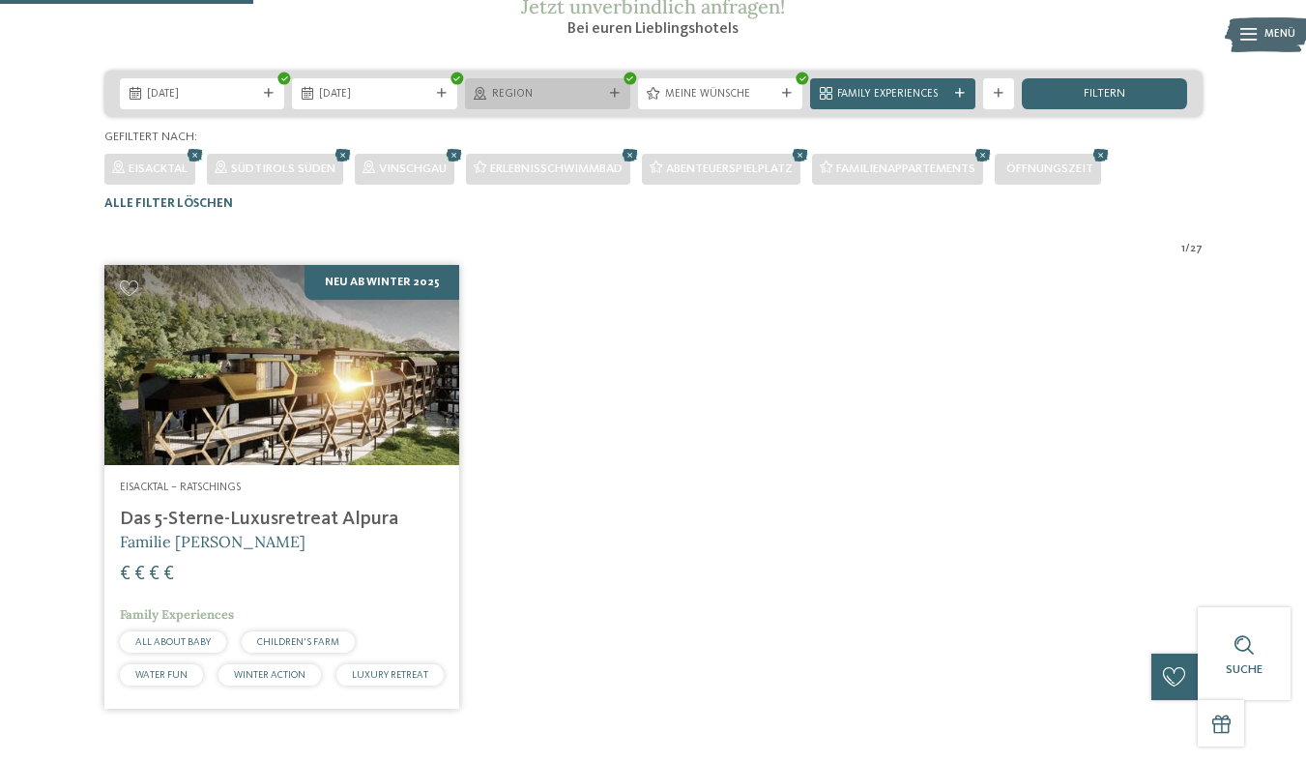
click at [564, 102] on span "Region" at bounding box center [547, 94] width 111 height 15
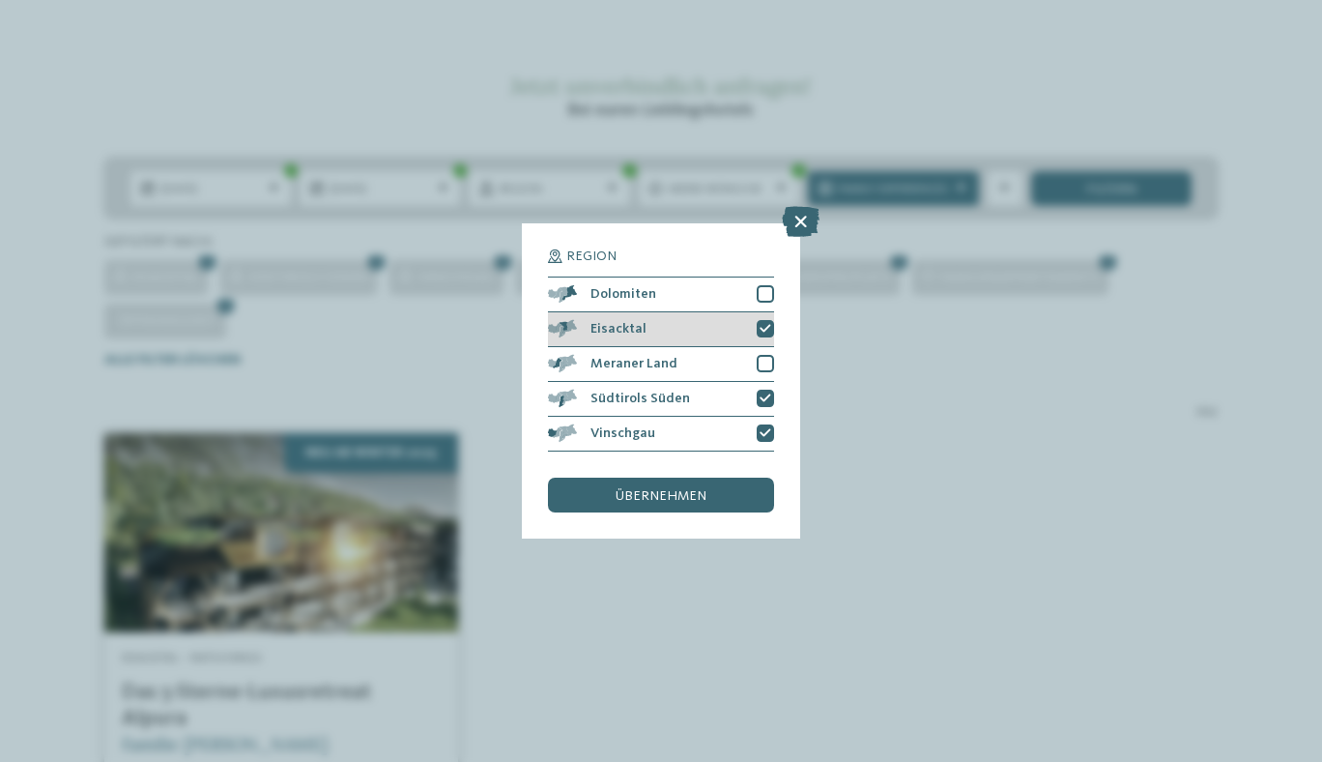
click at [770, 319] on div "Eisacktal" at bounding box center [661, 329] width 226 height 35
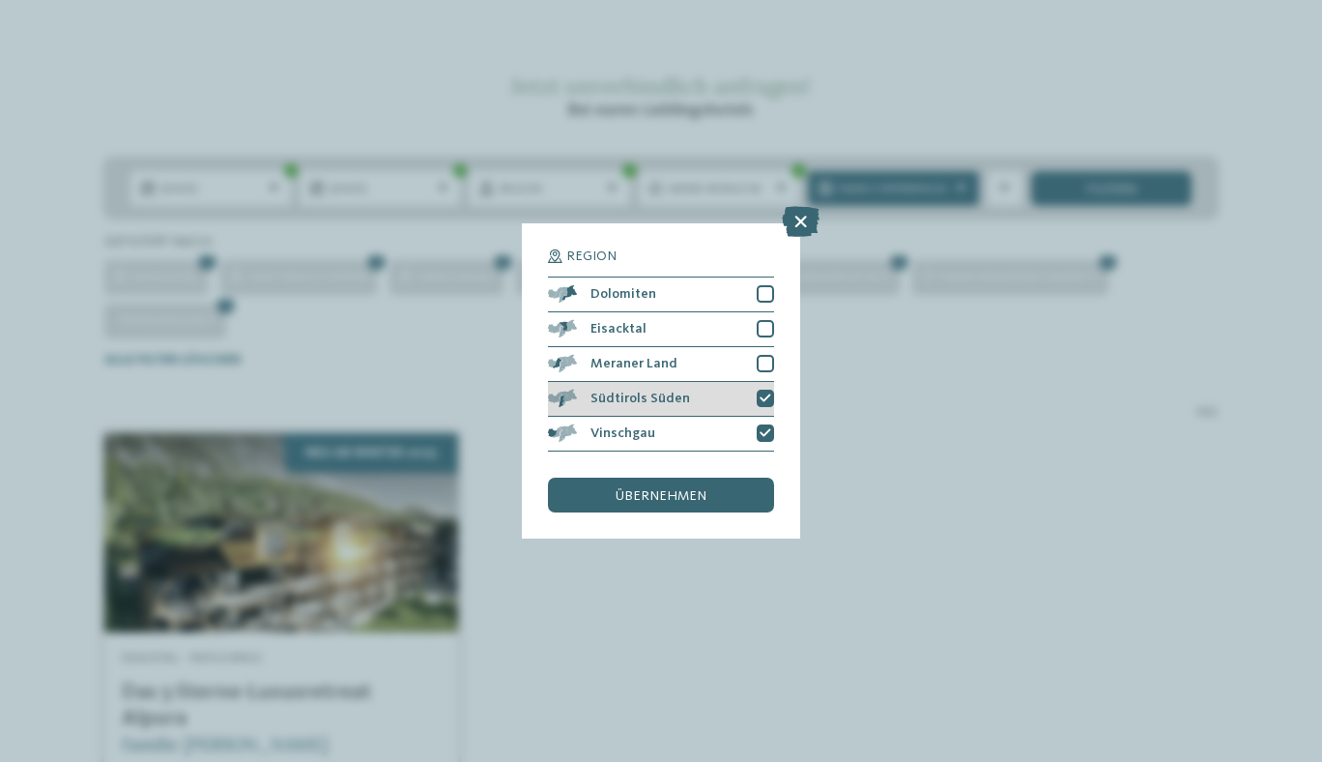
click at [768, 395] on icon at bounding box center [766, 398] width 12 height 11
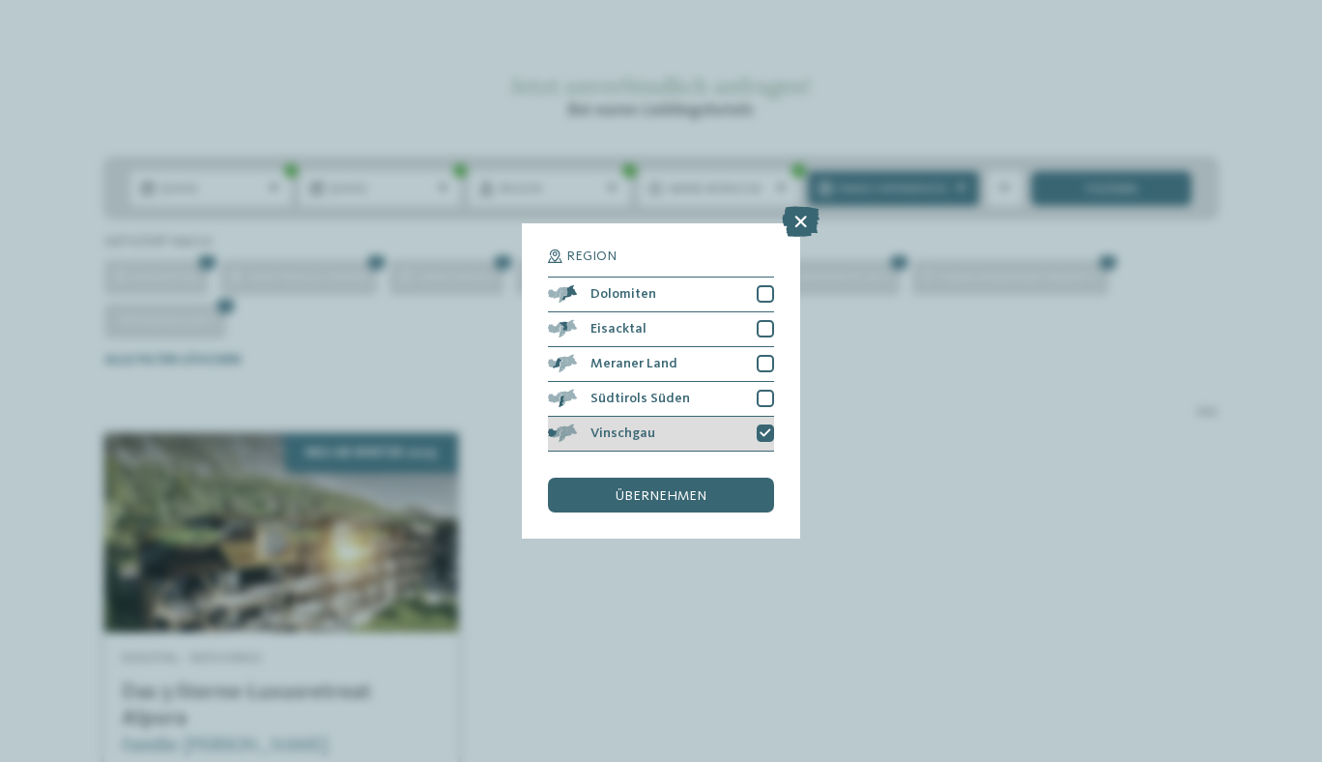
click at [767, 426] on div at bounding box center [765, 432] width 17 height 17
click at [736, 483] on div "übernehmen" at bounding box center [661, 495] width 226 height 35
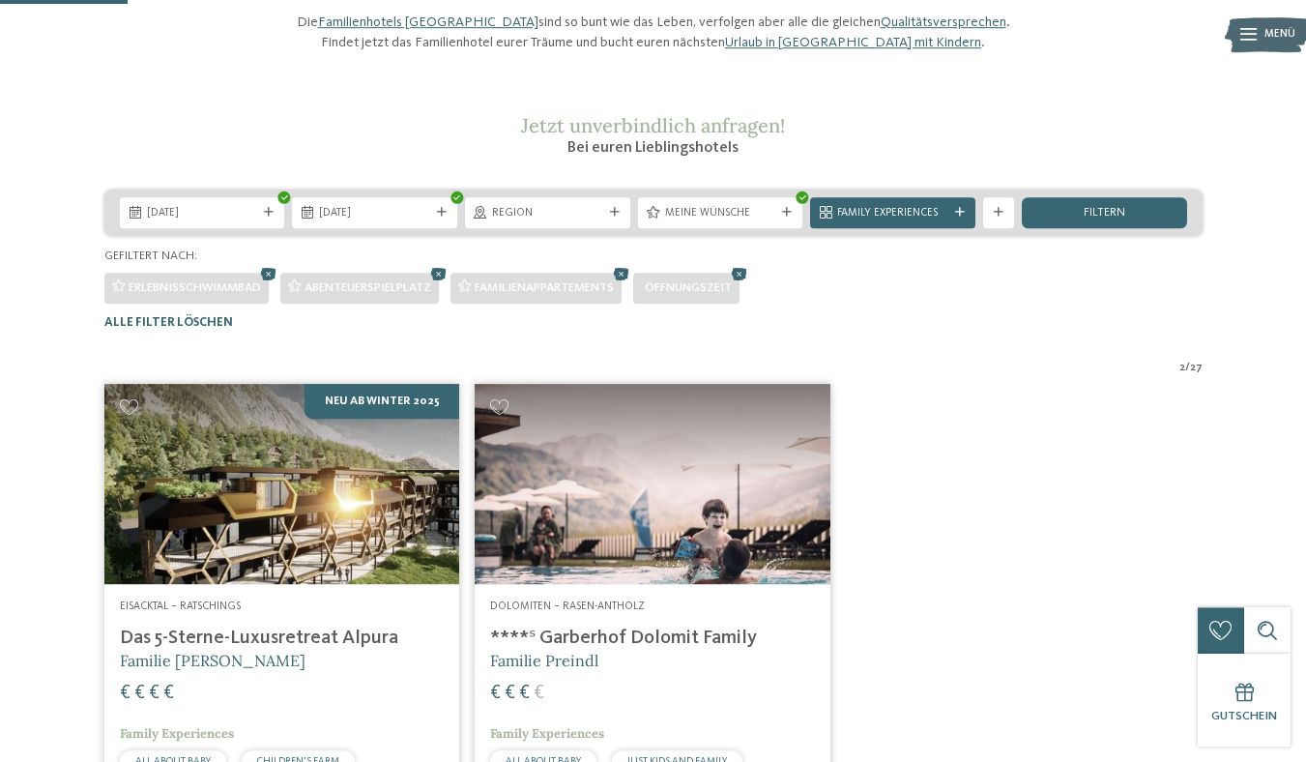
scroll to position [142, 0]
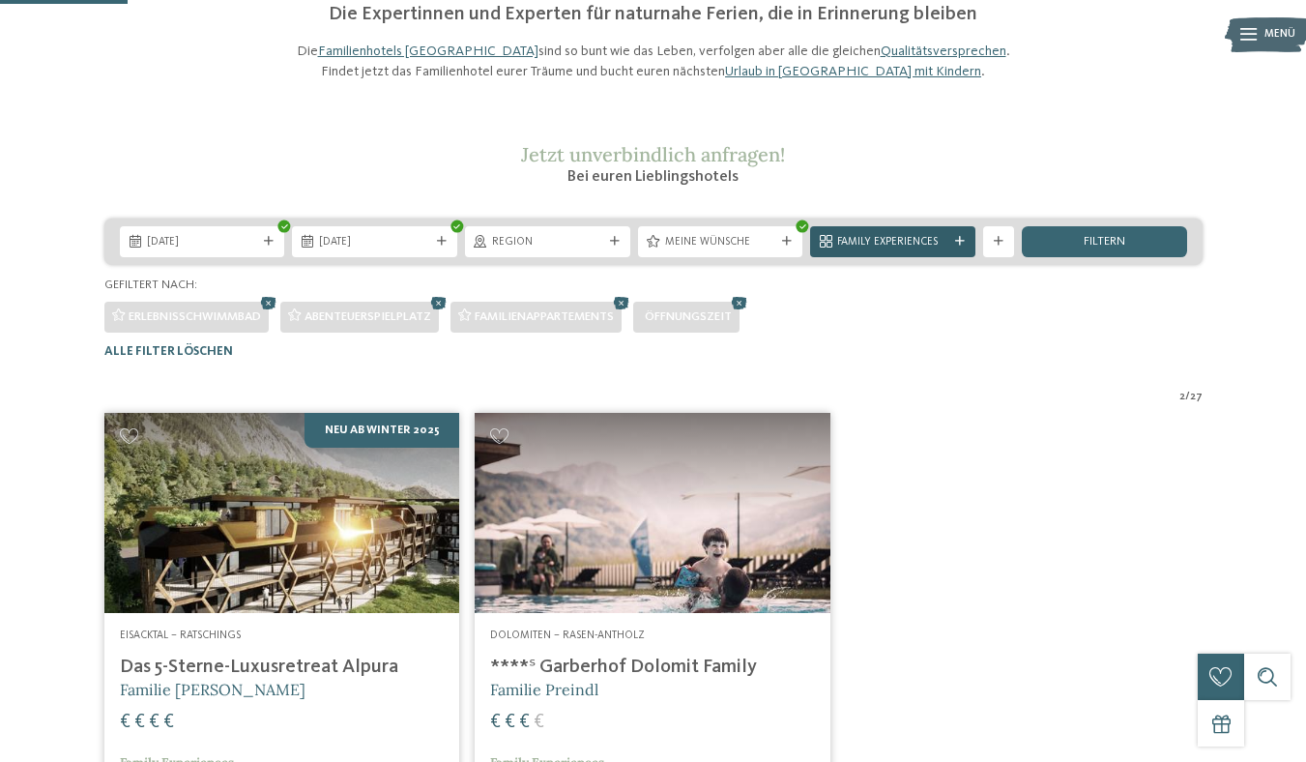
click at [906, 250] on span "Family Experiences" at bounding box center [892, 242] width 111 height 15
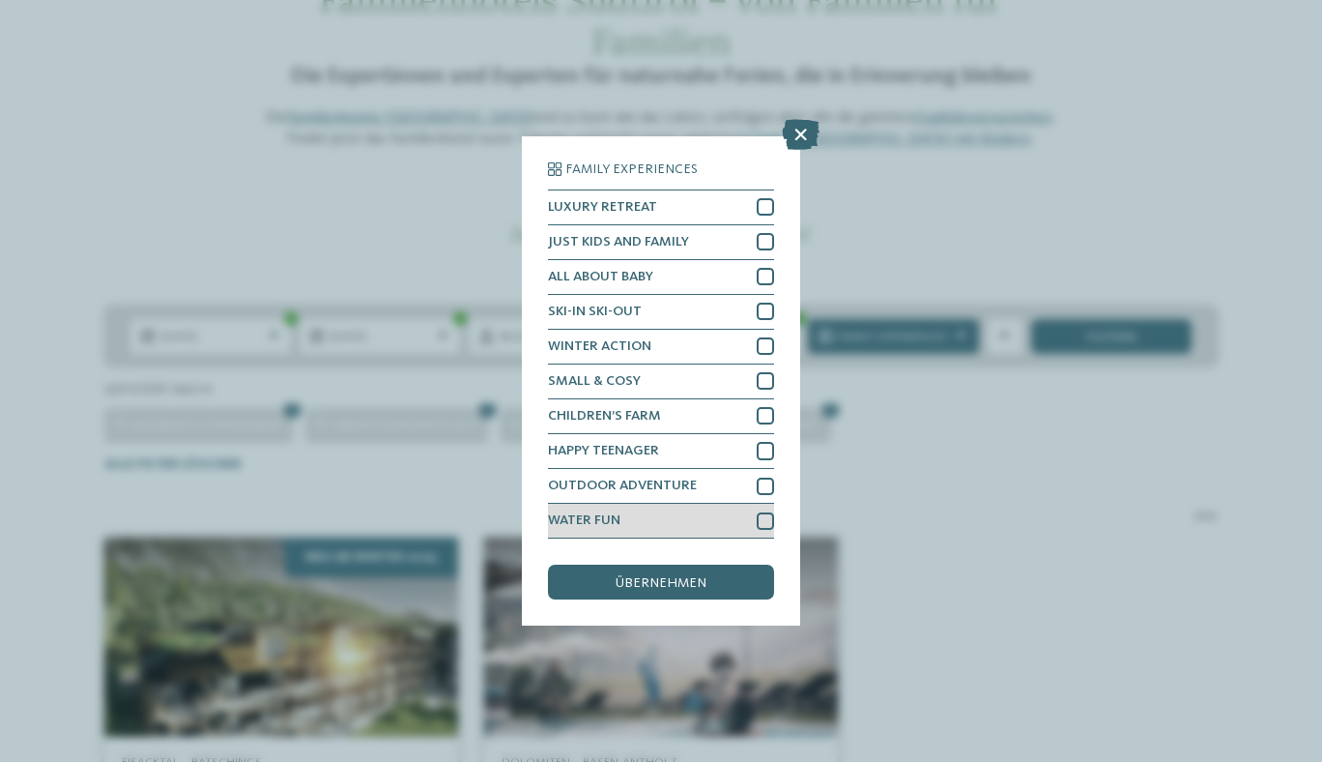
click at [763, 522] on div at bounding box center [765, 520] width 17 height 17
click at [731, 590] on div "übernehmen" at bounding box center [661, 582] width 226 height 35
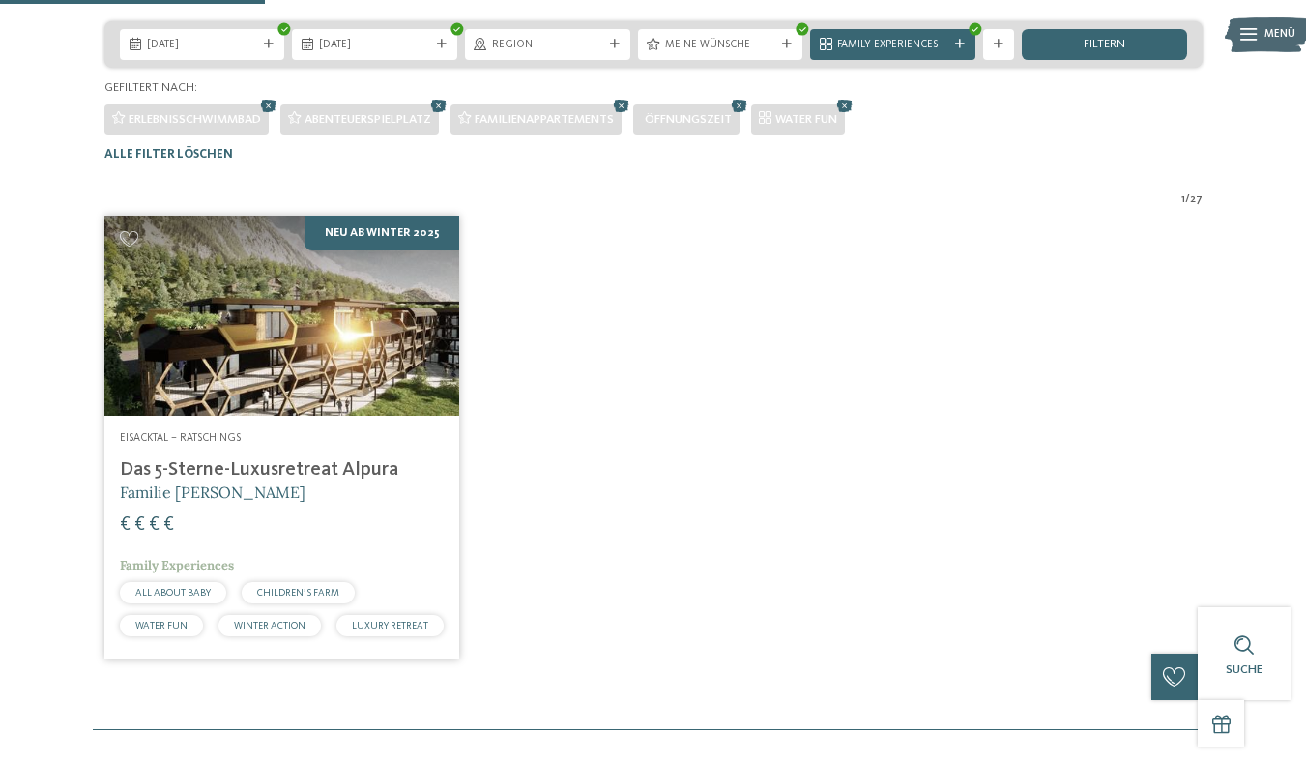
scroll to position [247, 0]
